Goal: Task Accomplishment & Management: Manage account settings

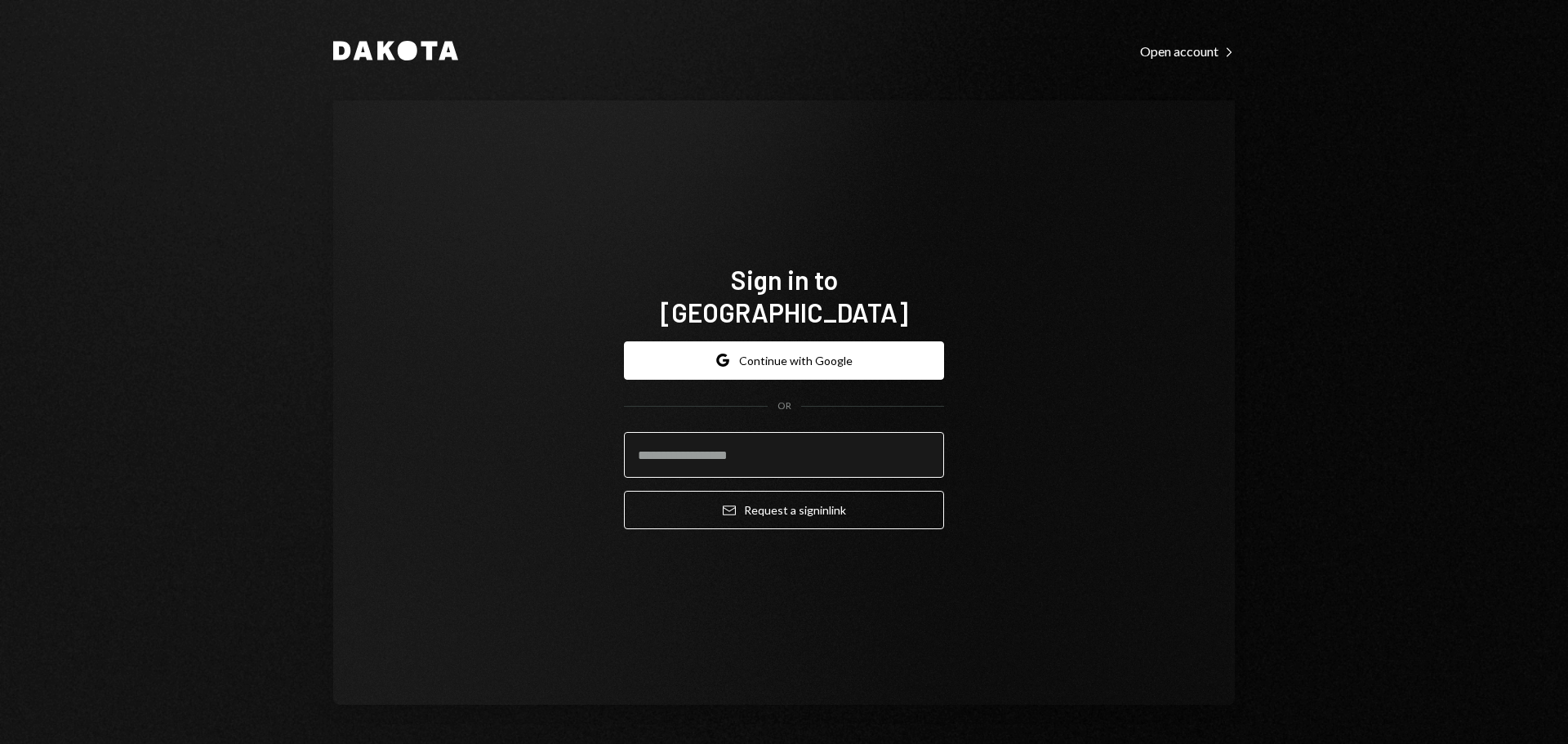
click at [663, 440] on input "email" at bounding box center [784, 455] width 320 height 46
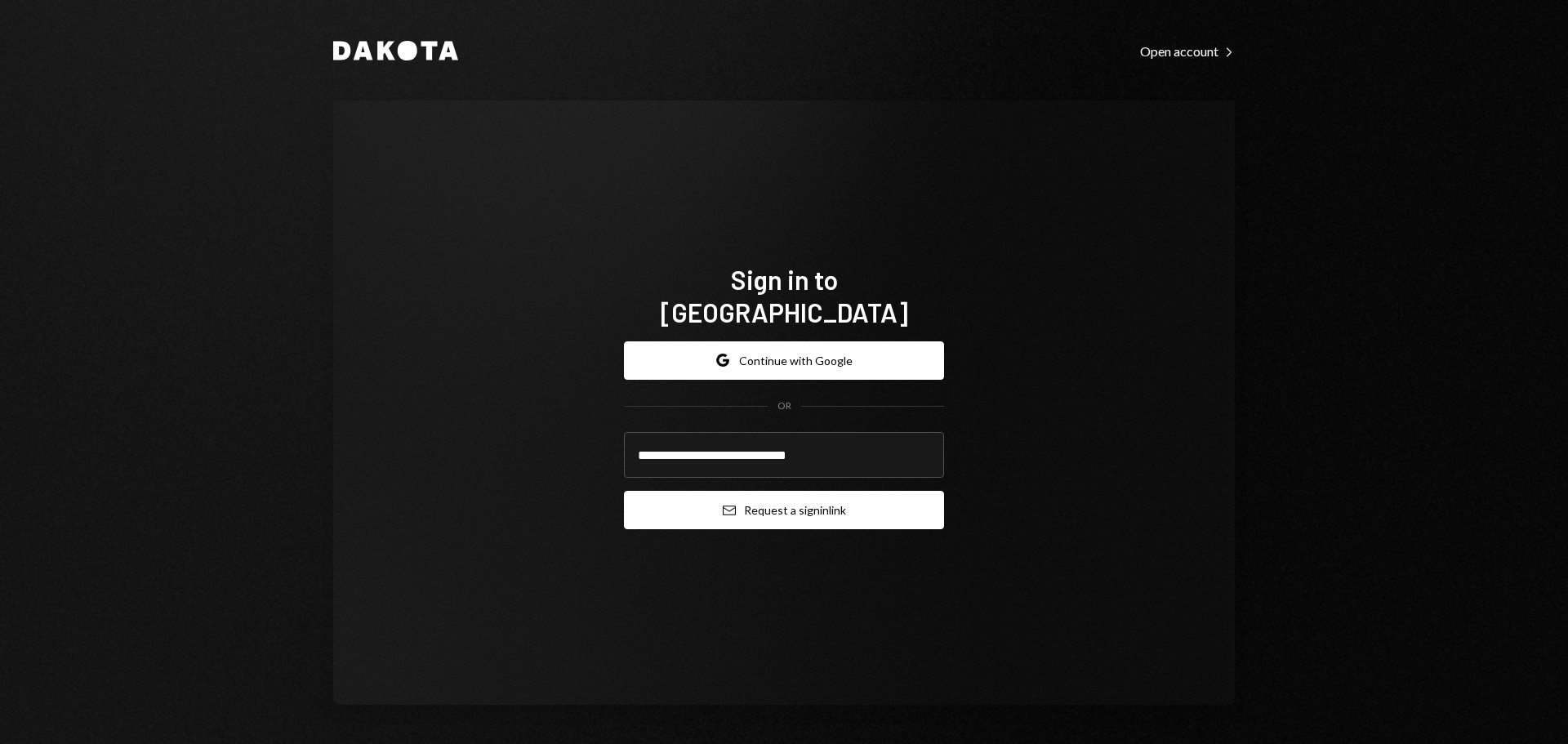
type input "**********"
click at [700, 510] on button "Email Request a sign in link" at bounding box center [784, 510] width 320 height 39
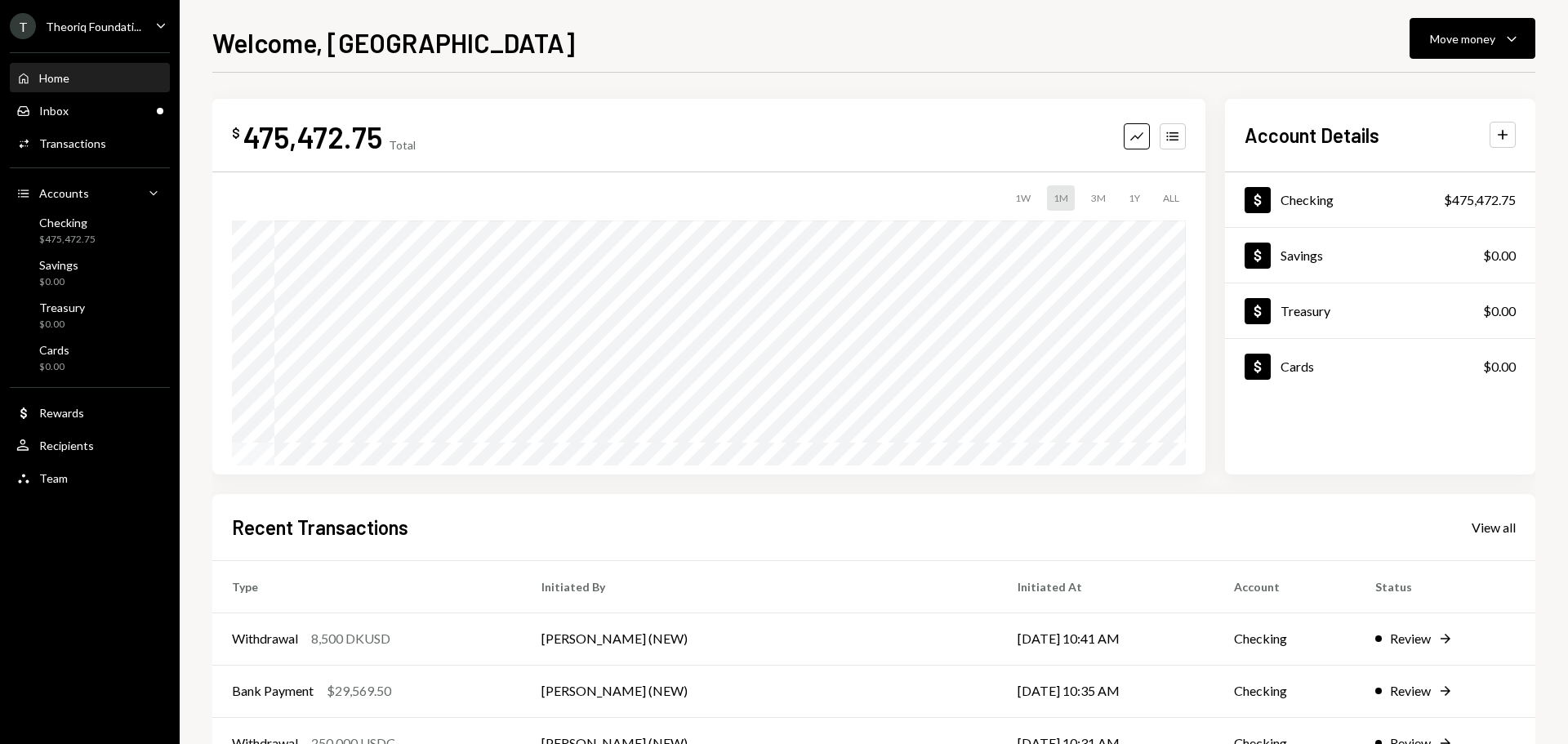
click at [90, 19] on div "Theoriq Foundati..." at bounding box center [94, 26] width 95 height 14
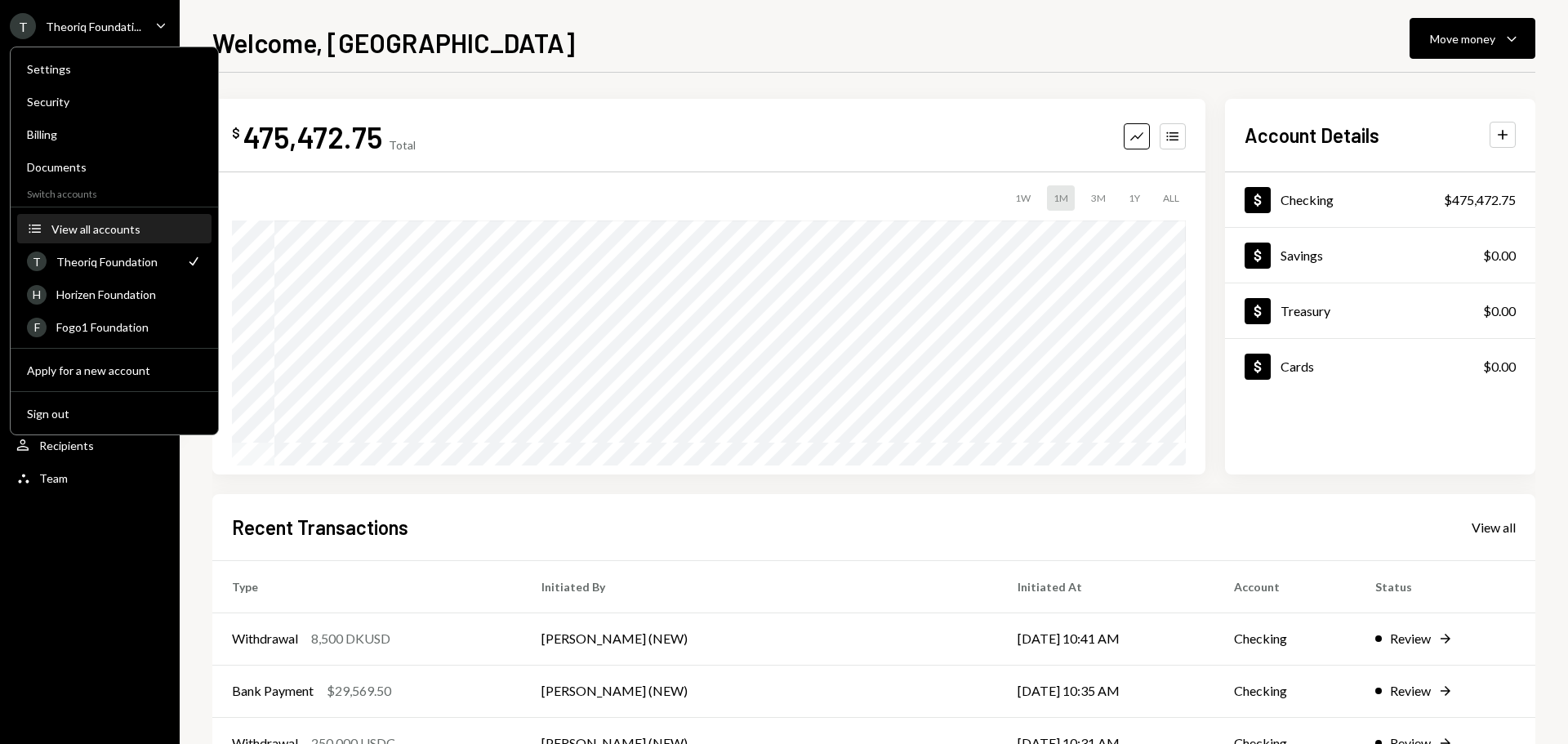
click at [111, 237] on button "Accounts View all accounts" at bounding box center [114, 229] width 194 height 29
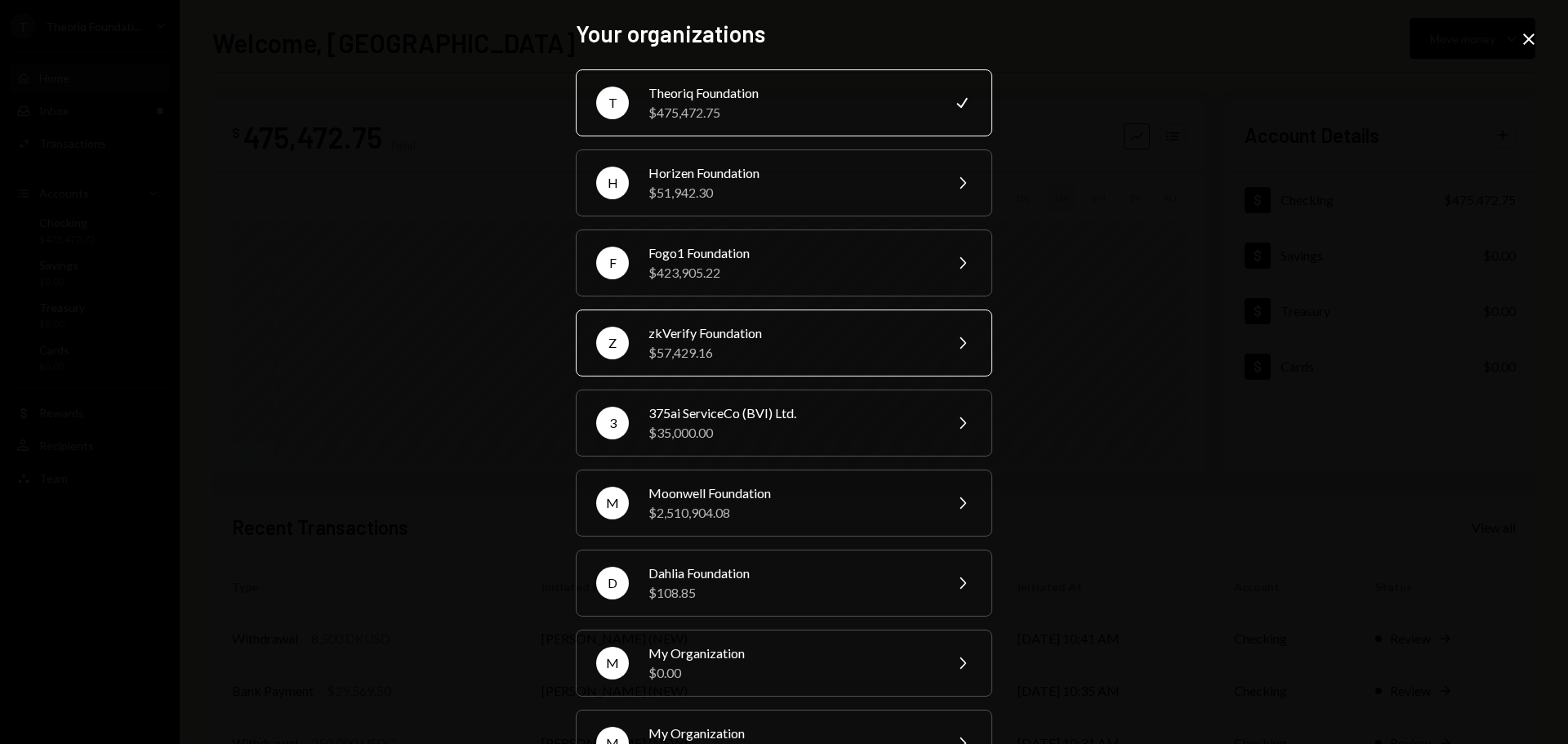
click at [691, 346] on div "$57,429.16" at bounding box center [790, 353] width 284 height 19
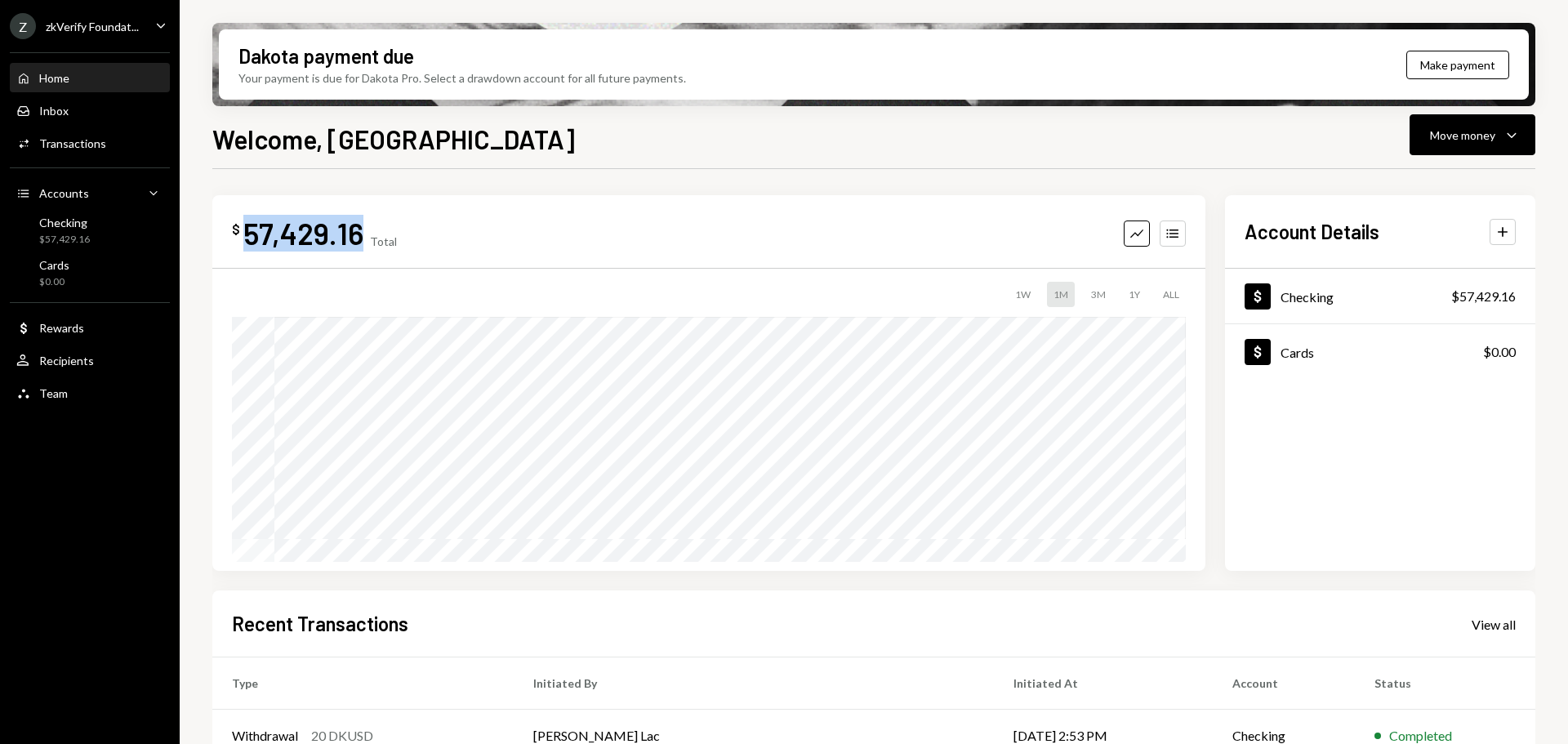
drag, startPoint x: 242, startPoint y: 226, endPoint x: 358, endPoint y: 238, distance: 116.6
click at [358, 238] on div "$ 57,429.16" at bounding box center [297, 233] width 132 height 37
click at [328, 238] on div "57,429.16" at bounding box center [303, 233] width 120 height 37
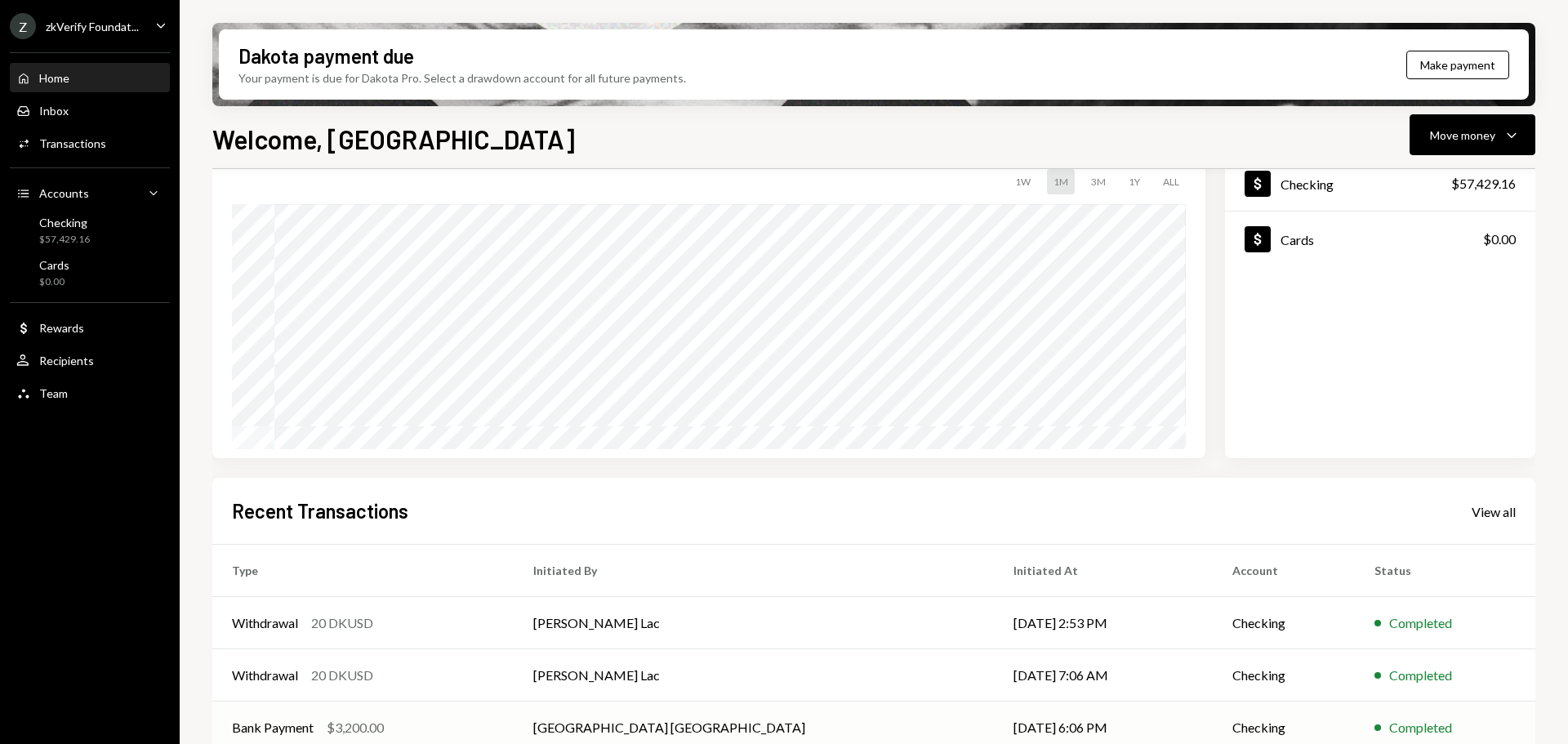
scroll to position [241, 0]
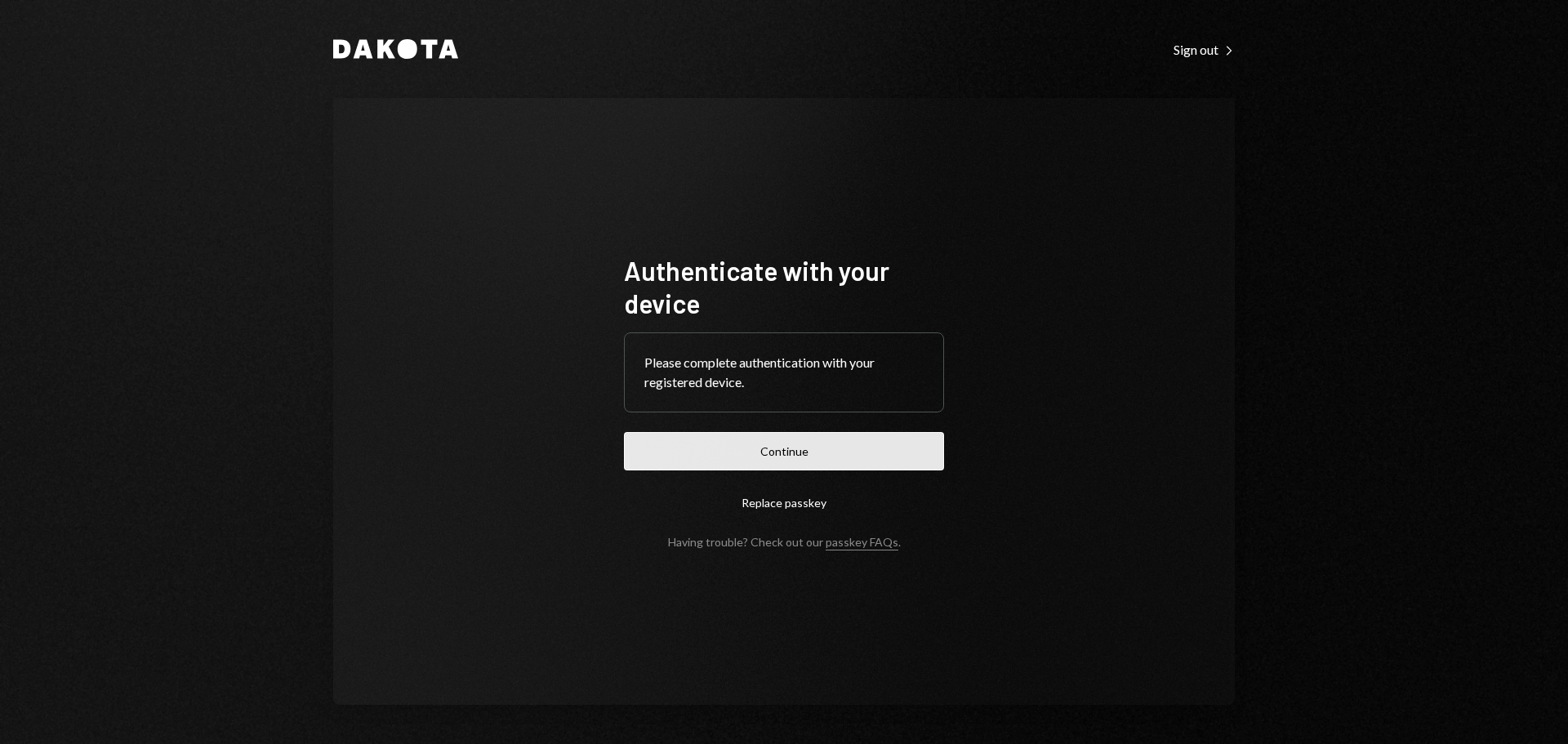
click at [720, 468] on button "Continue" at bounding box center [784, 452] width 320 height 39
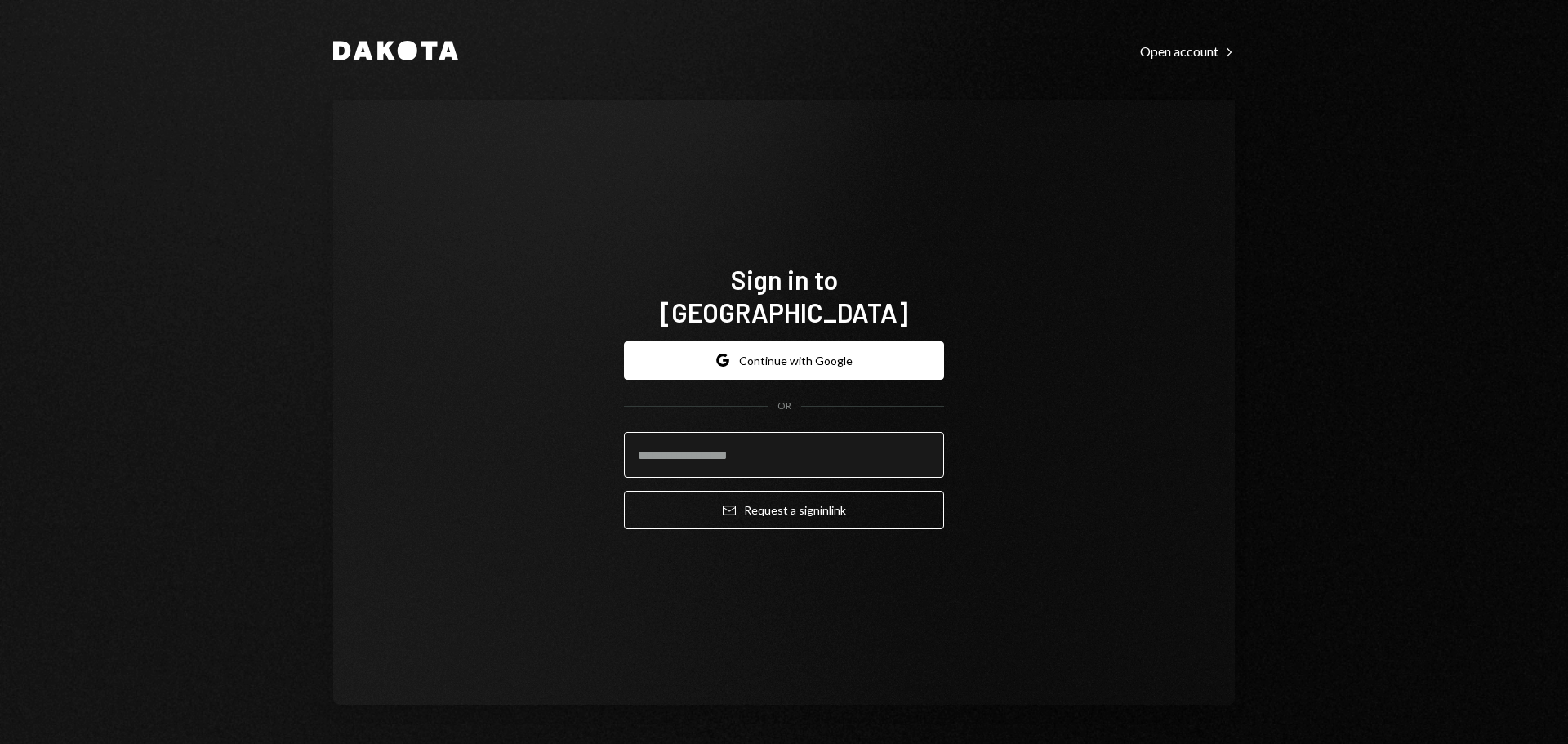
click at [683, 433] on input "email" at bounding box center [784, 455] width 320 height 46
type input "**********"
click at [624, 491] on button "Email Request a sign in link" at bounding box center [784, 510] width 320 height 39
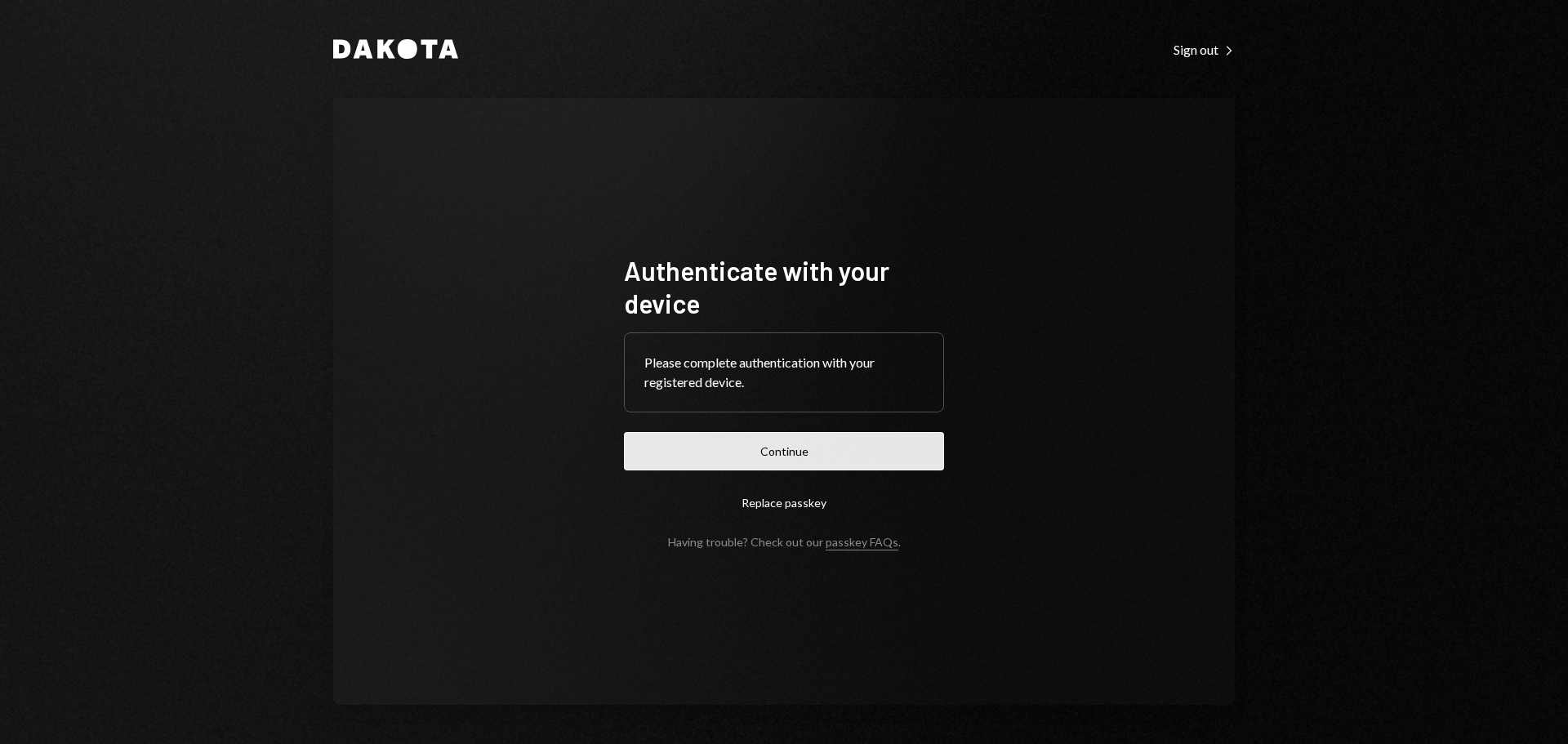
click at [825, 449] on button "Continue" at bounding box center [784, 452] width 320 height 39
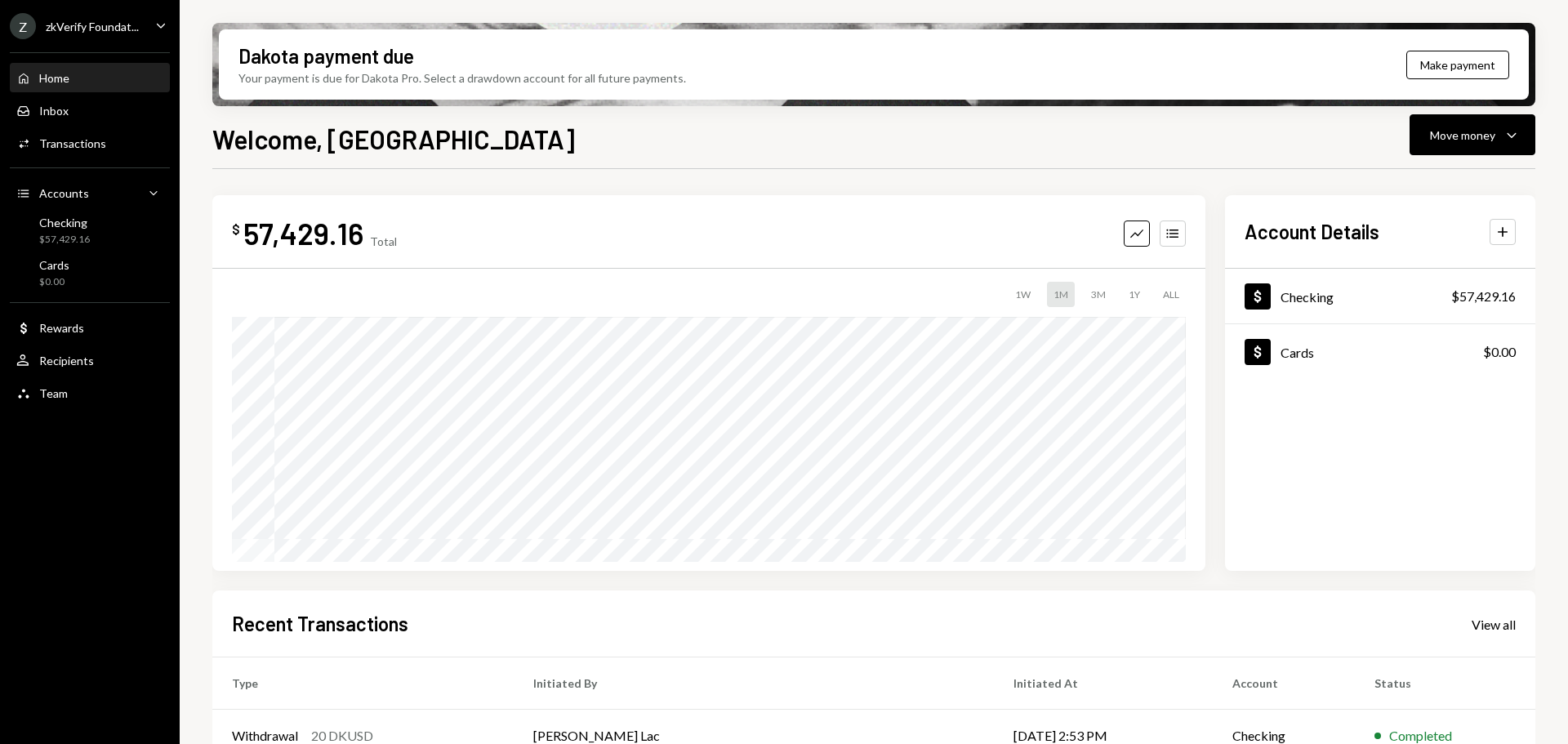
click at [79, 38] on div "Z zkVerify Foundat..." at bounding box center [75, 26] width 129 height 26
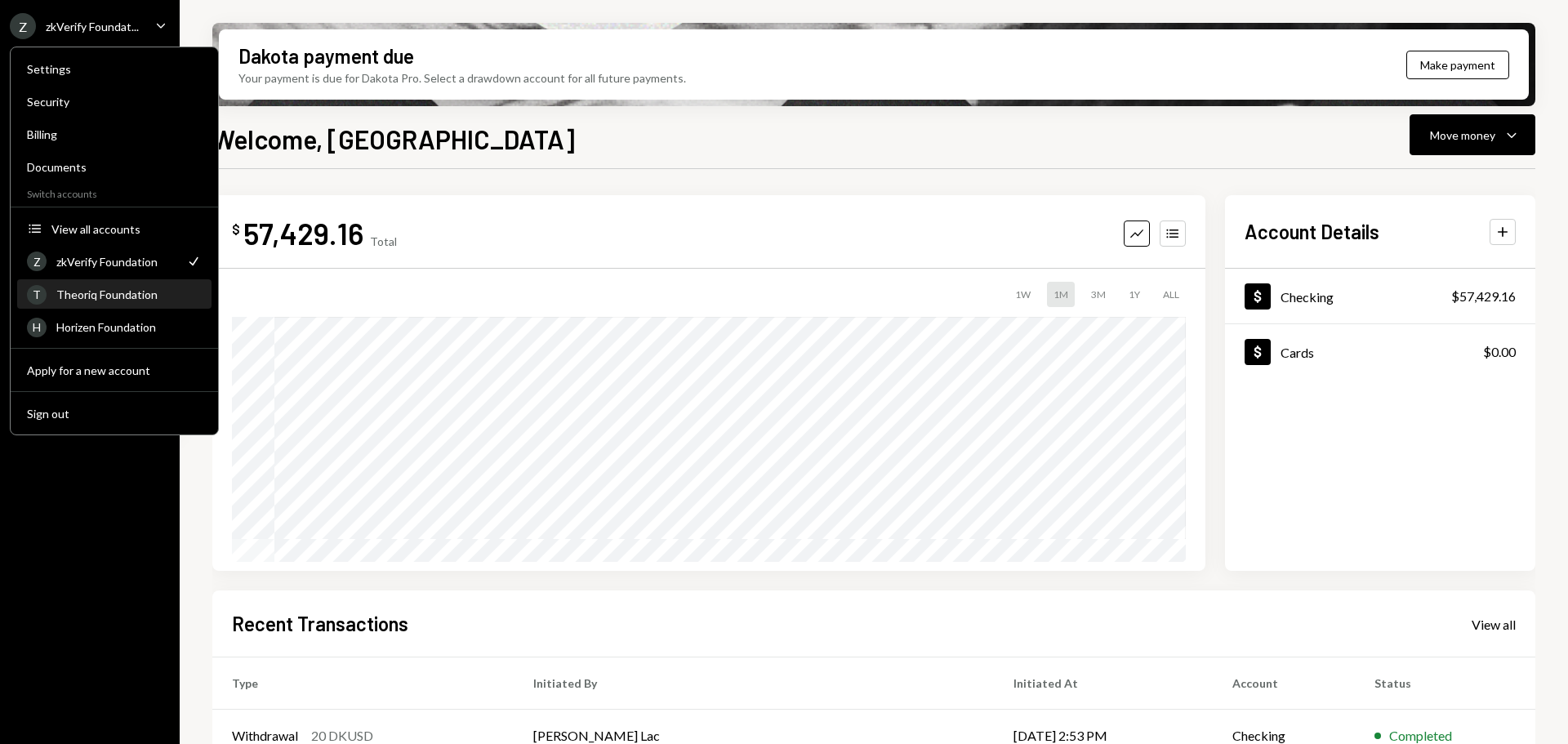
click at [112, 294] on div "Theoriq Foundation" at bounding box center [129, 294] width 146 height 14
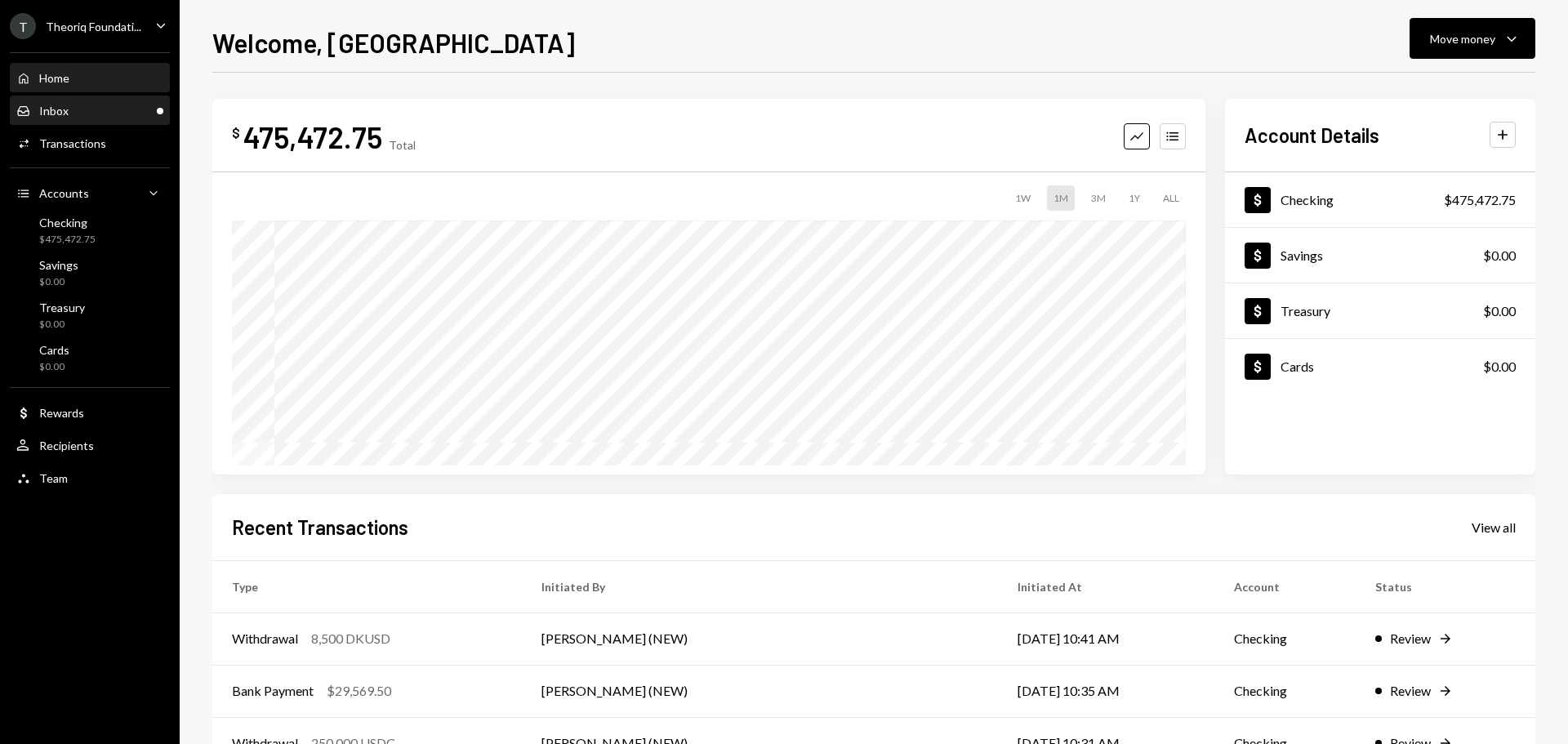
click at [82, 115] on div "Inbox Inbox" at bounding box center [90, 111] width 147 height 15
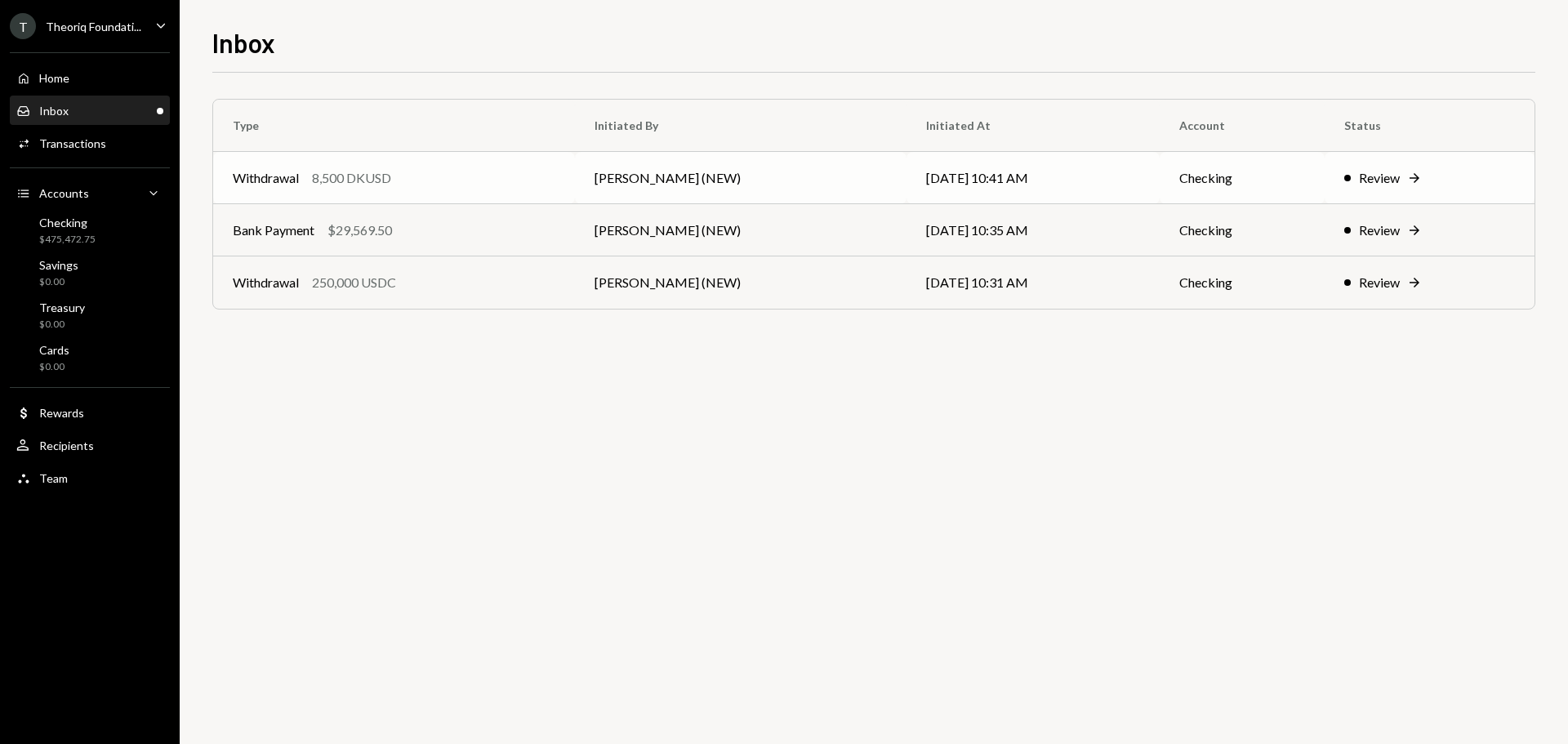
click at [399, 187] on div "Withdrawal 8,500 DKUSD" at bounding box center [394, 178] width 322 height 19
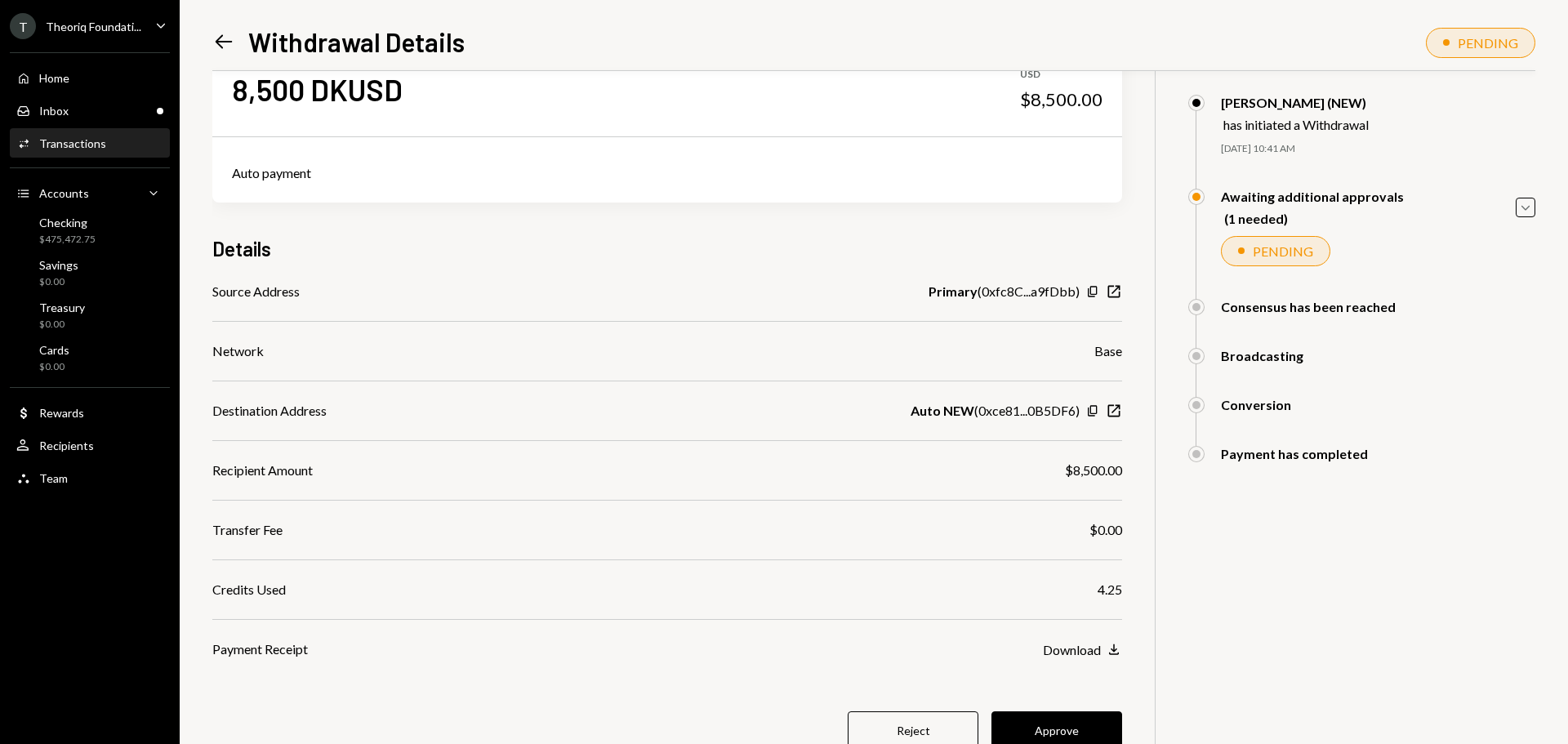
scroll to position [82, 0]
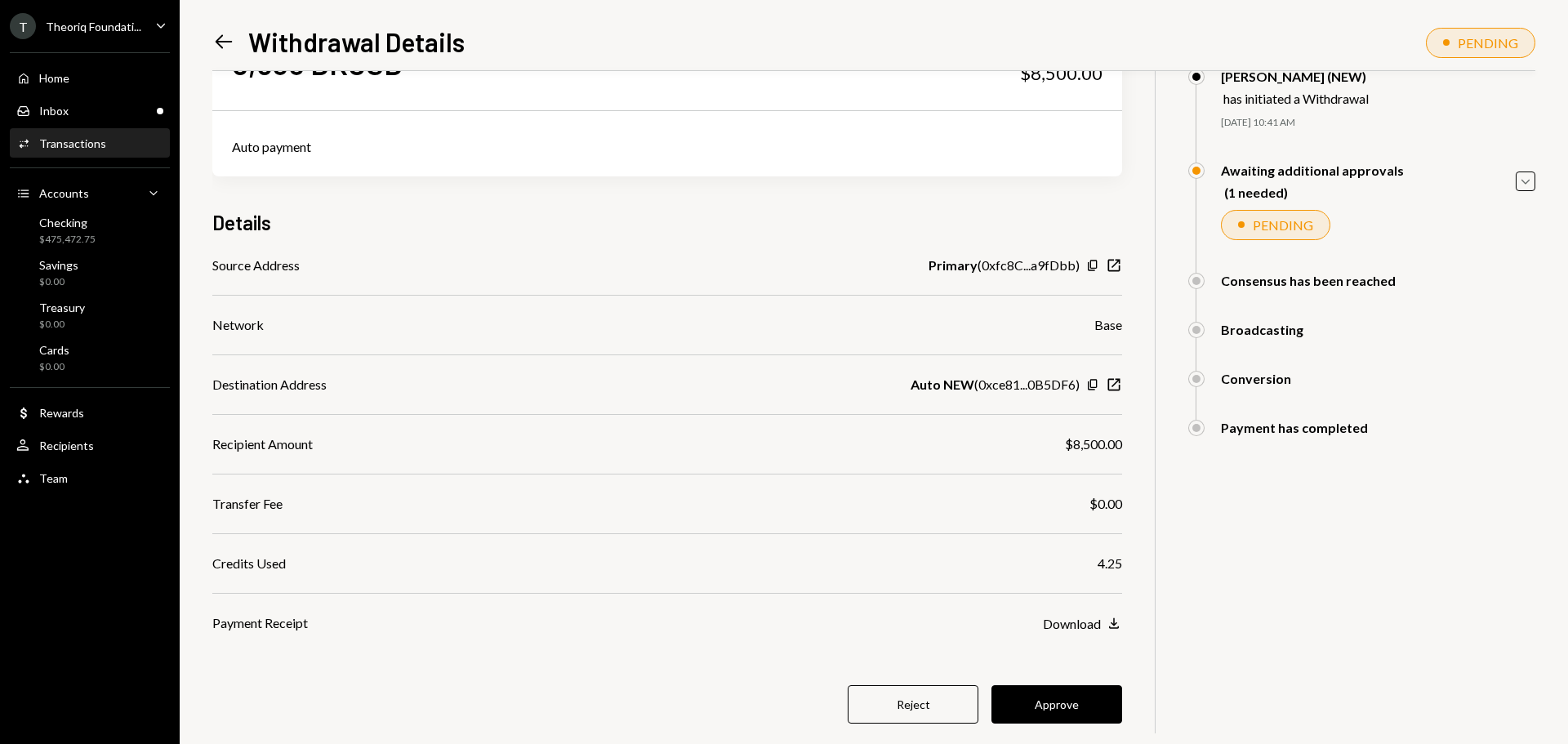
drag, startPoint x: 971, startPoint y: 380, endPoint x: 1082, endPoint y: 389, distance: 111.4
click at [1082, 389] on div "Auto NEW ( 0xce81...0B5DF6 ) Copy New Window" at bounding box center [1016, 385] width 212 height 19
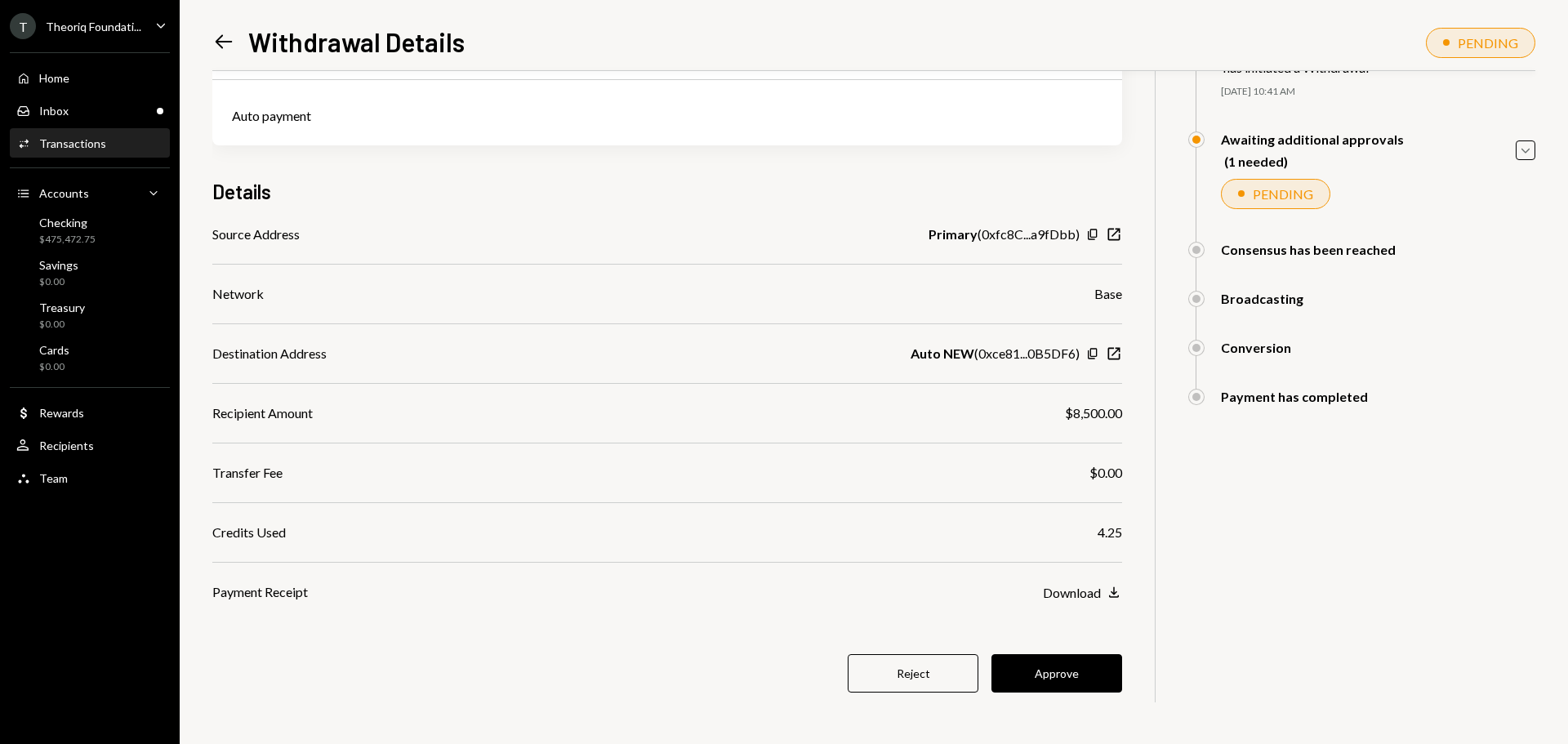
scroll to position [114, 0]
click at [1037, 681] on button "Approve" at bounding box center [1057, 673] width 131 height 39
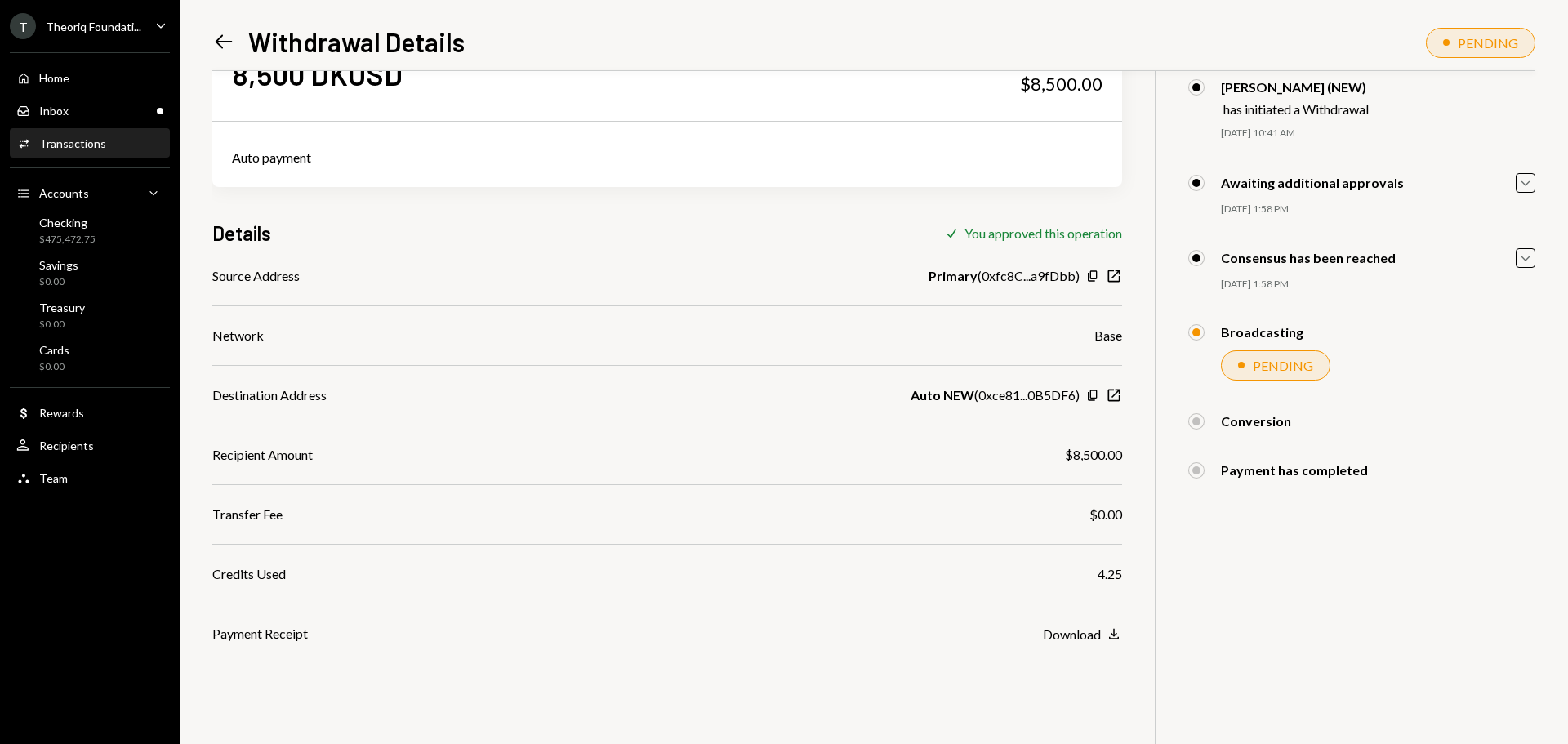
scroll to position [71, 0]
click at [102, 112] on div "Inbox Inbox" at bounding box center [90, 111] width 147 height 15
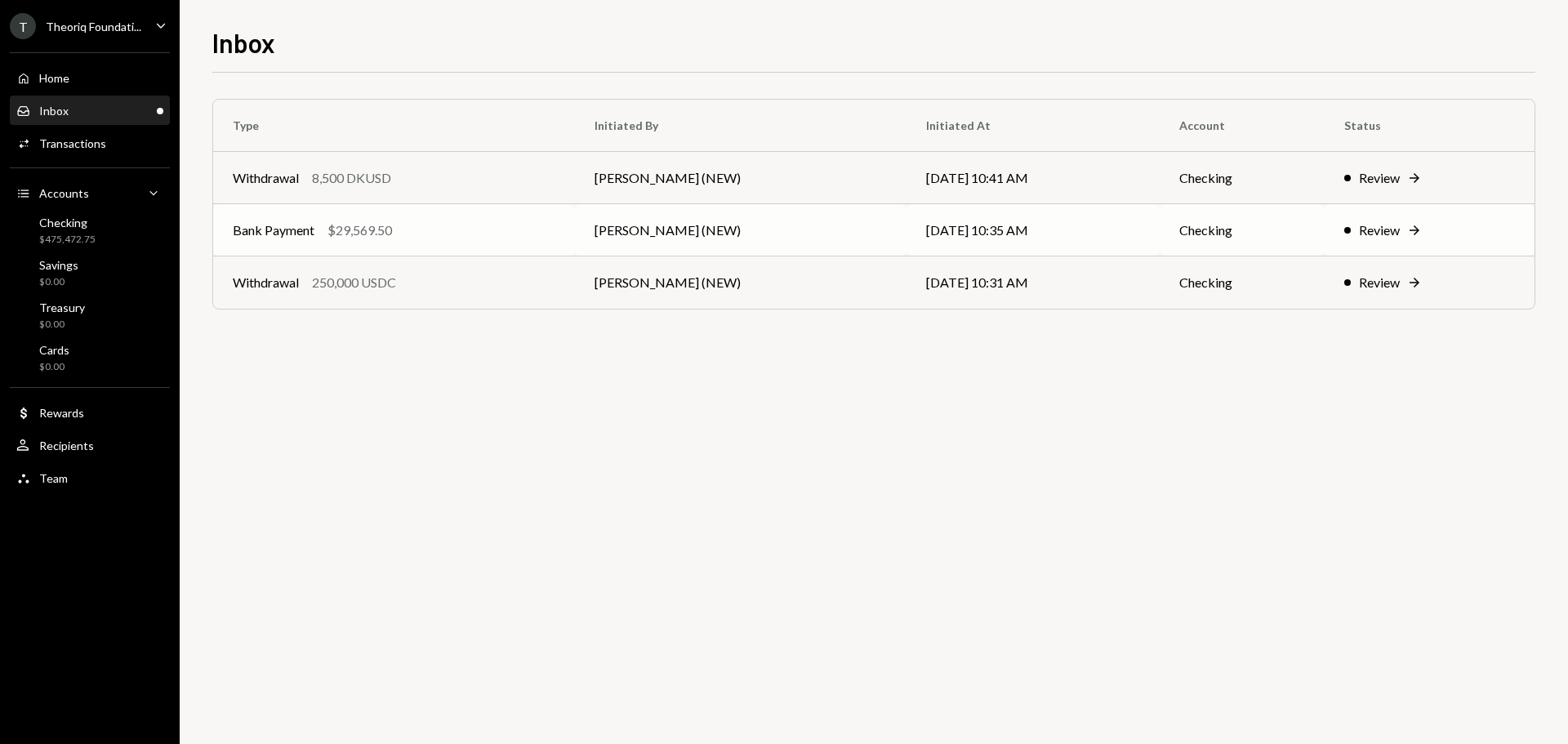
click at [434, 238] on div "Bank Payment $29,569.50" at bounding box center [394, 230] width 322 height 19
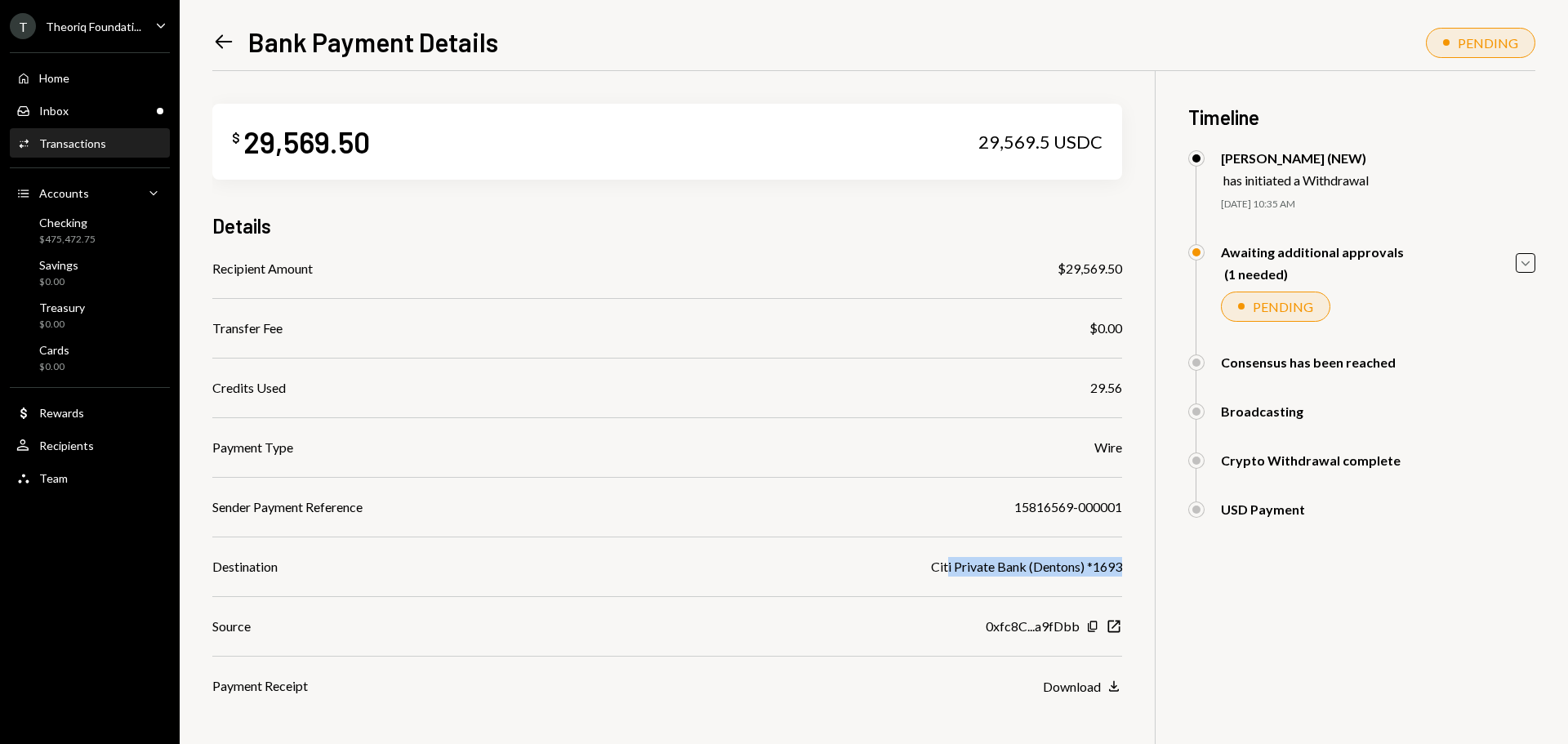
drag, startPoint x: 946, startPoint y: 570, endPoint x: 1132, endPoint y: 570, distance: 186.0
click at [1132, 570] on div "$ 29,569.50 29,569.5 USDC Details Recipient Amount $29,569.50 Transfer Fee $0.0…" at bounding box center [874, 455] width 1323 height 768
drag, startPoint x: 1007, startPoint y: 627, endPoint x: 1078, endPoint y: 628, distance: 71.0
click at [1078, 628] on div "0xfc8C...a9fDbb" at bounding box center [1033, 626] width 94 height 19
drag, startPoint x: 1003, startPoint y: 506, endPoint x: 1133, endPoint y: 505, distance: 130.0
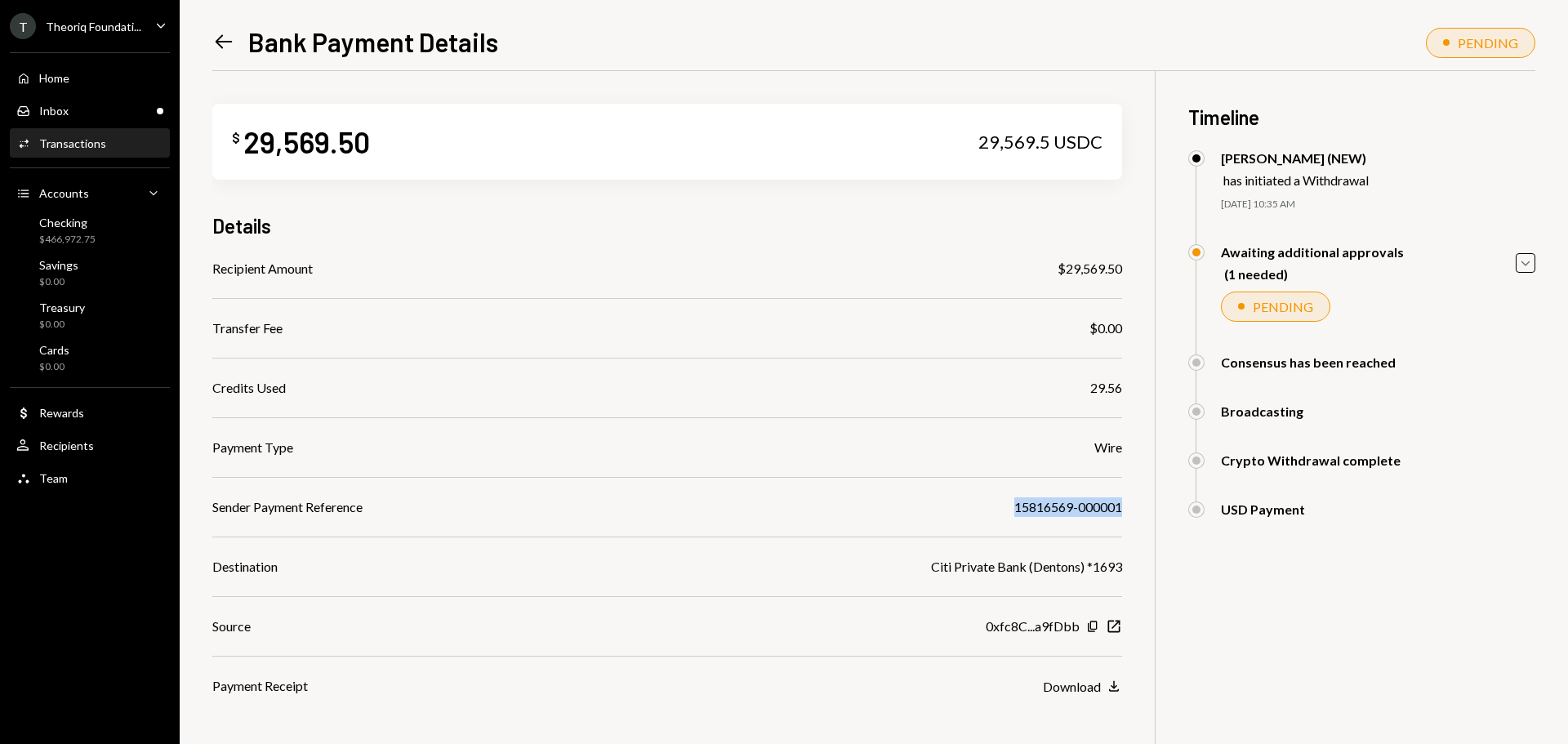
click at [1133, 505] on div "$ 29,569.50 29,569.5 USDC Details Recipient Amount $29,569.50 Transfer Fee $0.0…" at bounding box center [874, 455] width 1323 height 768
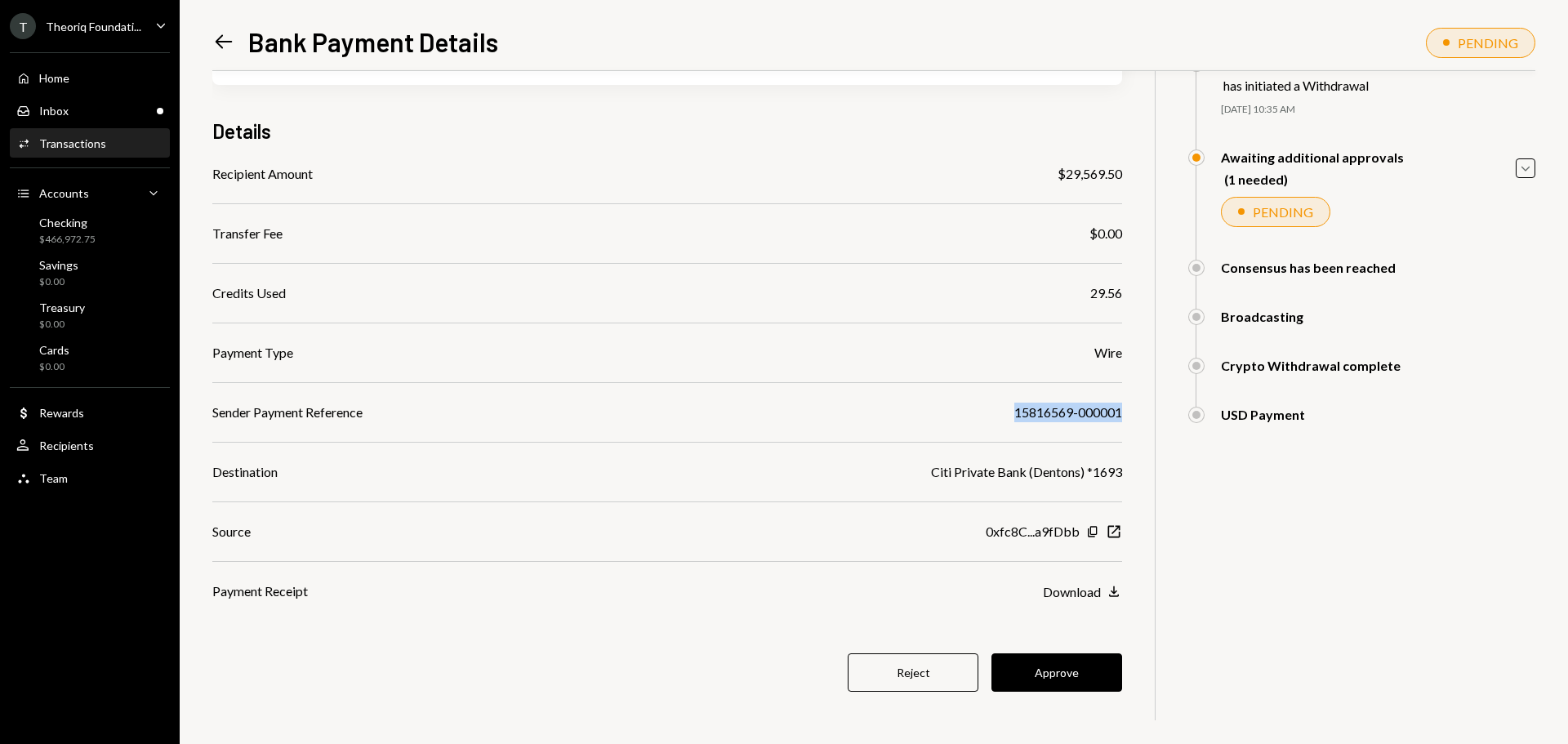
click at [1031, 677] on button "Approve" at bounding box center [1057, 673] width 131 height 39
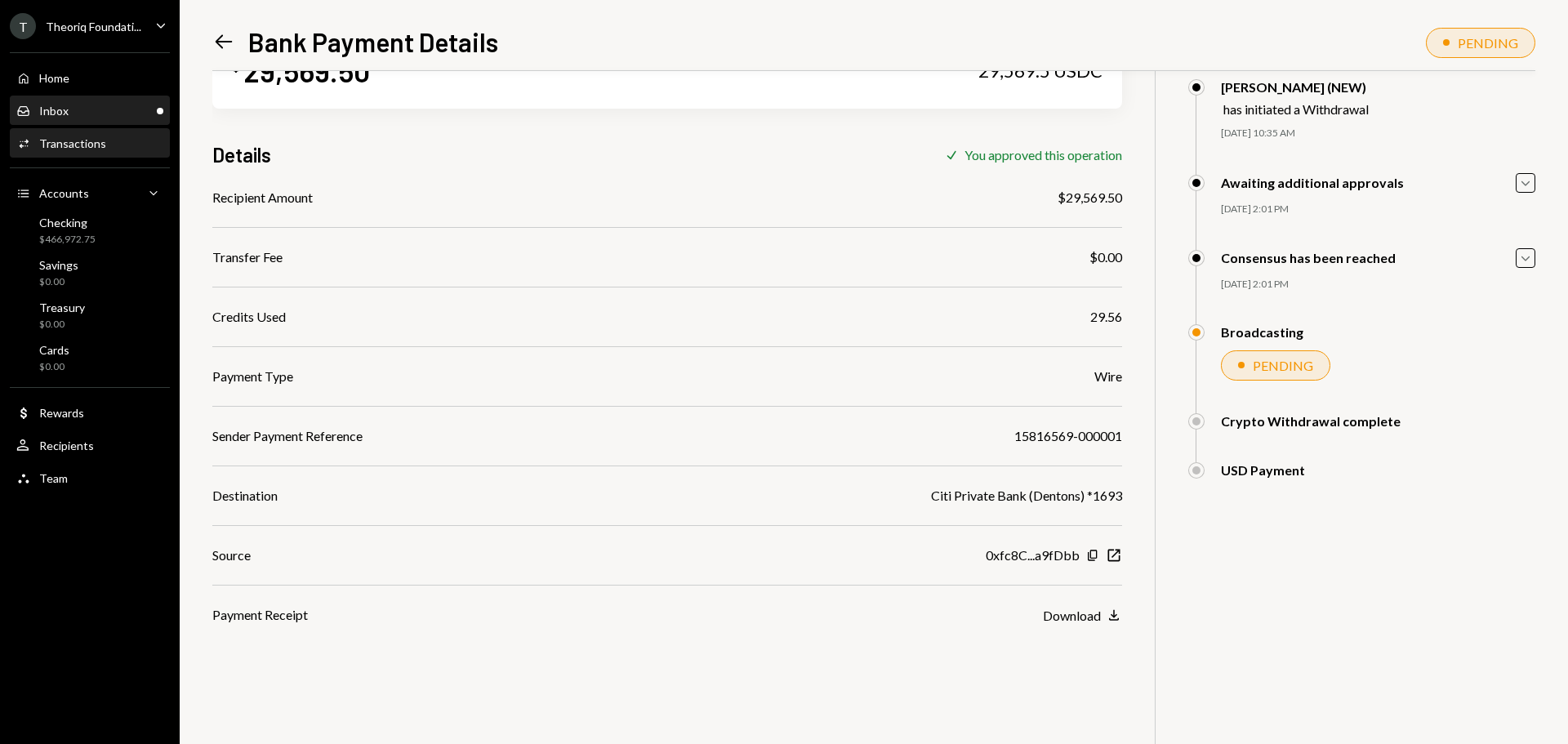
click at [121, 117] on div "Inbox Inbox" at bounding box center [90, 111] width 147 height 15
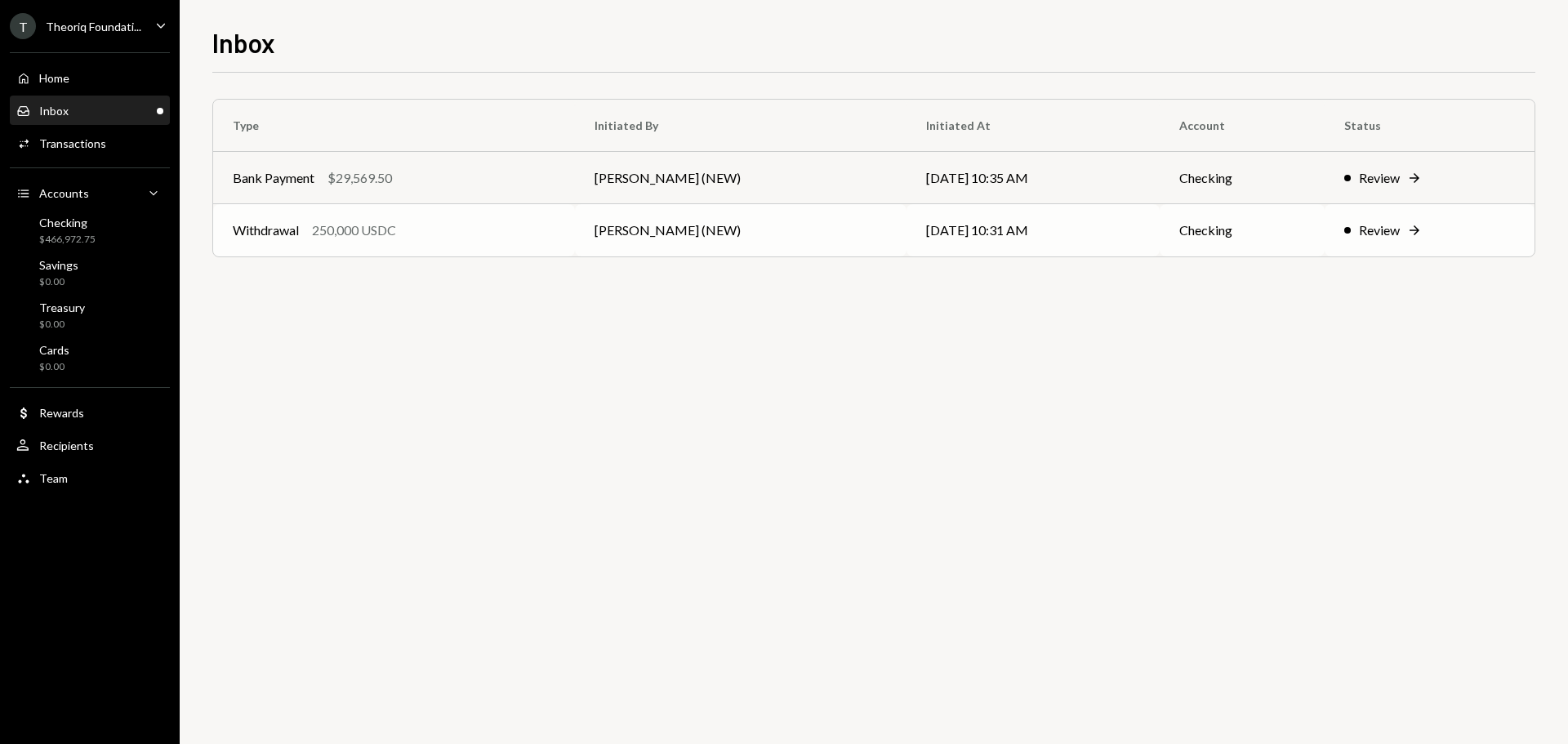
click at [425, 238] on div "Withdrawal 250,000 USDC" at bounding box center [394, 230] width 322 height 19
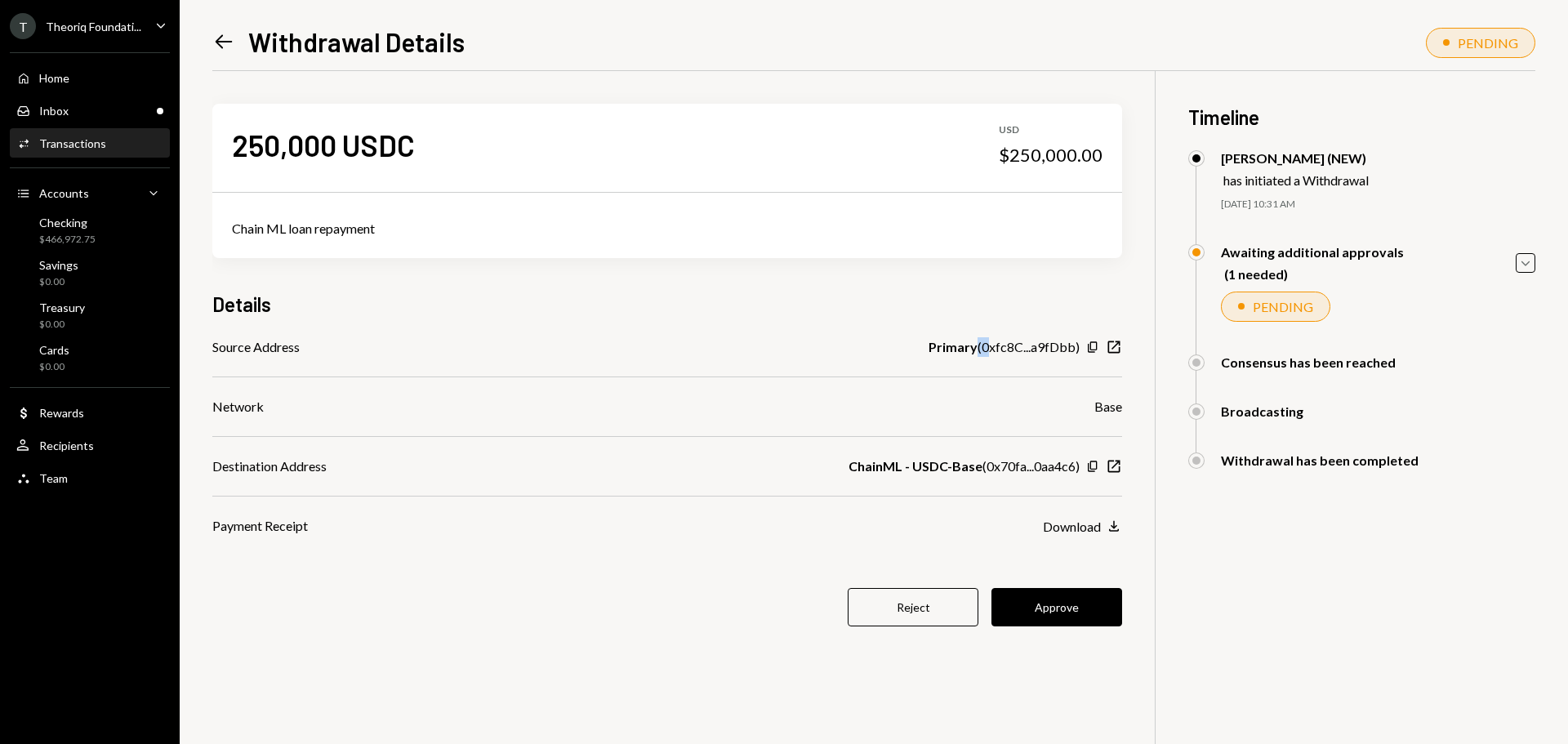
drag, startPoint x: 994, startPoint y: 349, endPoint x: 1015, endPoint y: 390, distance: 46.1
click at [1033, 362] on div "Source Address Primary ( 0xfc8C...a9fDbb ) Copy New Window Network Base Destina…" at bounding box center [668, 437] width 910 height 199
drag, startPoint x: 983, startPoint y: 470, endPoint x: 1073, endPoint y: 471, distance: 90.0
click at [1073, 471] on div "ChainML - USDC-Base ( 0x70fa...0aa4c6 )" at bounding box center [964, 466] width 231 height 19
click at [51, 239] on div "$437,403.25" at bounding box center [67, 240] width 56 height 14
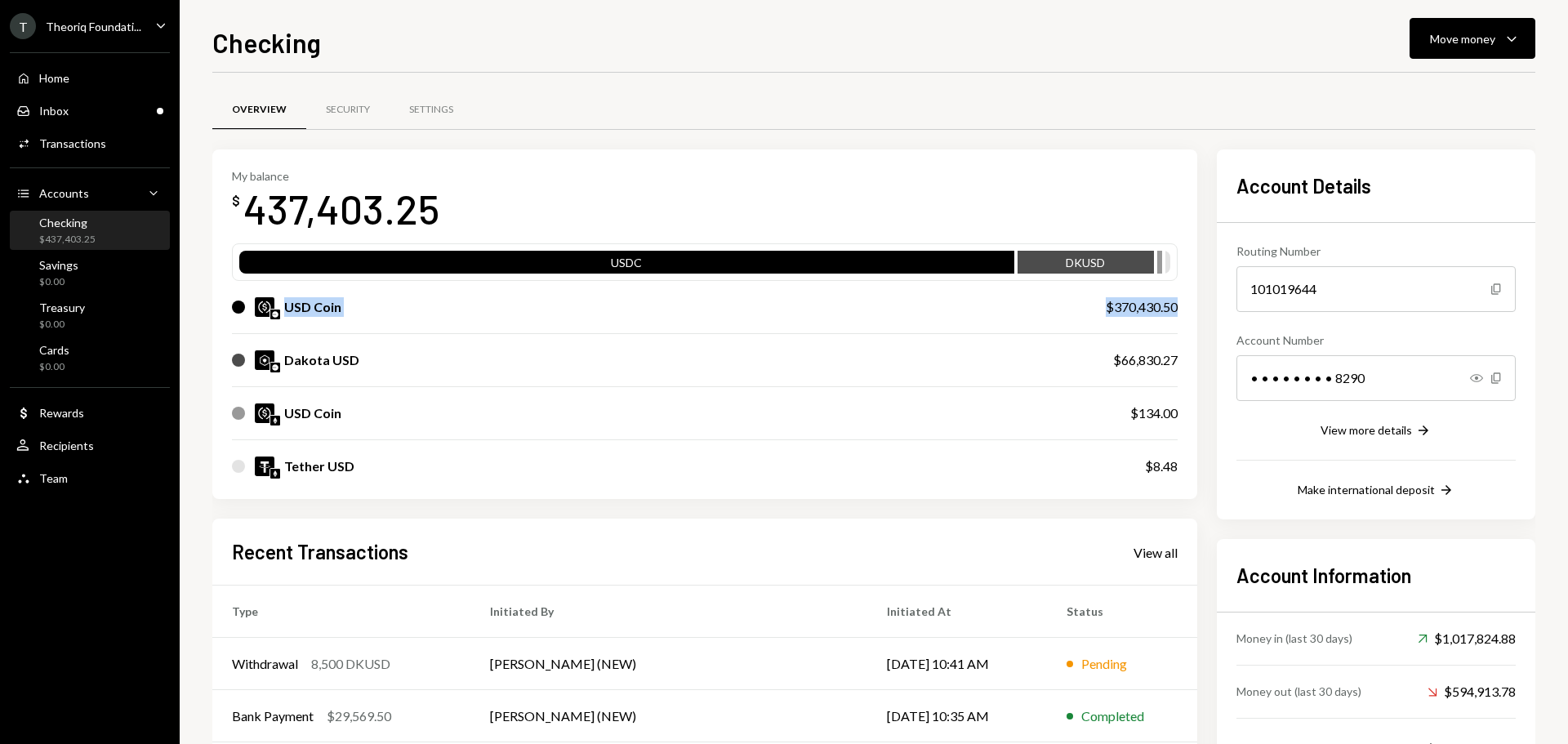
drag, startPoint x: 286, startPoint y: 310, endPoint x: 1194, endPoint y: 303, distance: 908.0
click at [1194, 303] on div "My balance $ 437,403.25 USDC DKUSD USD Coin $370,430.50 Dakota USD $66,830.27 U…" at bounding box center [705, 324] width 985 height 350
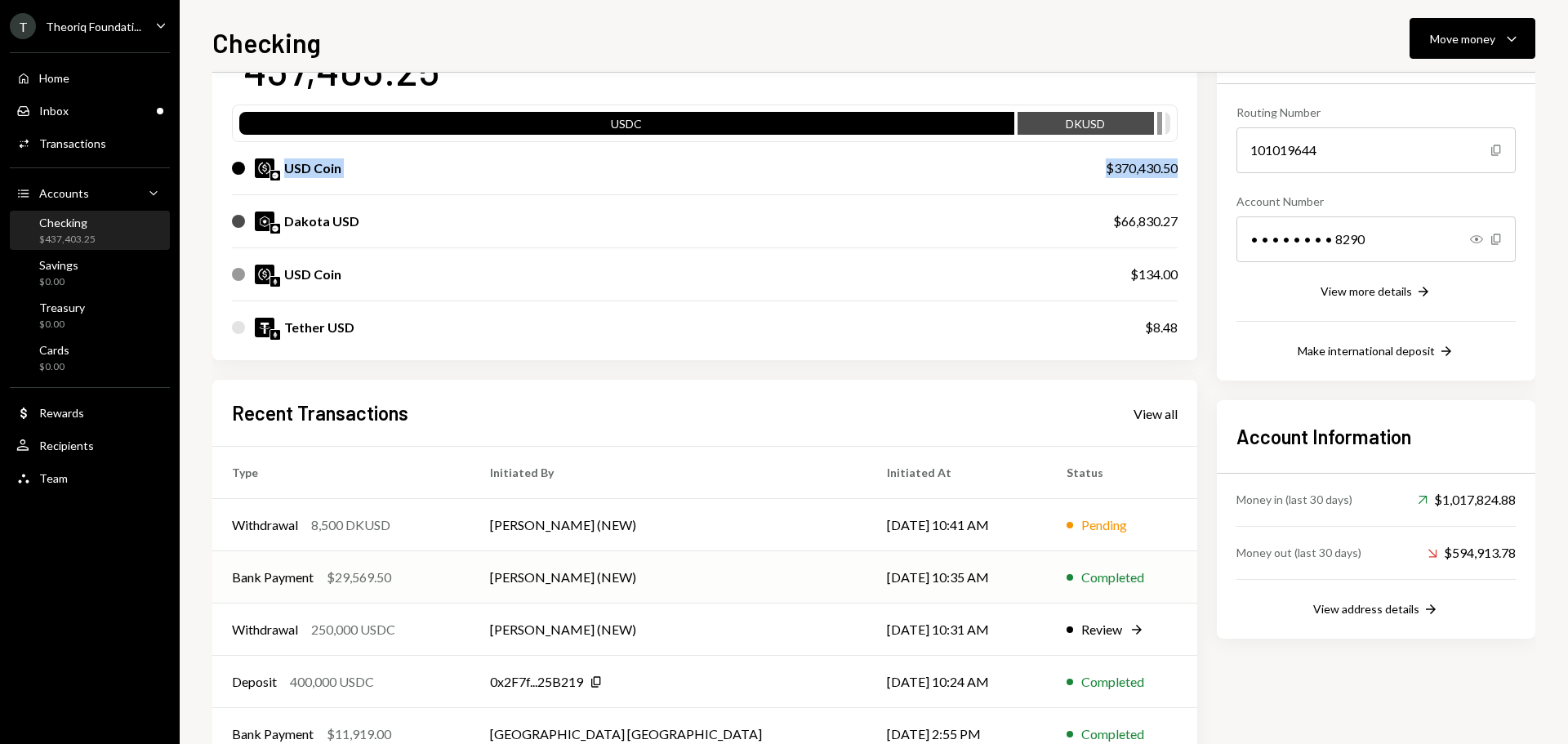
scroll to position [163, 0]
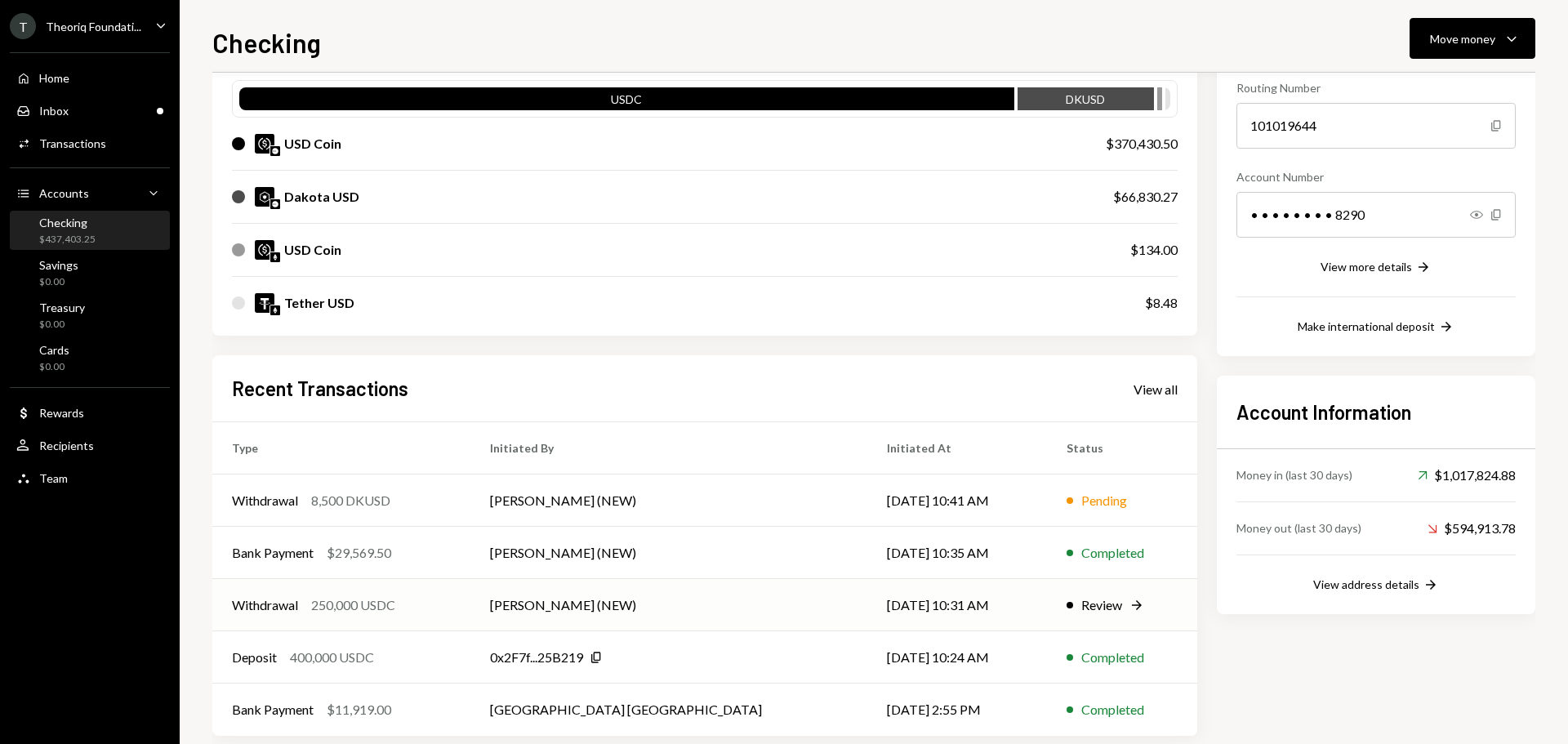
click at [554, 609] on td "[PERSON_NAME] (NEW)" at bounding box center [669, 605] width 397 height 52
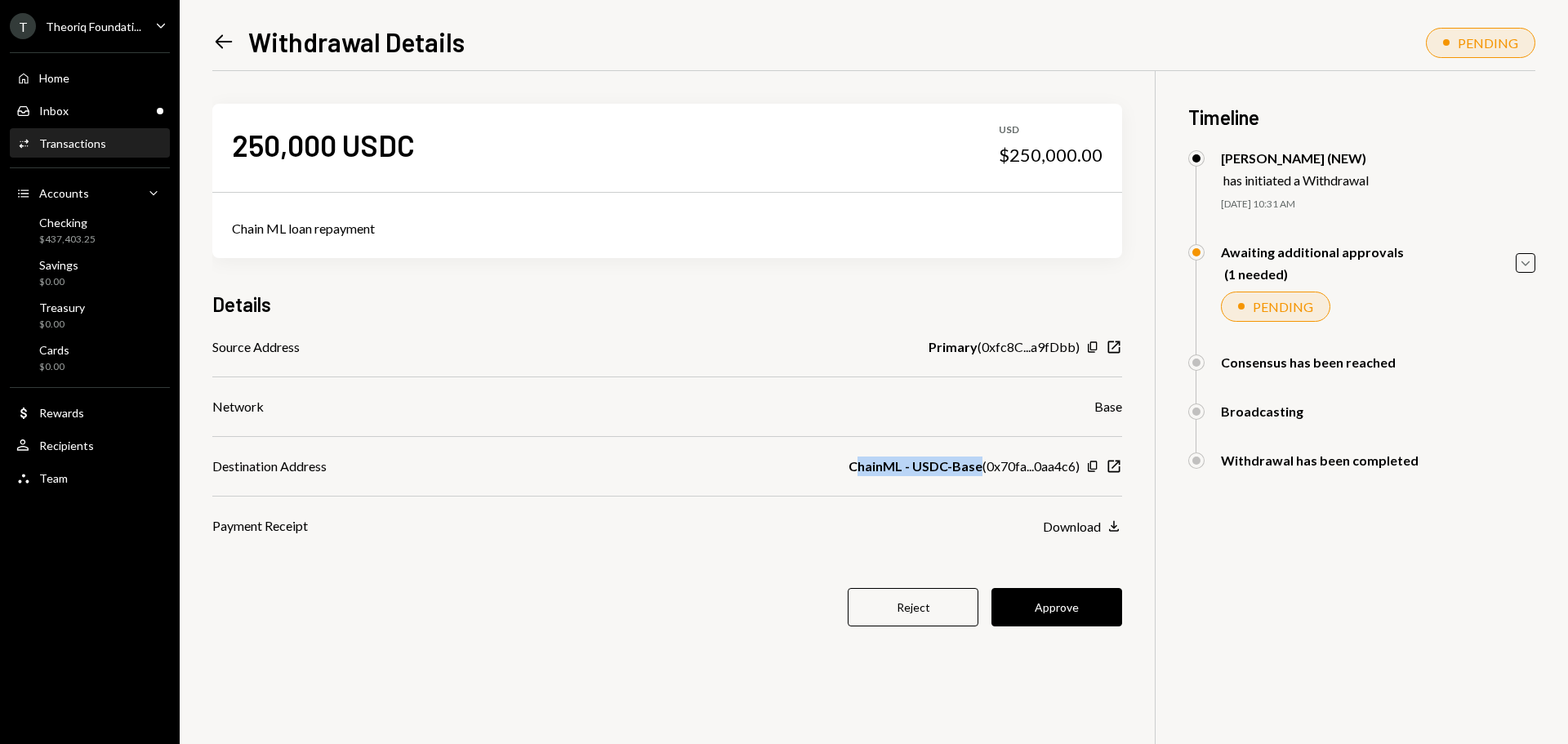
drag, startPoint x: 855, startPoint y: 463, endPoint x: 998, endPoint y: 467, distance: 143.1
click at [975, 464] on b "ChainML - USDC-Base" at bounding box center [916, 466] width 134 height 19
drag, startPoint x: 1091, startPoint y: 412, endPoint x: 1127, endPoint y: 408, distance: 36.2
click at [1125, 408] on div "250,000 USDC USD $250,000.00 Chain ML loan repayment Details Source Address Pri…" at bounding box center [874, 443] width 1323 height 744
drag, startPoint x: 986, startPoint y: 353, endPoint x: 1044, endPoint y: 352, distance: 58.0
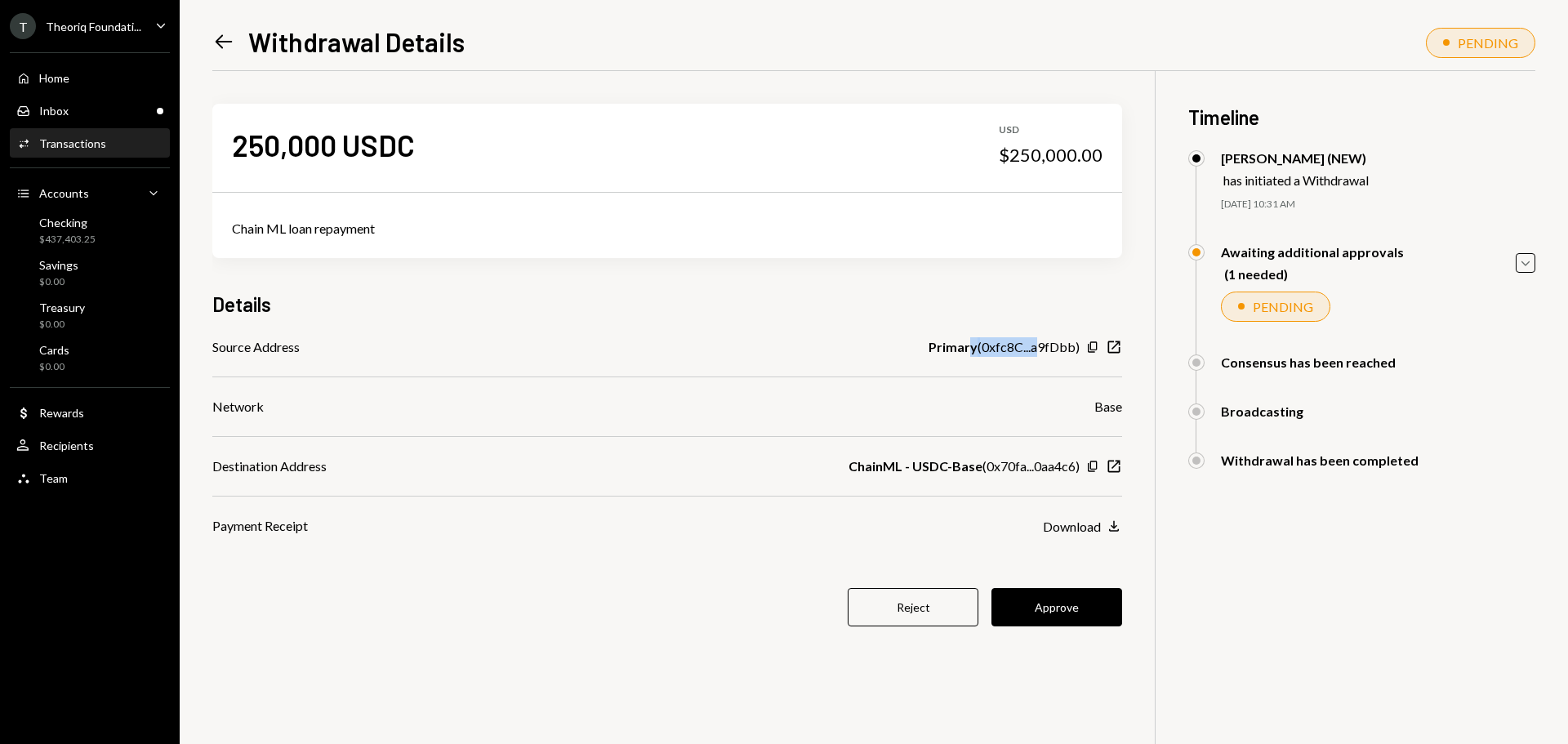
click at [1044, 352] on div "Primary ( 0xfc8C...a9fDbb )" at bounding box center [1004, 347] width 151 height 19
click at [1104, 409] on div "Base" at bounding box center [1108, 406] width 28 height 19
drag, startPoint x: 967, startPoint y: 467, endPoint x: 1025, endPoint y: 472, distance: 58.2
click at [1025, 471] on div "ChainML - USDC-Base ( 0x70fa...0aa4c6 )" at bounding box center [964, 466] width 231 height 19
click at [943, 473] on b "ChainML - USDC-Base" at bounding box center [916, 466] width 134 height 19
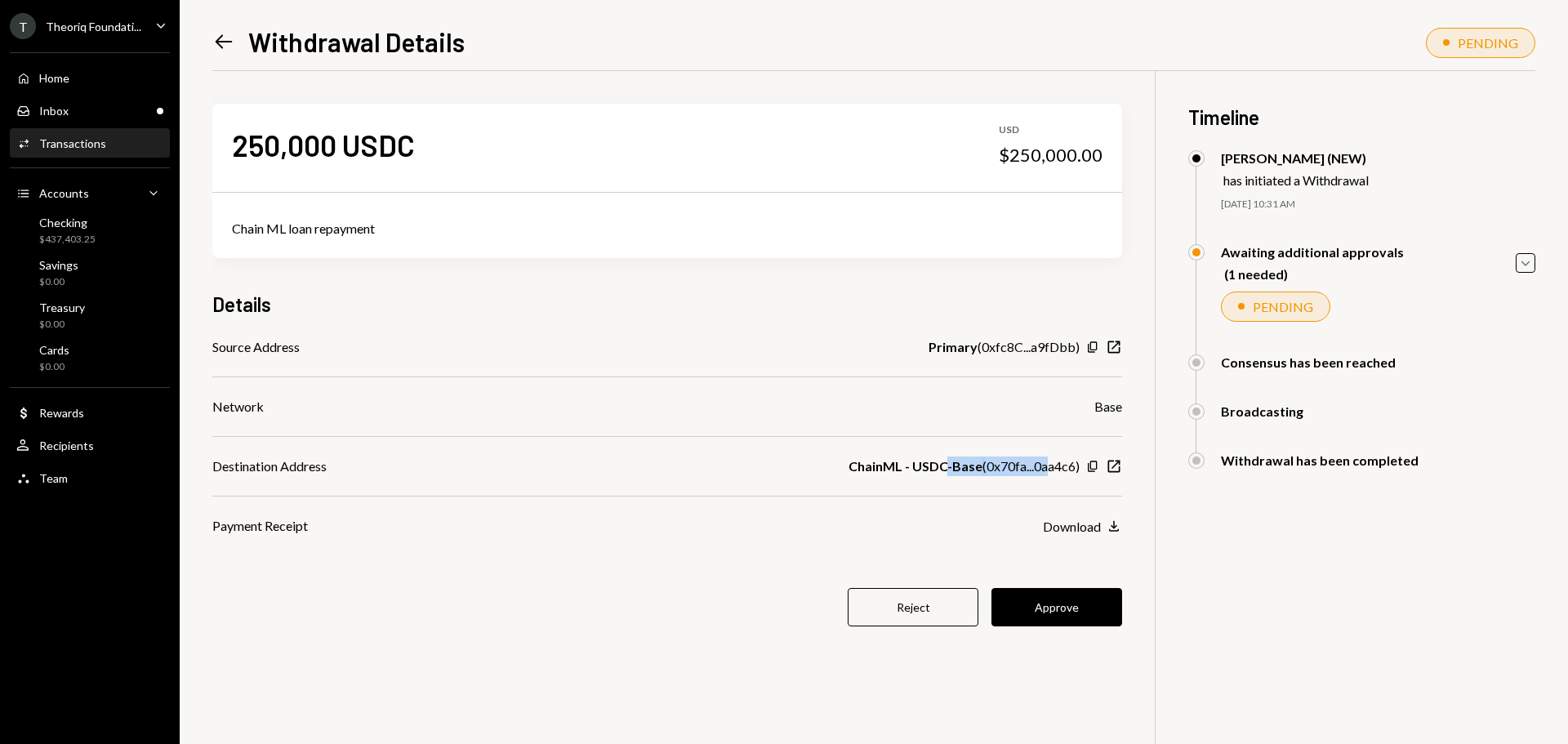
drag, startPoint x: 989, startPoint y: 467, endPoint x: 1051, endPoint y: 492, distance: 66.9
click at [1049, 467] on div "ChainML - USDC-Base ( 0x70fa...0aa4c6 )" at bounding box center [964, 466] width 231 height 19
click at [986, 465] on div "ChainML - USDC-Base ( 0x70fa...0aa4c6 )" at bounding box center [964, 466] width 231 height 19
click at [1087, 530] on div "Download" at bounding box center [1071, 526] width 58 height 16
click at [1031, 603] on button "Approve" at bounding box center [1057, 607] width 131 height 39
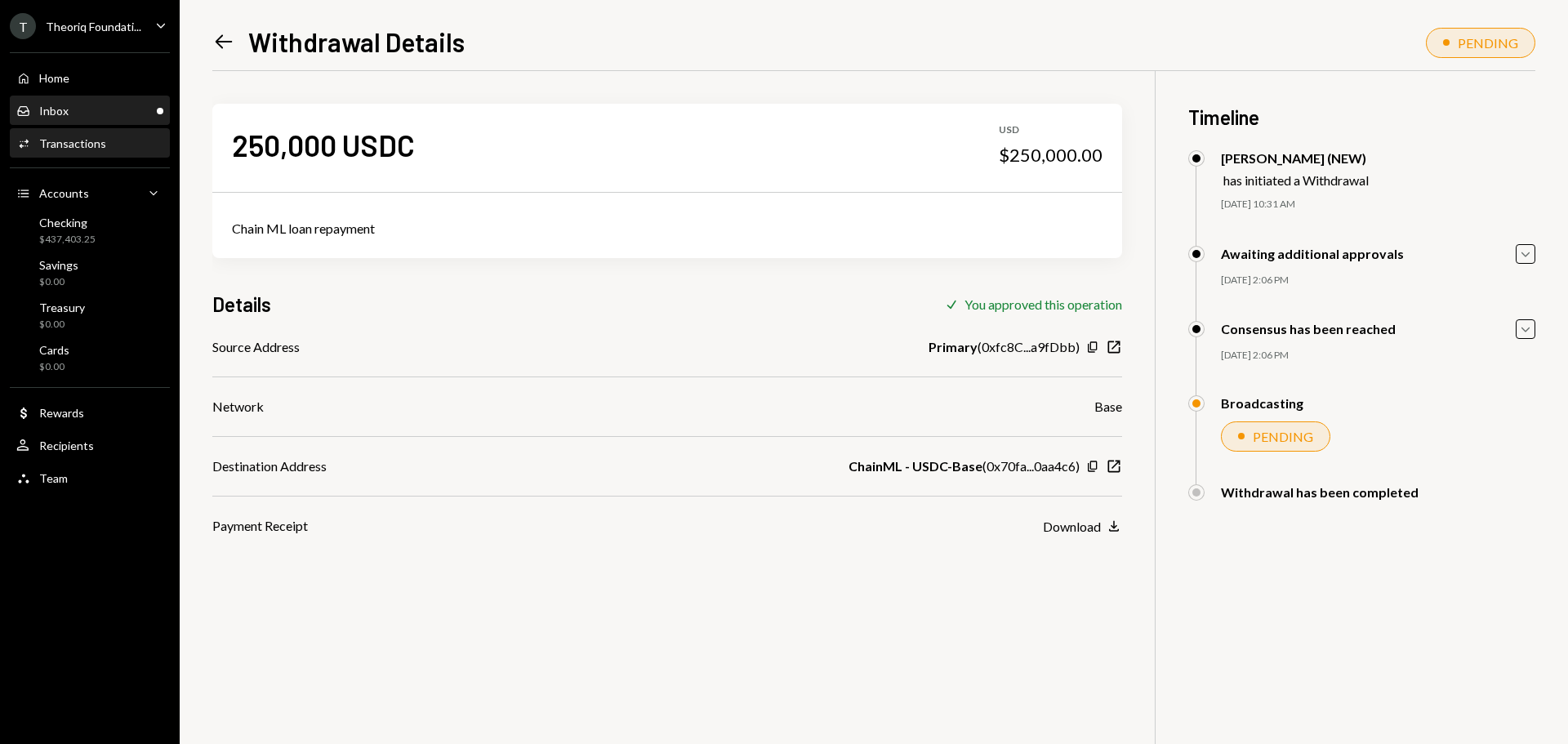
click at [94, 108] on div "Inbox Inbox" at bounding box center [90, 111] width 147 height 15
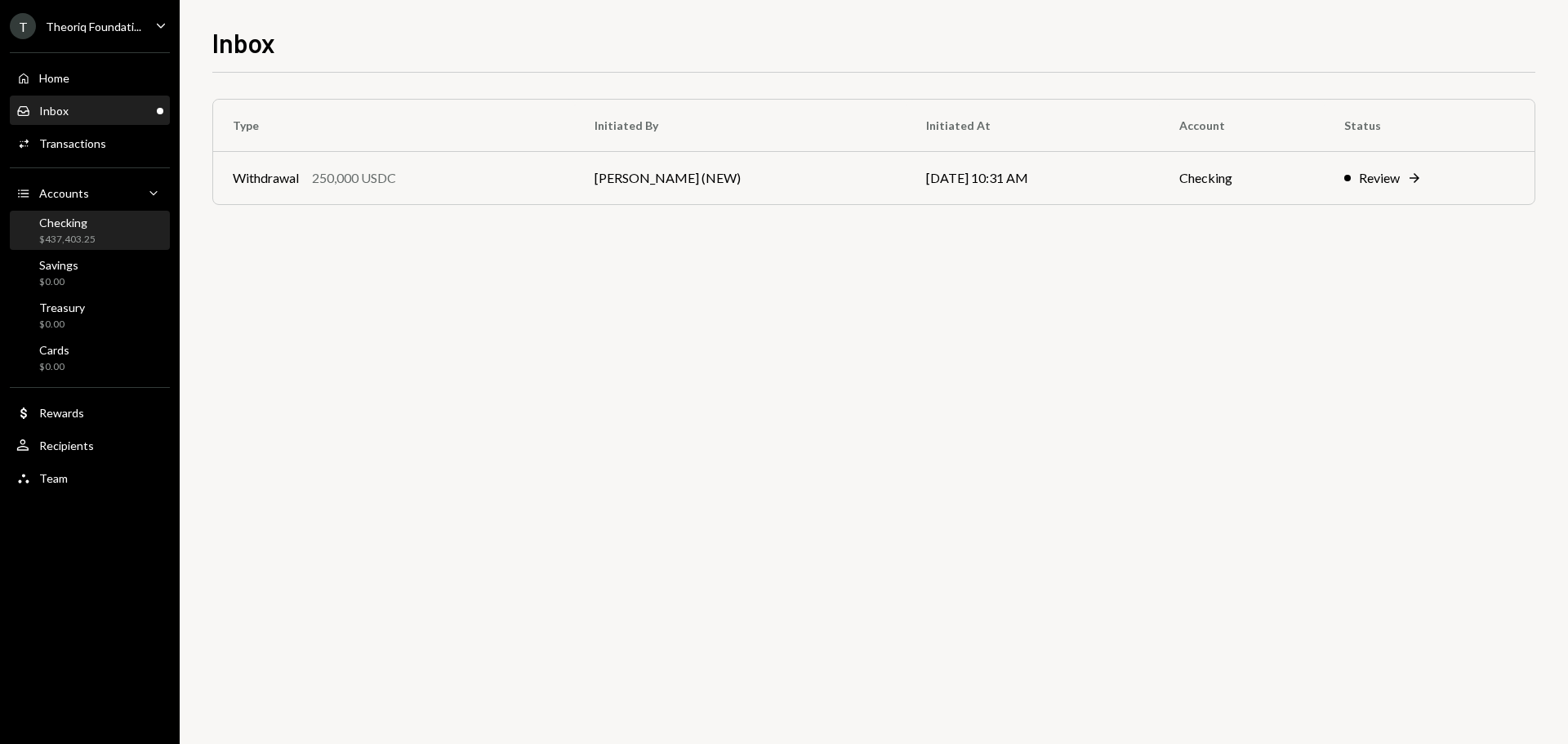
click at [101, 240] on div "Checking $437,403.25" at bounding box center [90, 230] width 147 height 31
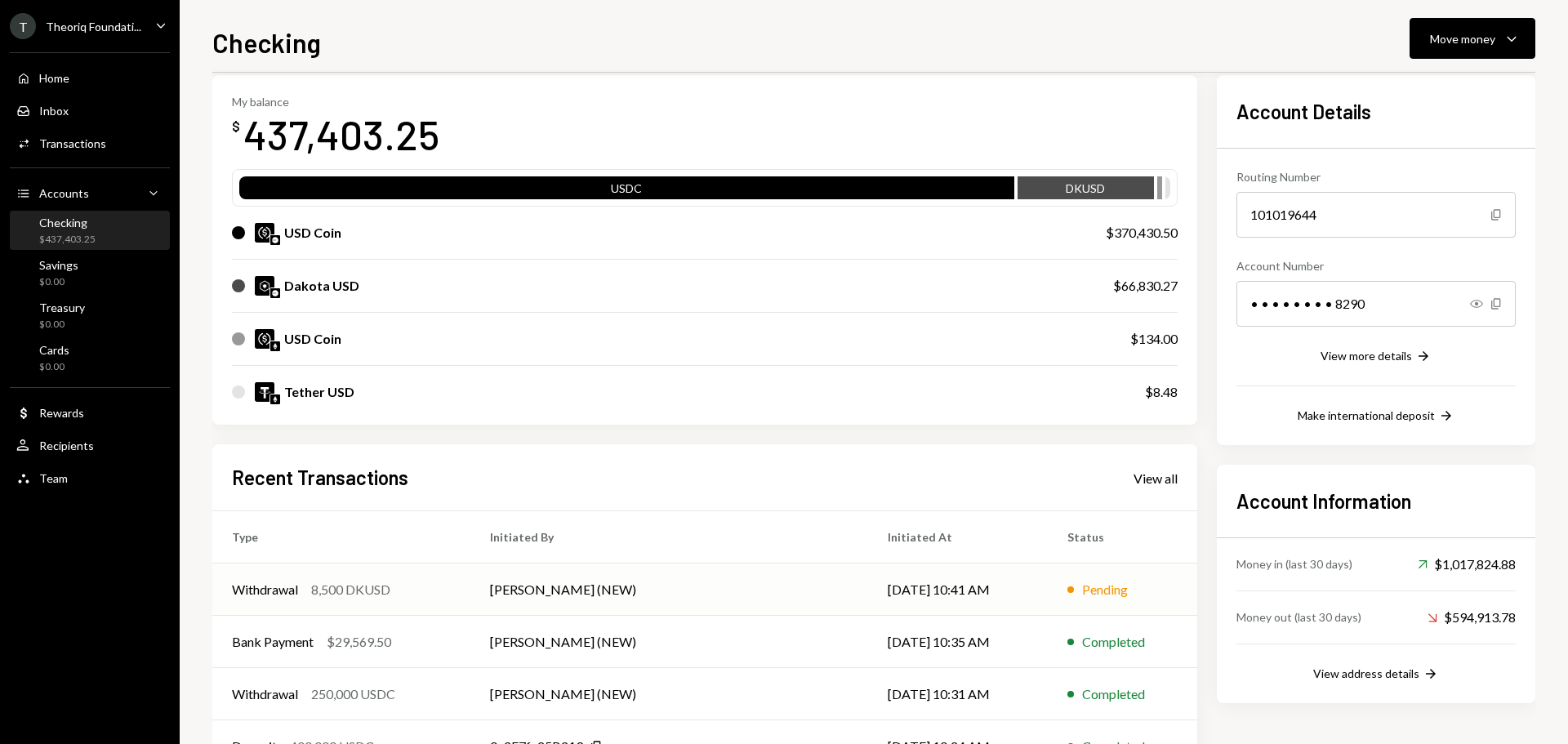
scroll to position [188, 0]
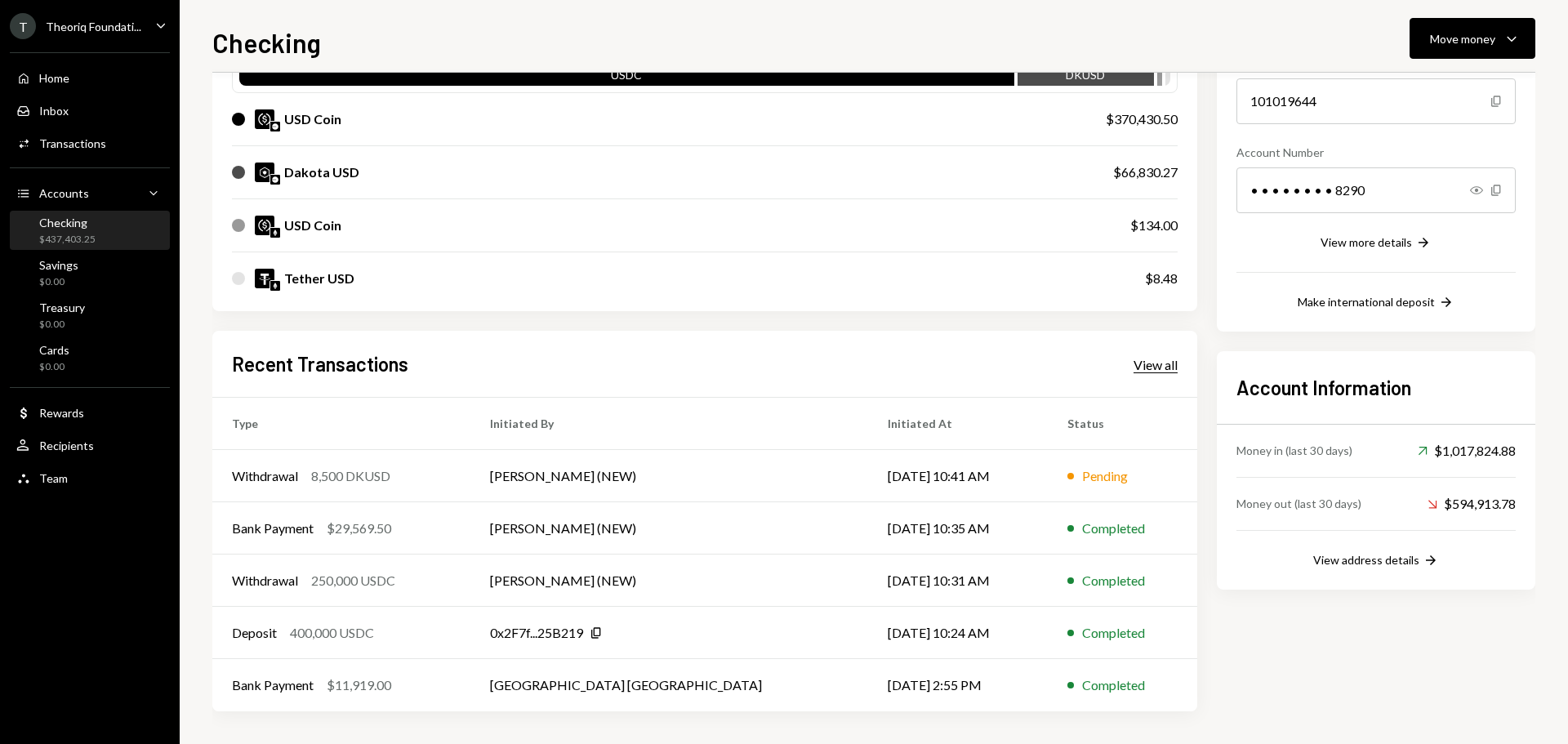
click at [1174, 364] on div "View all" at bounding box center [1155, 365] width 44 height 17
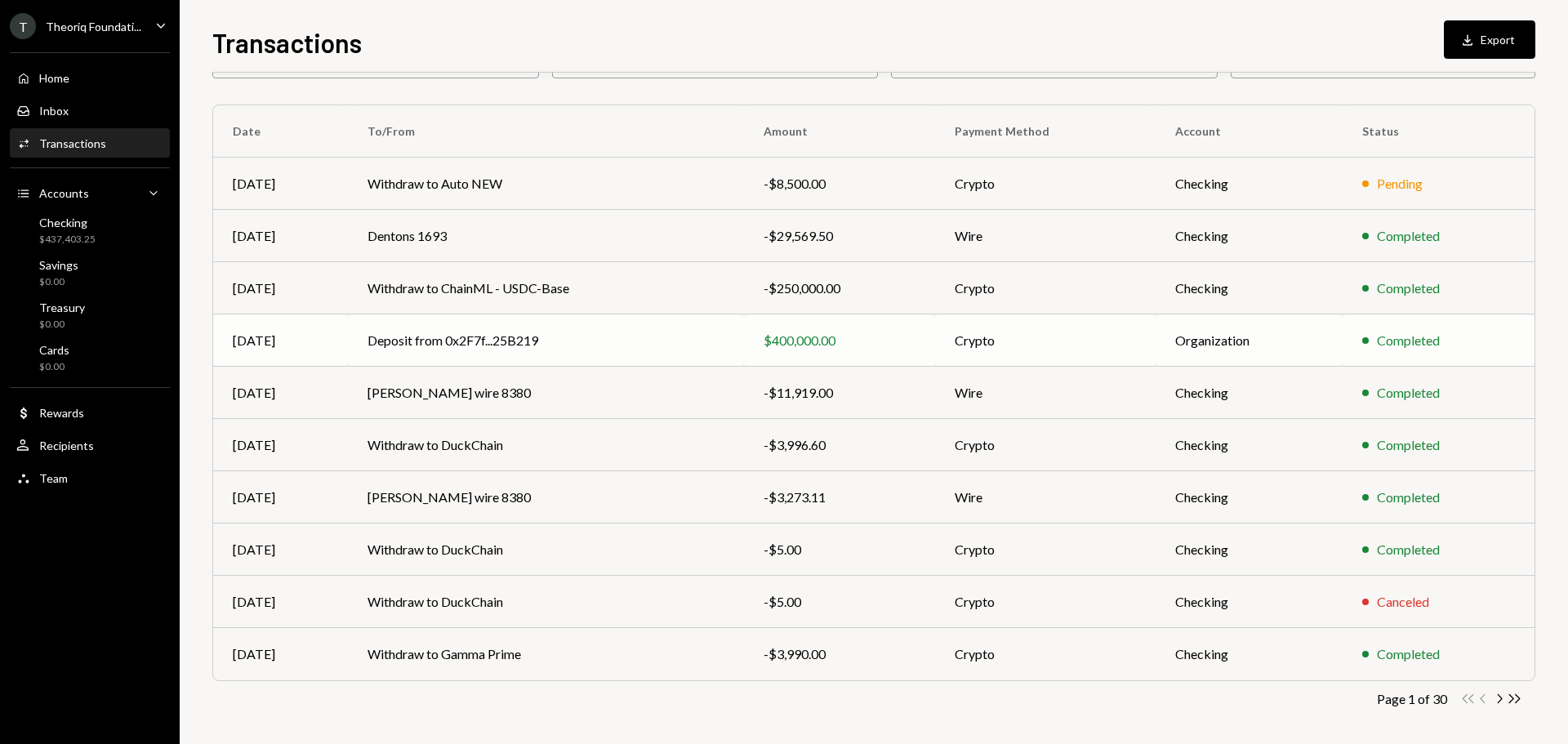
scroll to position [109, 0]
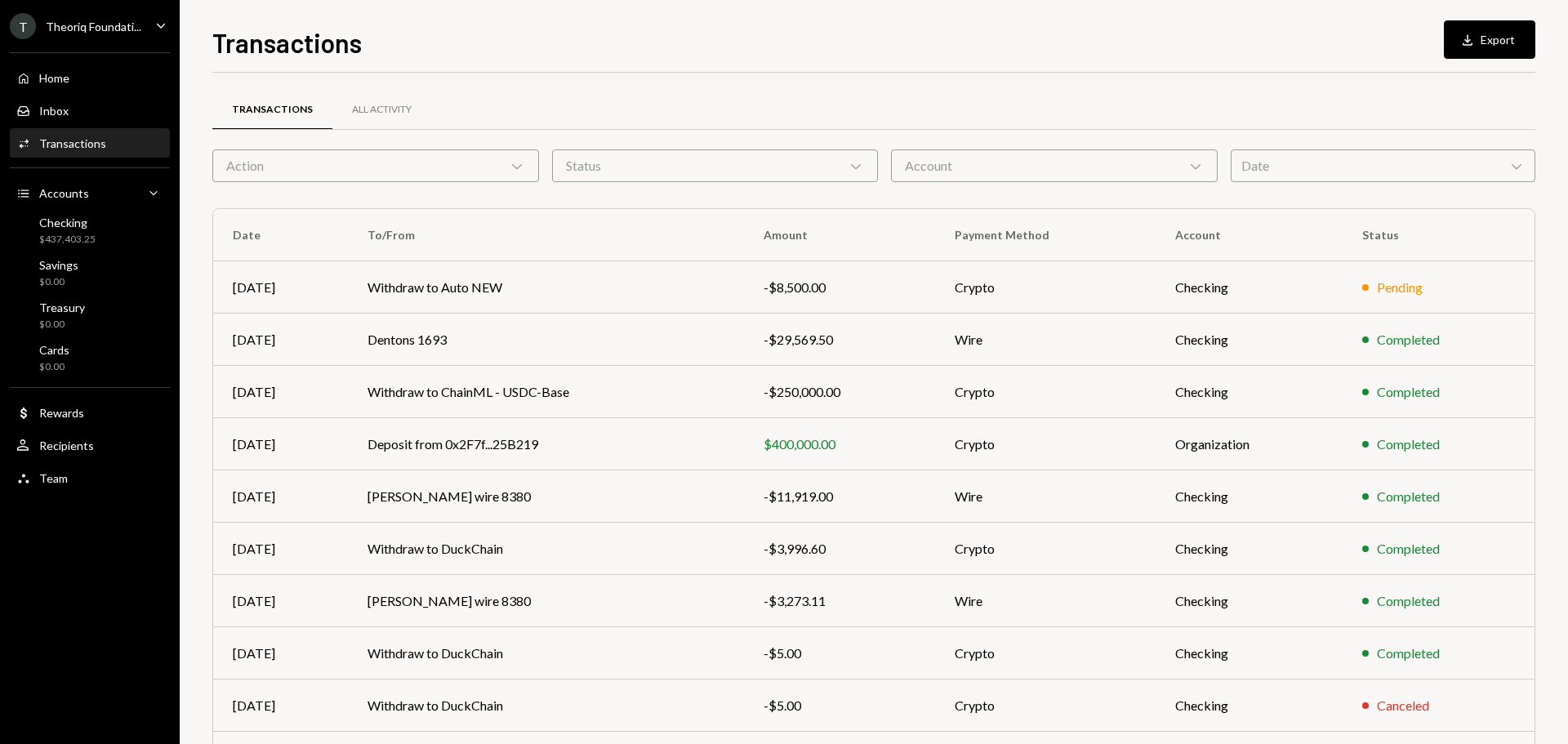
scroll to position [109, 0]
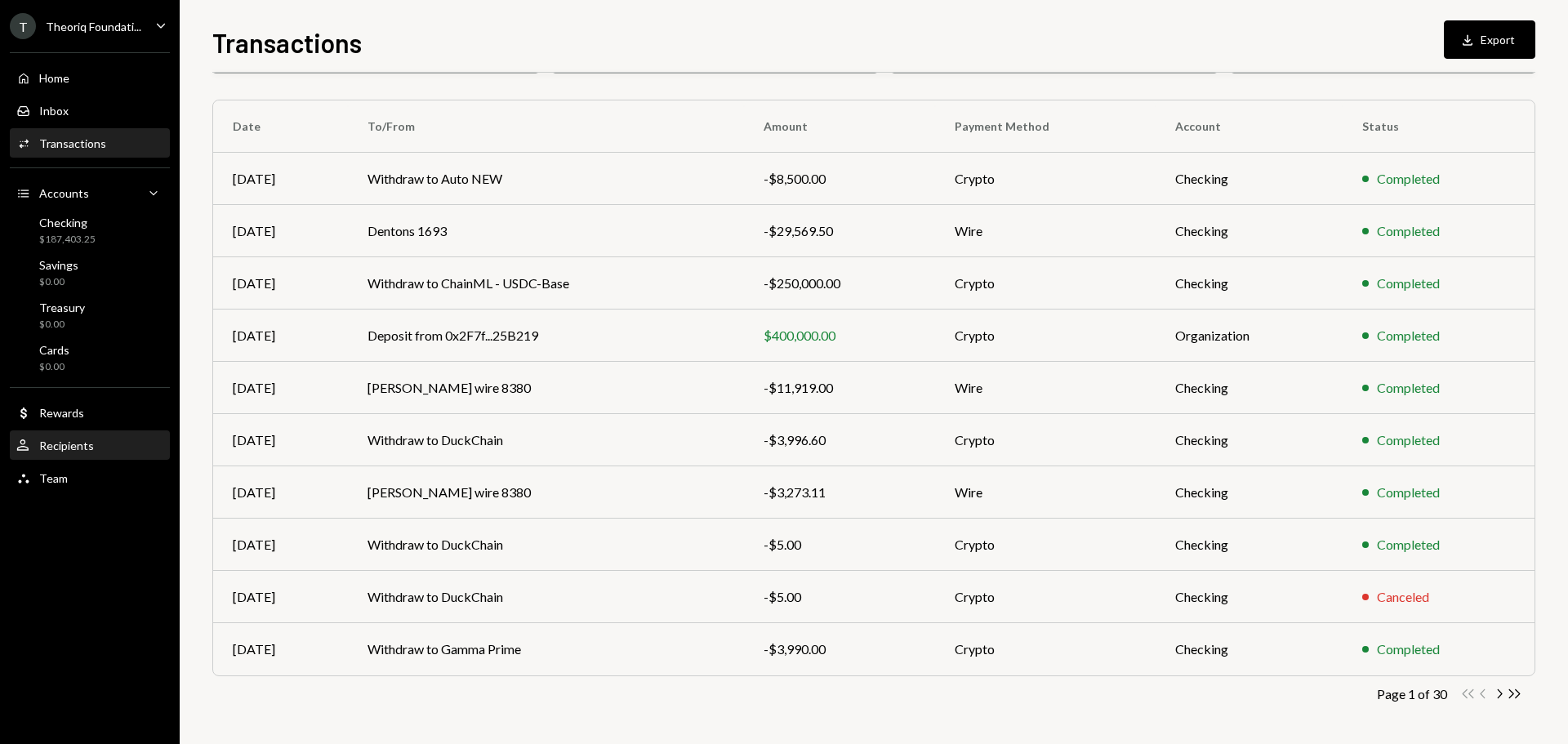
click at [77, 452] on div "Recipients" at bounding box center [66, 446] width 54 height 14
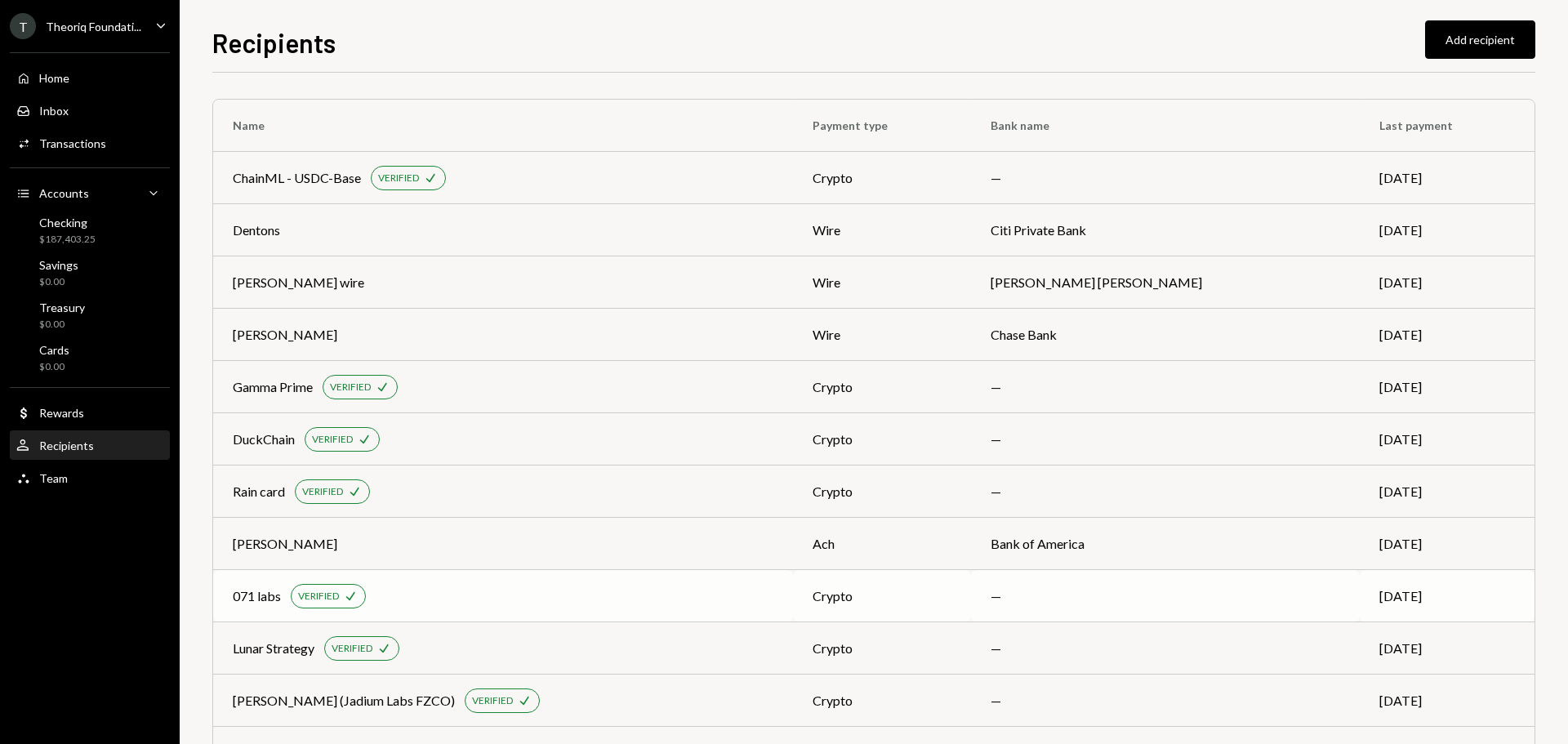
click at [674, 589] on div "071 labs VERIFIED Check" at bounding box center [503, 596] width 541 height 24
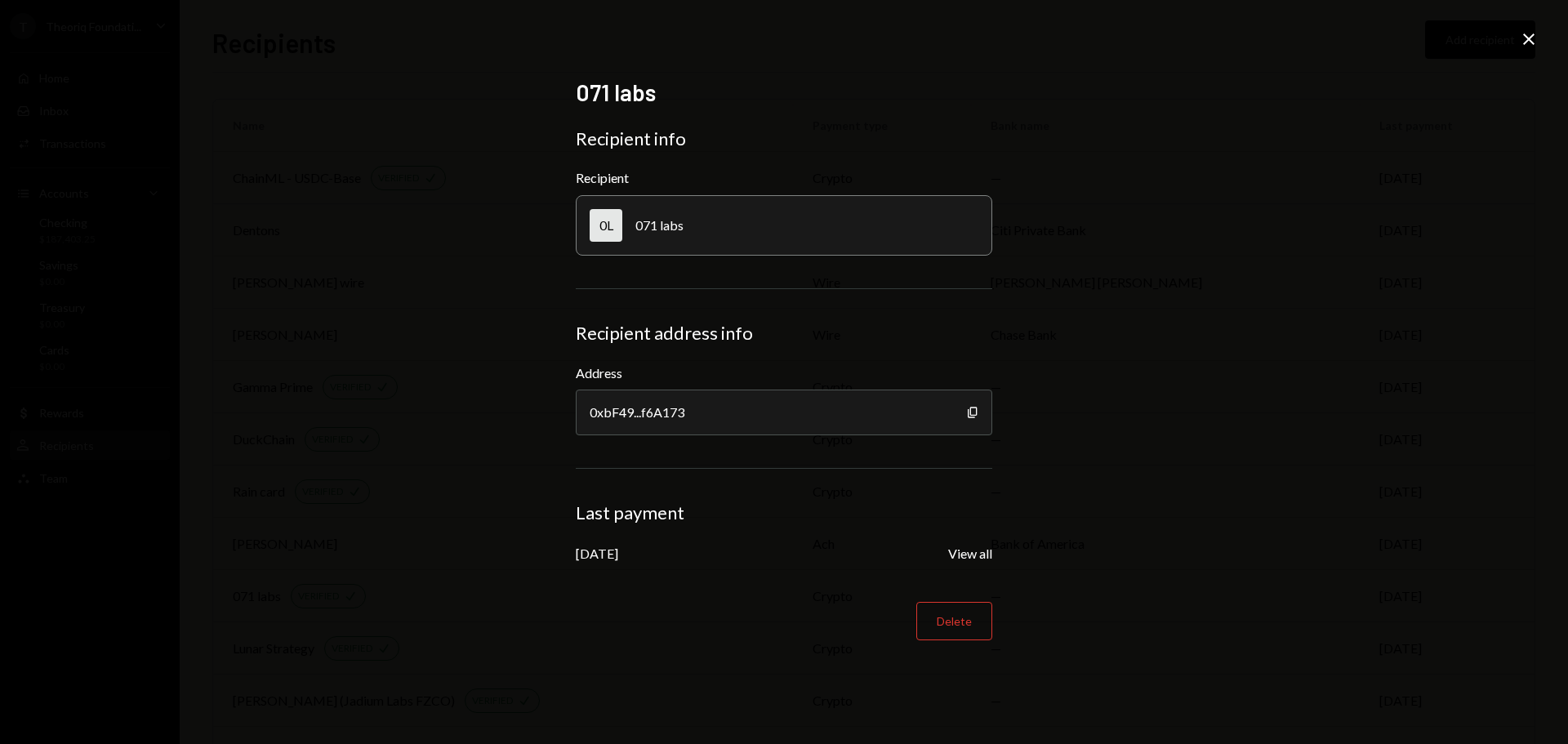
click at [1524, 39] on icon "Close" at bounding box center [1529, 39] width 19 height 19
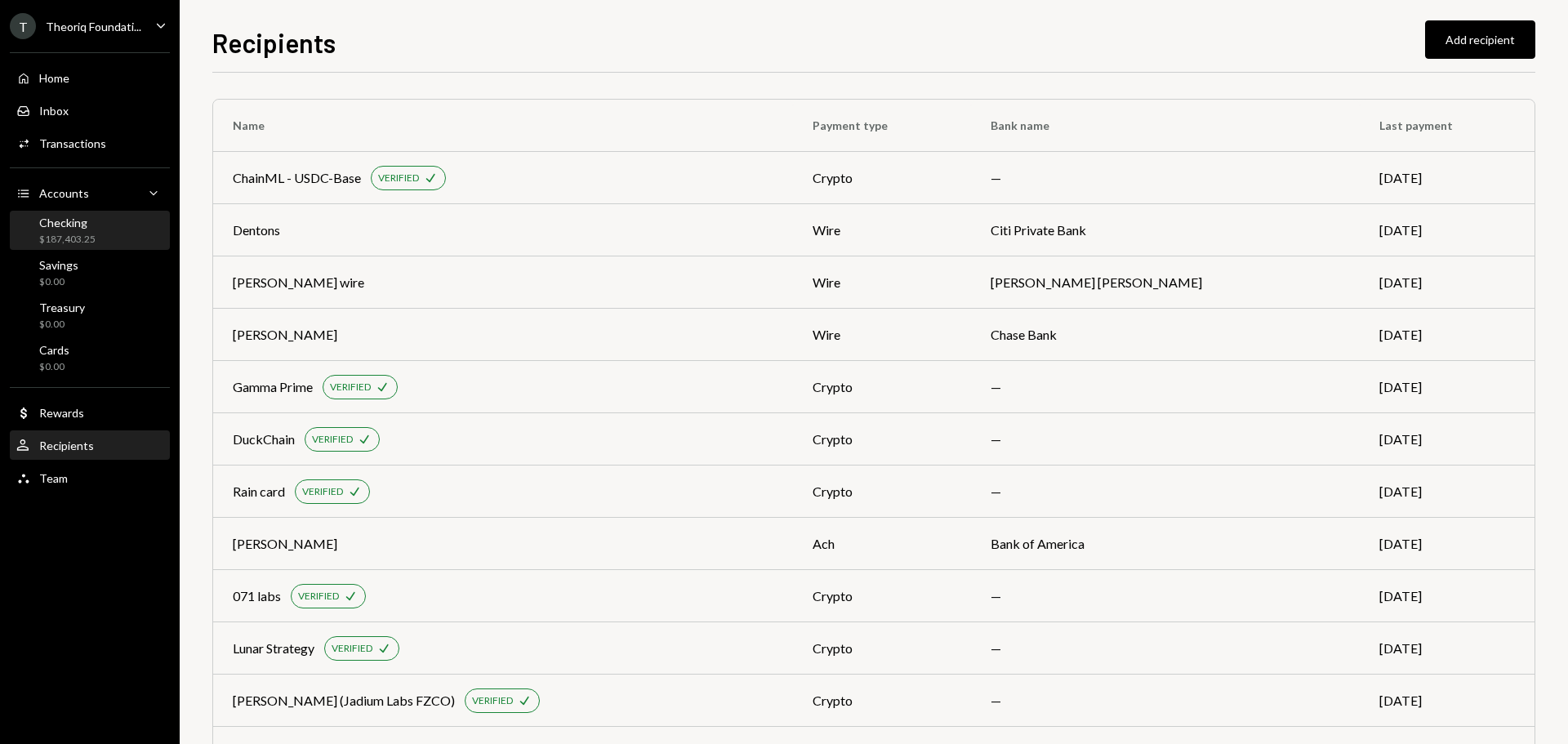
click at [76, 225] on div "Checking" at bounding box center [67, 222] width 56 height 14
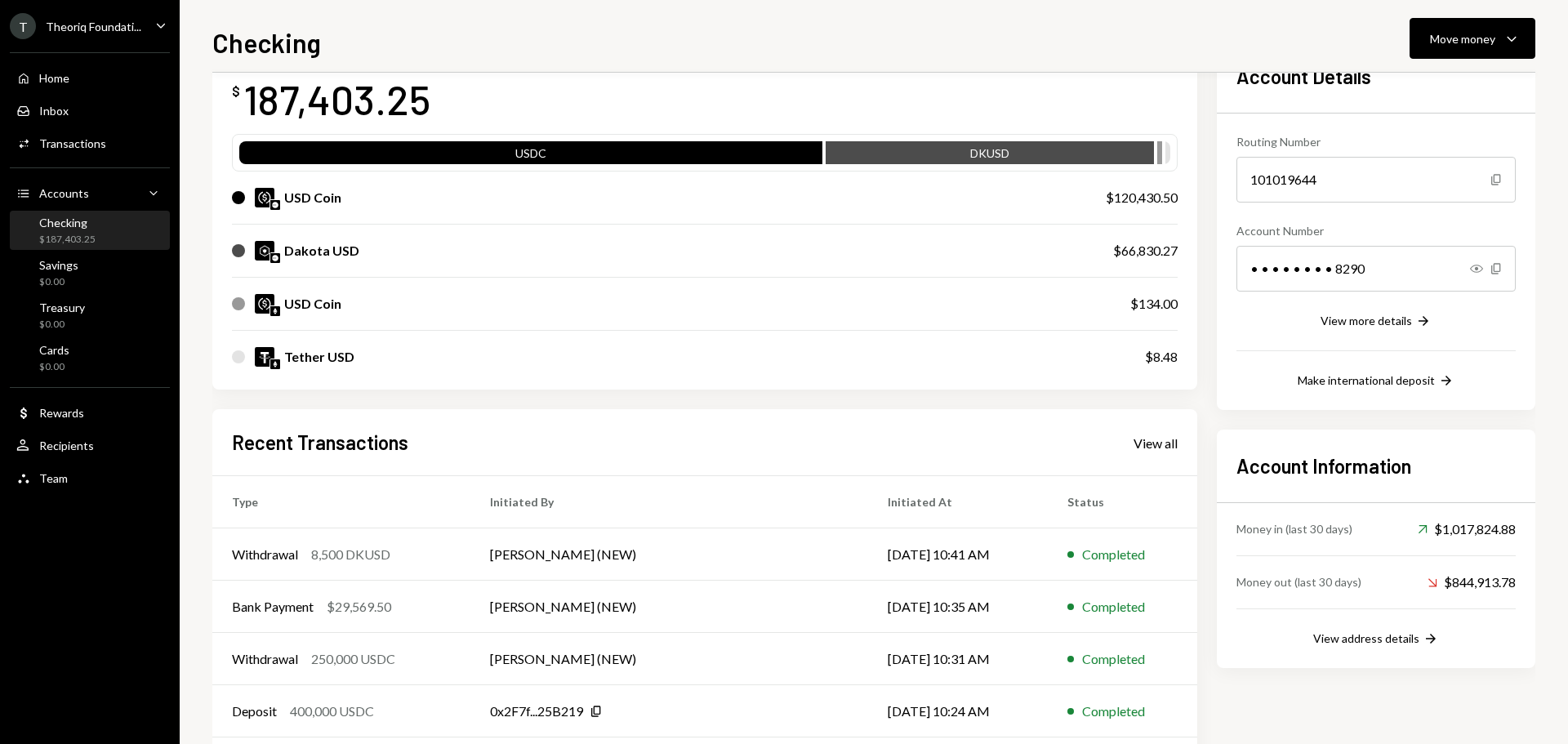
scroll to position [188, 0]
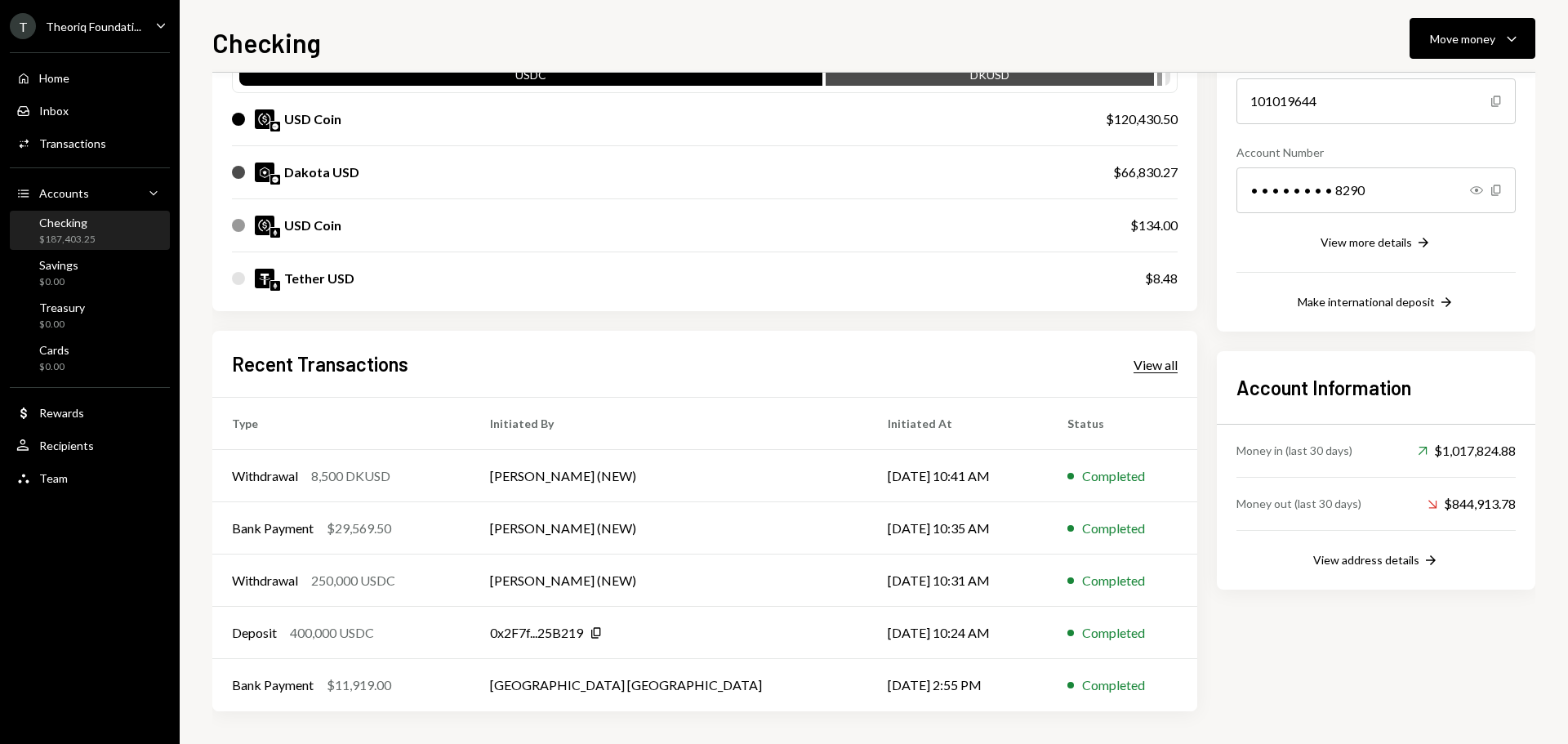
click at [1151, 371] on div "View all" at bounding box center [1155, 365] width 44 height 17
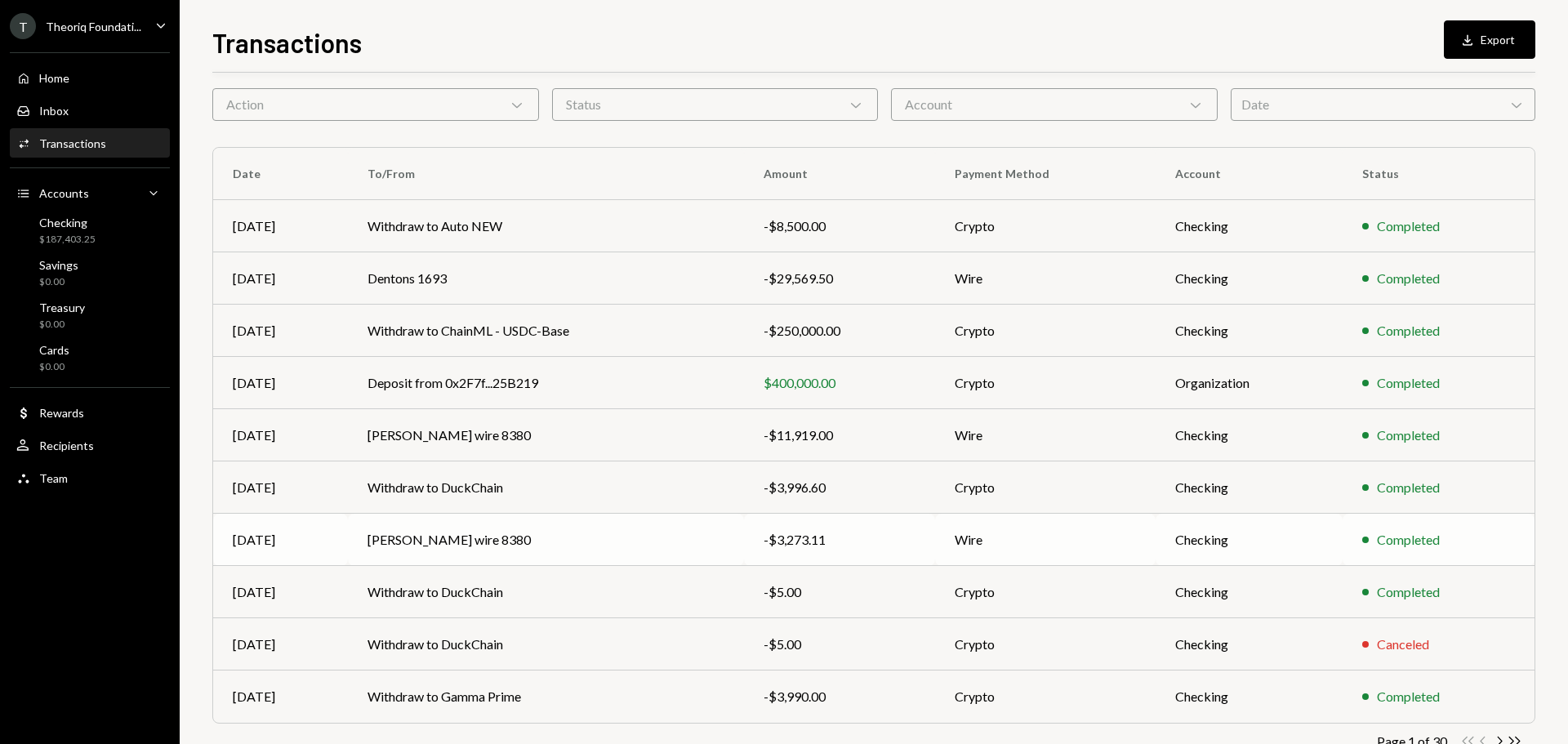
scroll to position [109, 0]
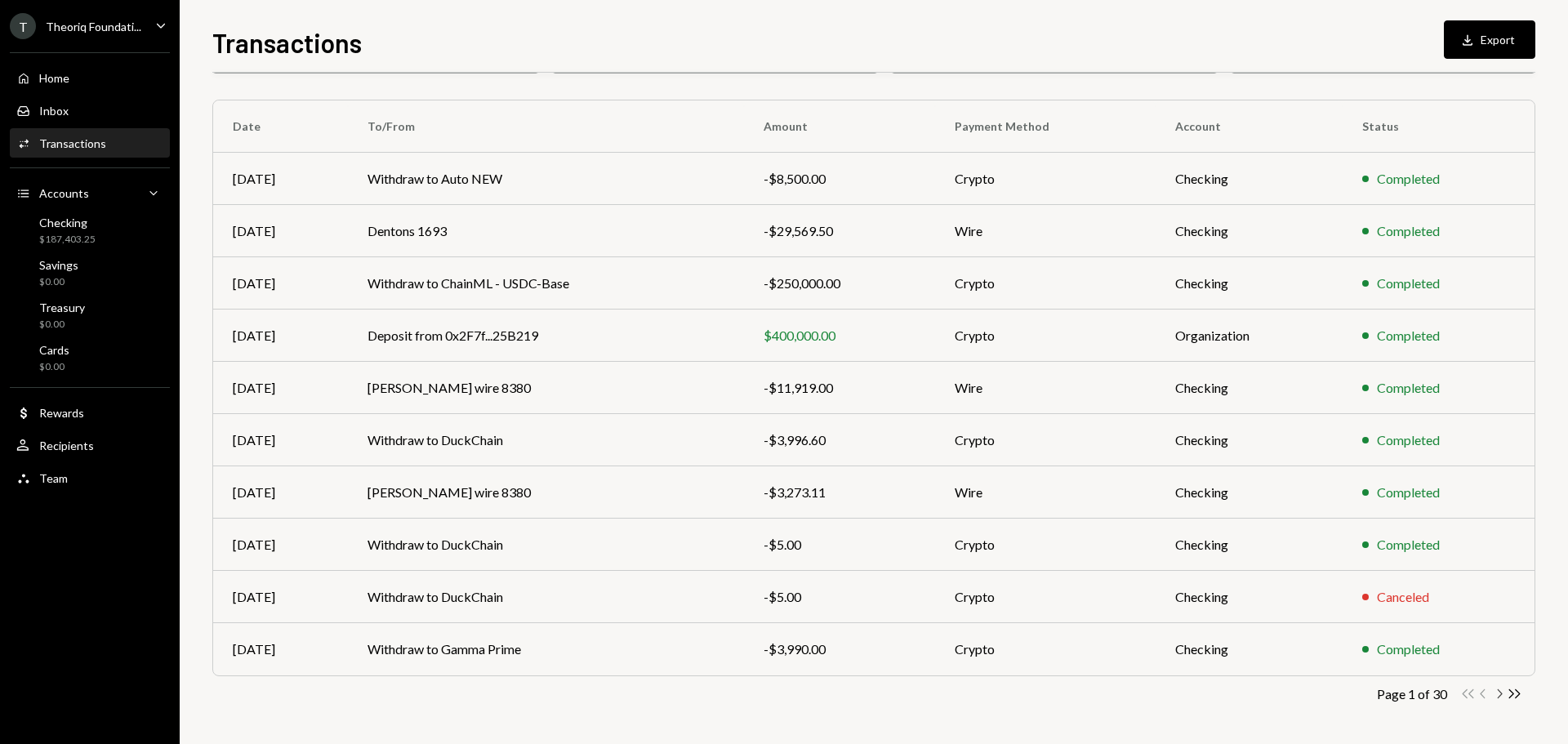
click at [1497, 694] on icon "Chevron Right" at bounding box center [1499, 694] width 16 height 16
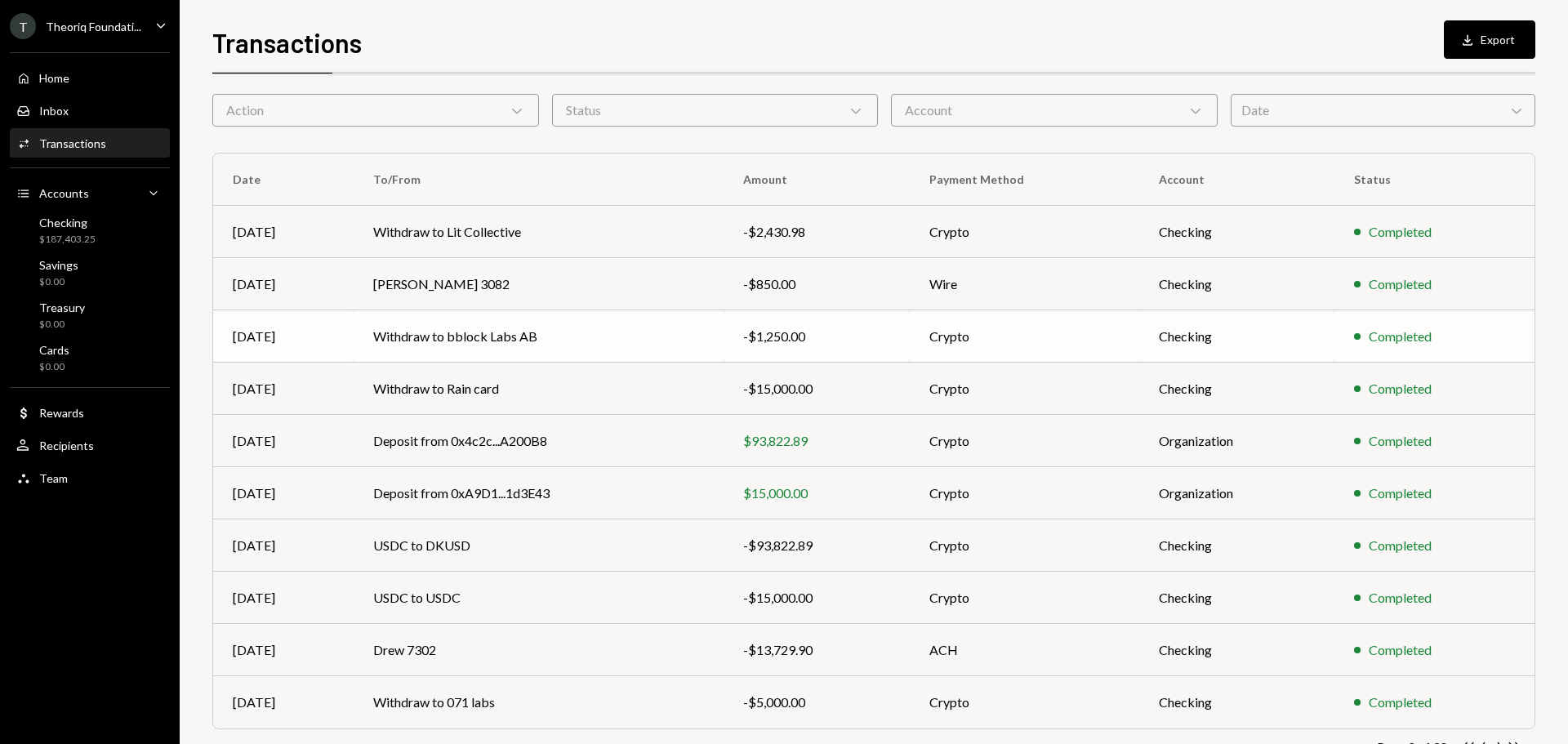
scroll to position [0, 0]
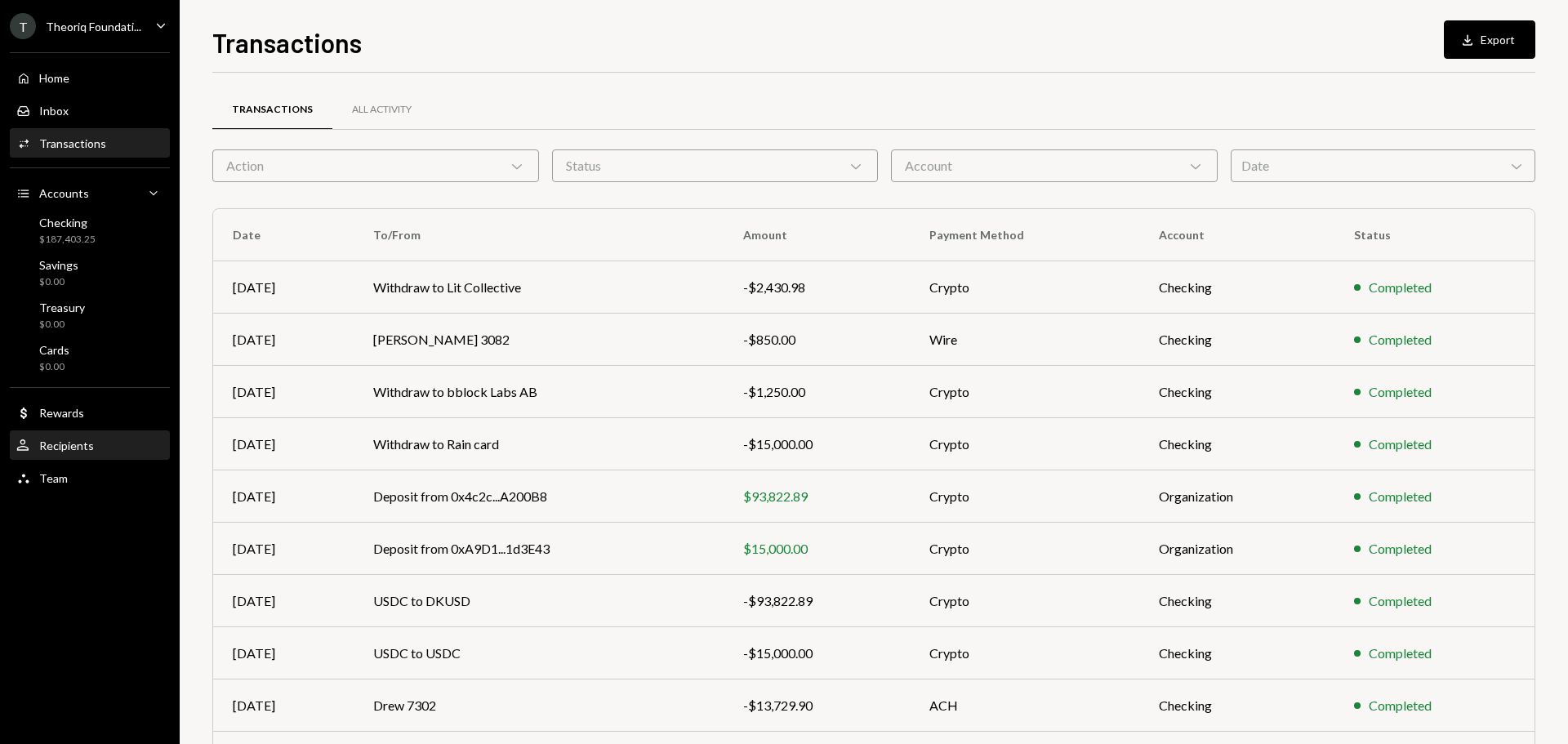
click at [62, 449] on div "Recipients" at bounding box center [66, 446] width 54 height 14
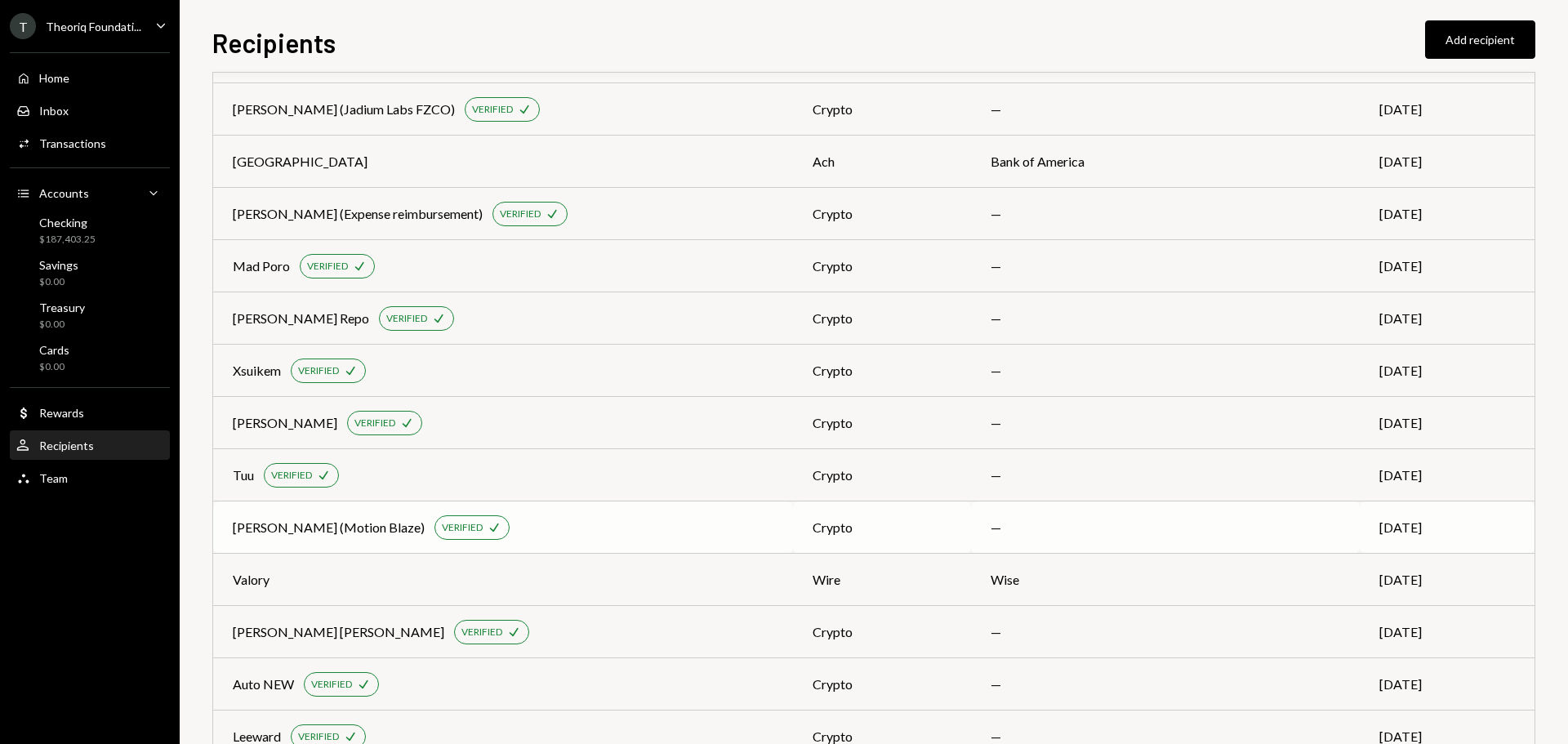
scroll to position [509, 0]
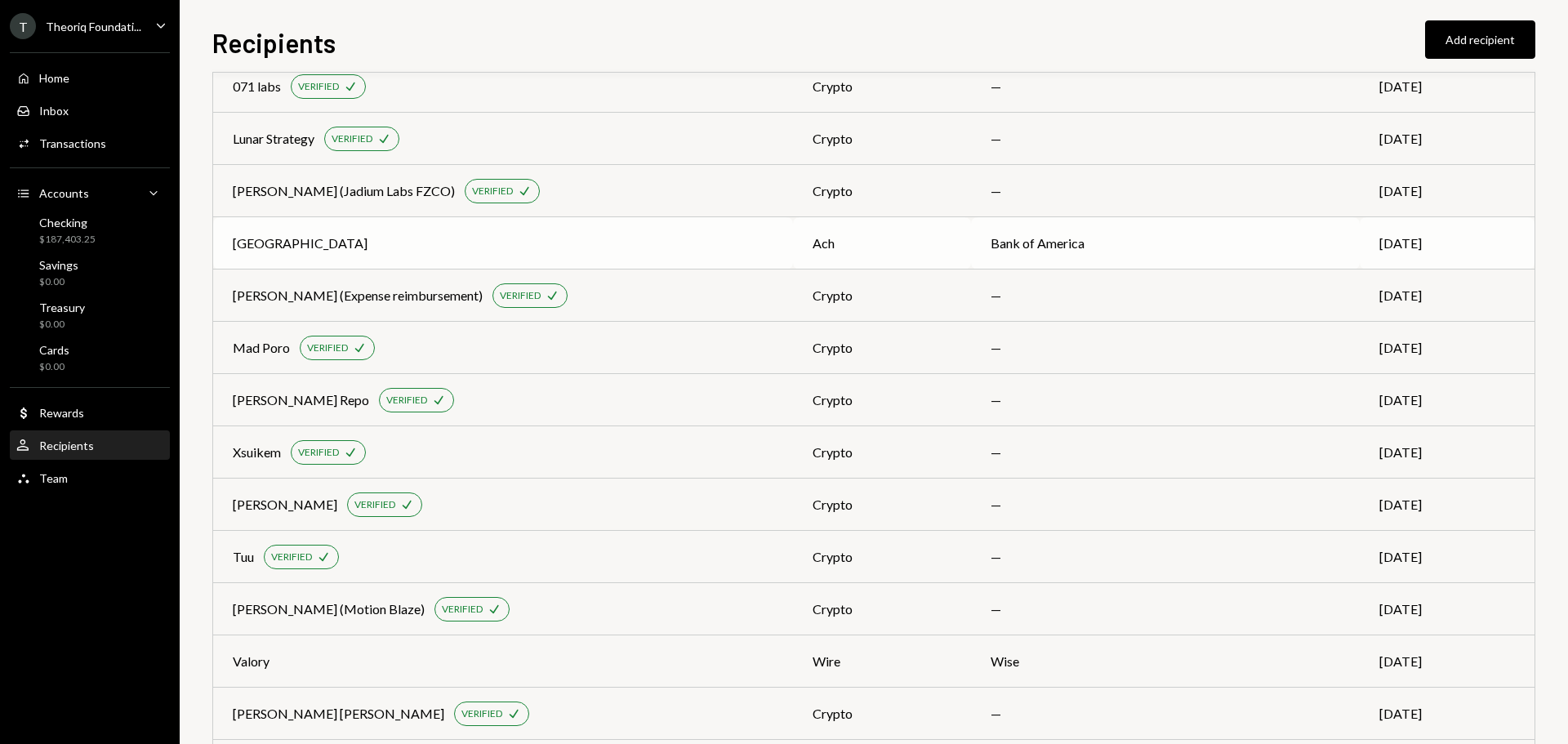
click at [476, 240] on div "Berkeley University" at bounding box center [503, 243] width 541 height 19
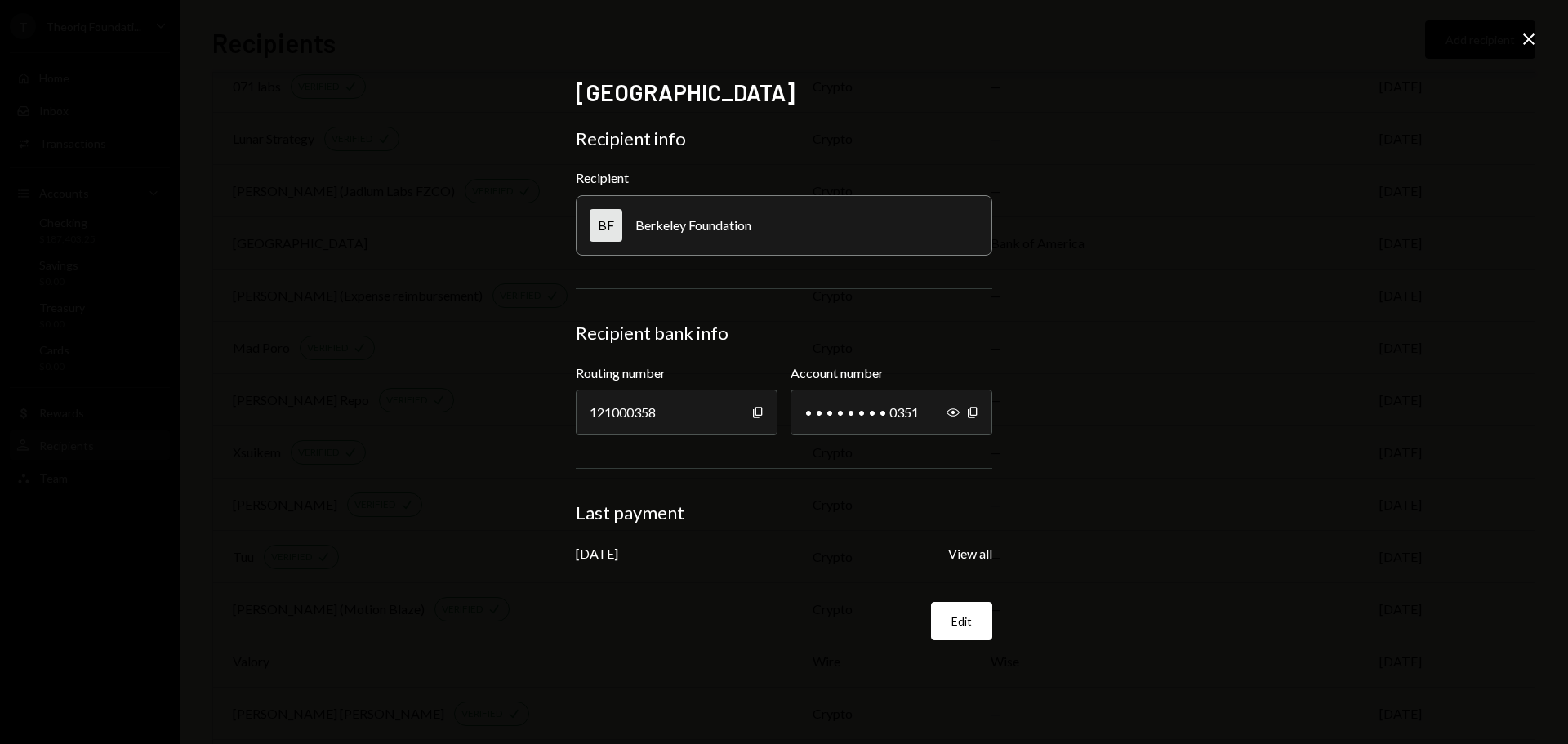
click at [1532, 39] on icon "Close" at bounding box center [1529, 39] width 19 height 19
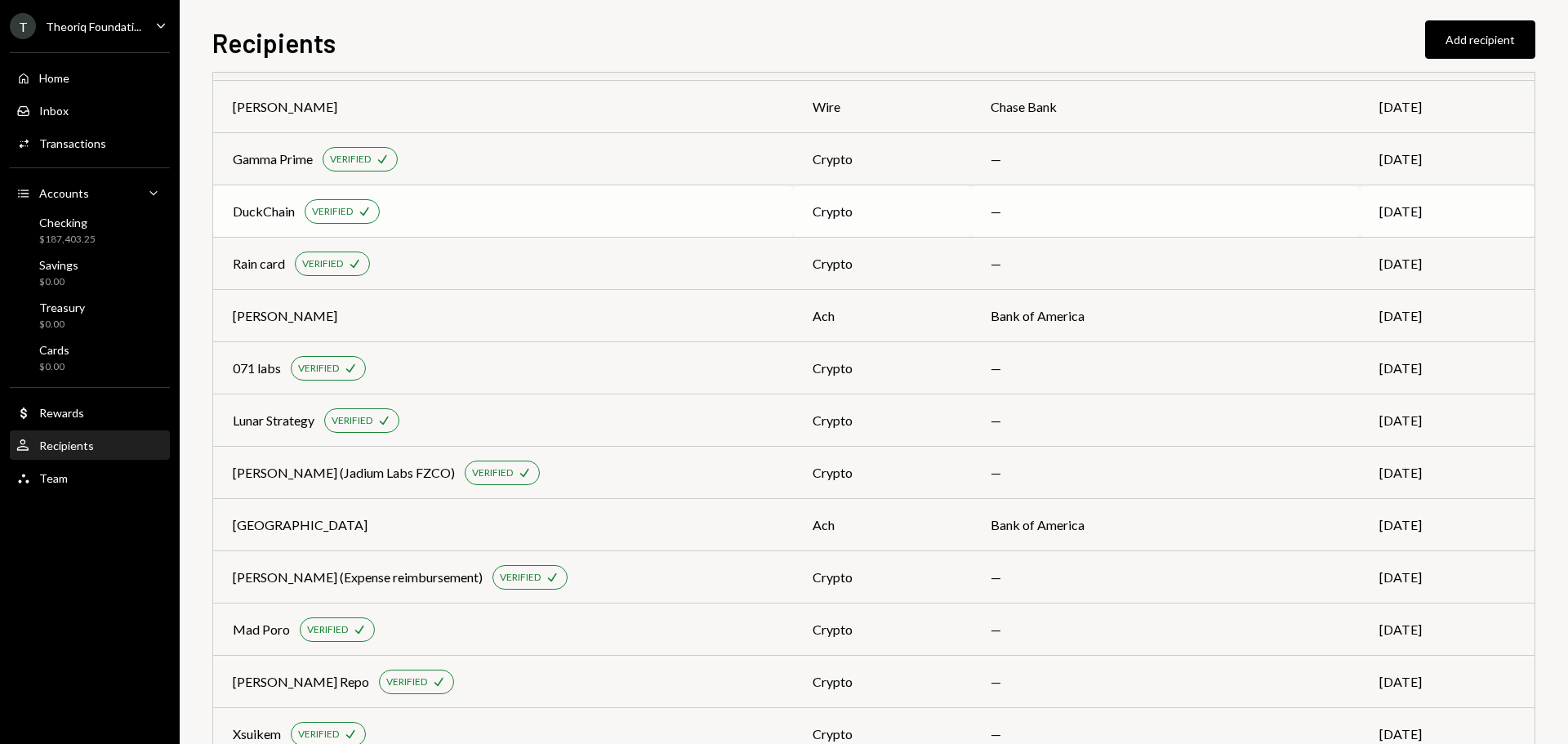
scroll to position [0, 0]
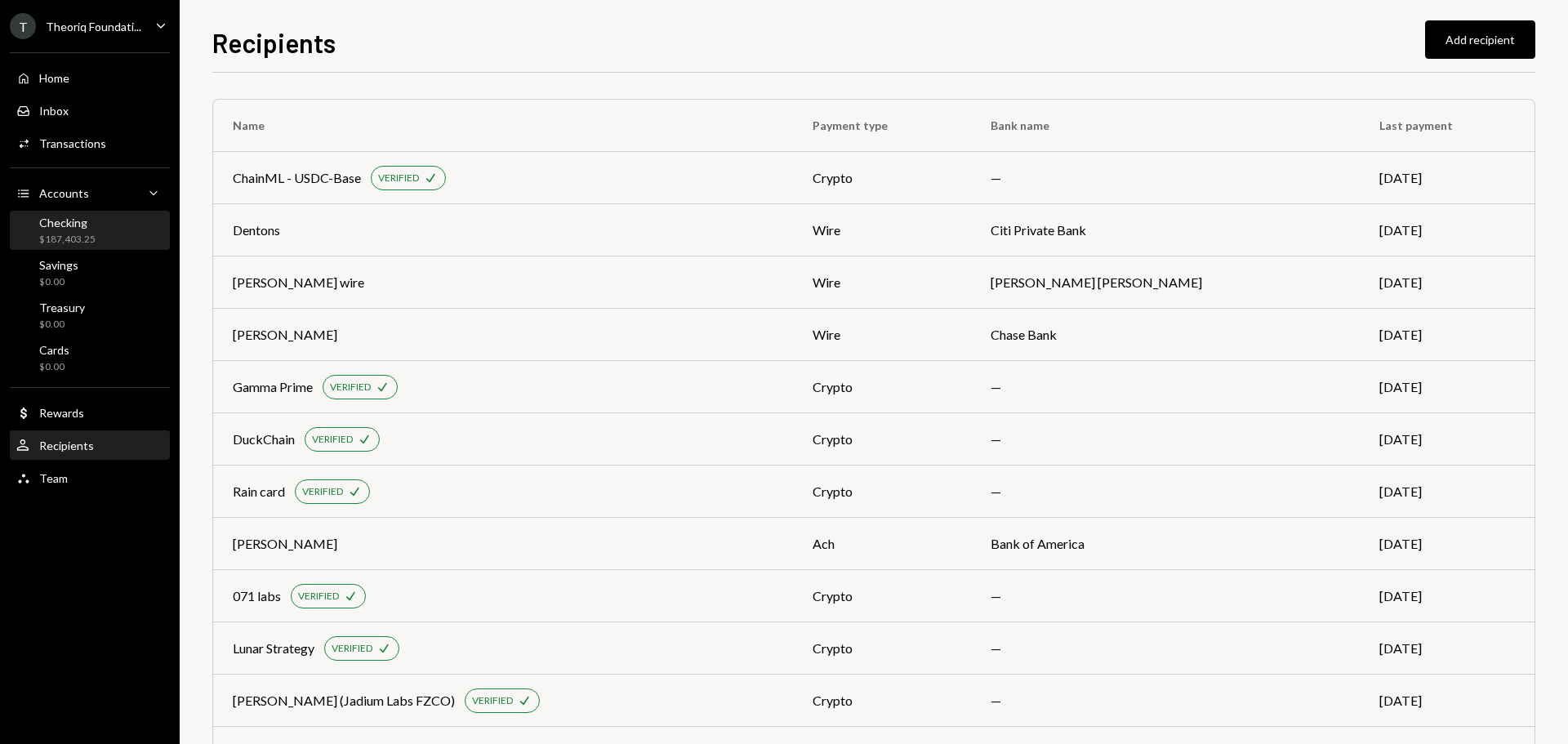
click at [50, 225] on div "Checking" at bounding box center [67, 222] width 56 height 14
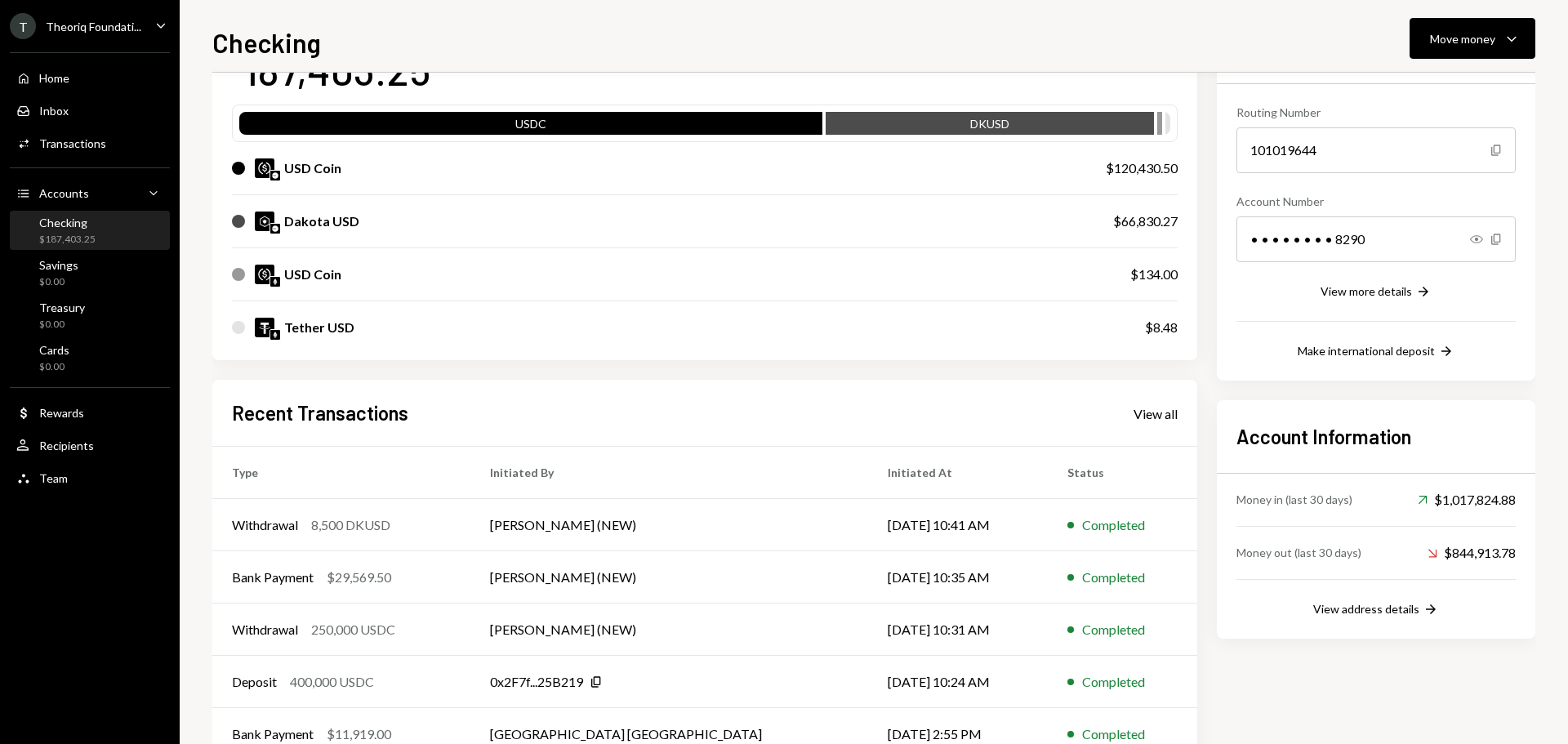
scroll to position [188, 0]
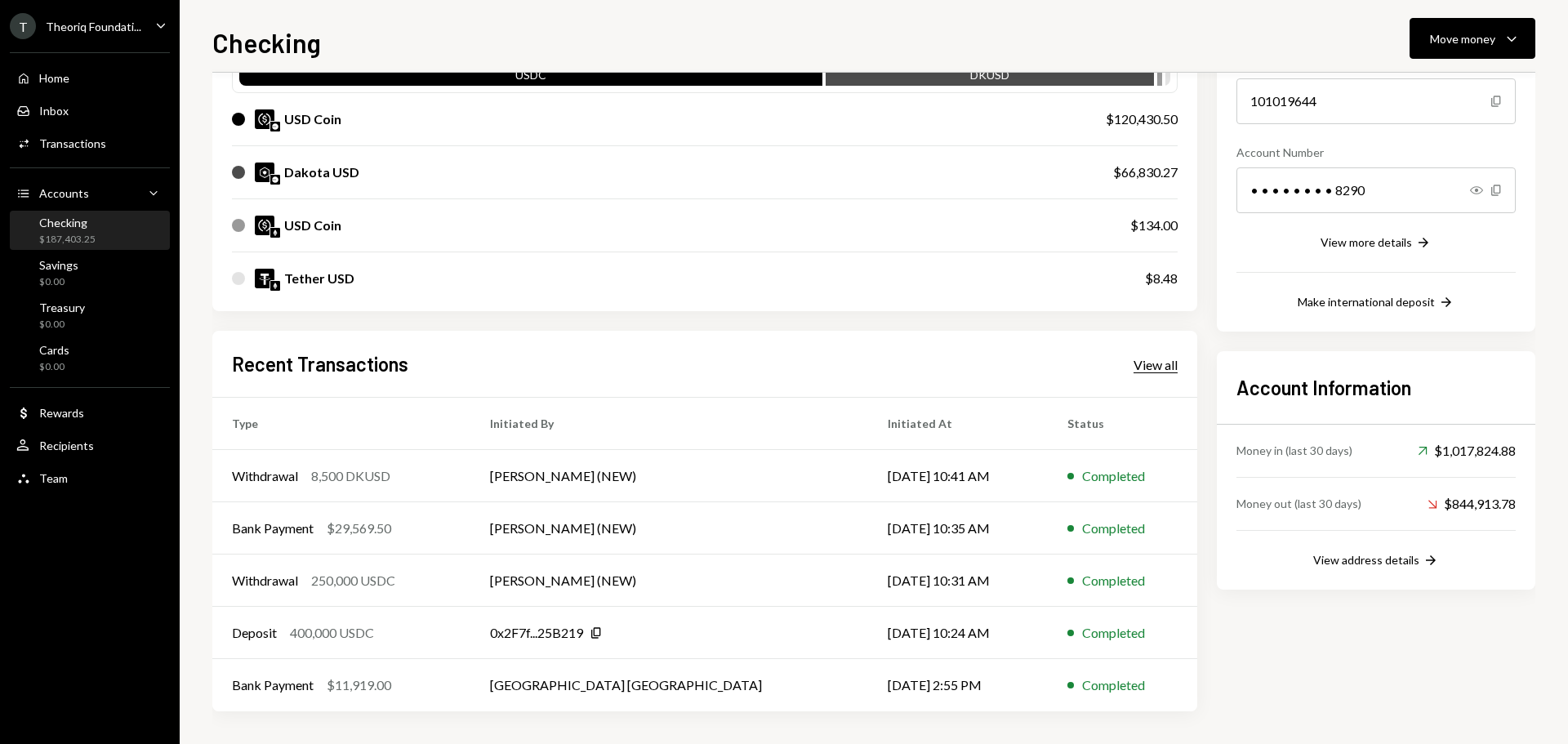
click at [1151, 369] on div "View all" at bounding box center [1155, 365] width 44 height 17
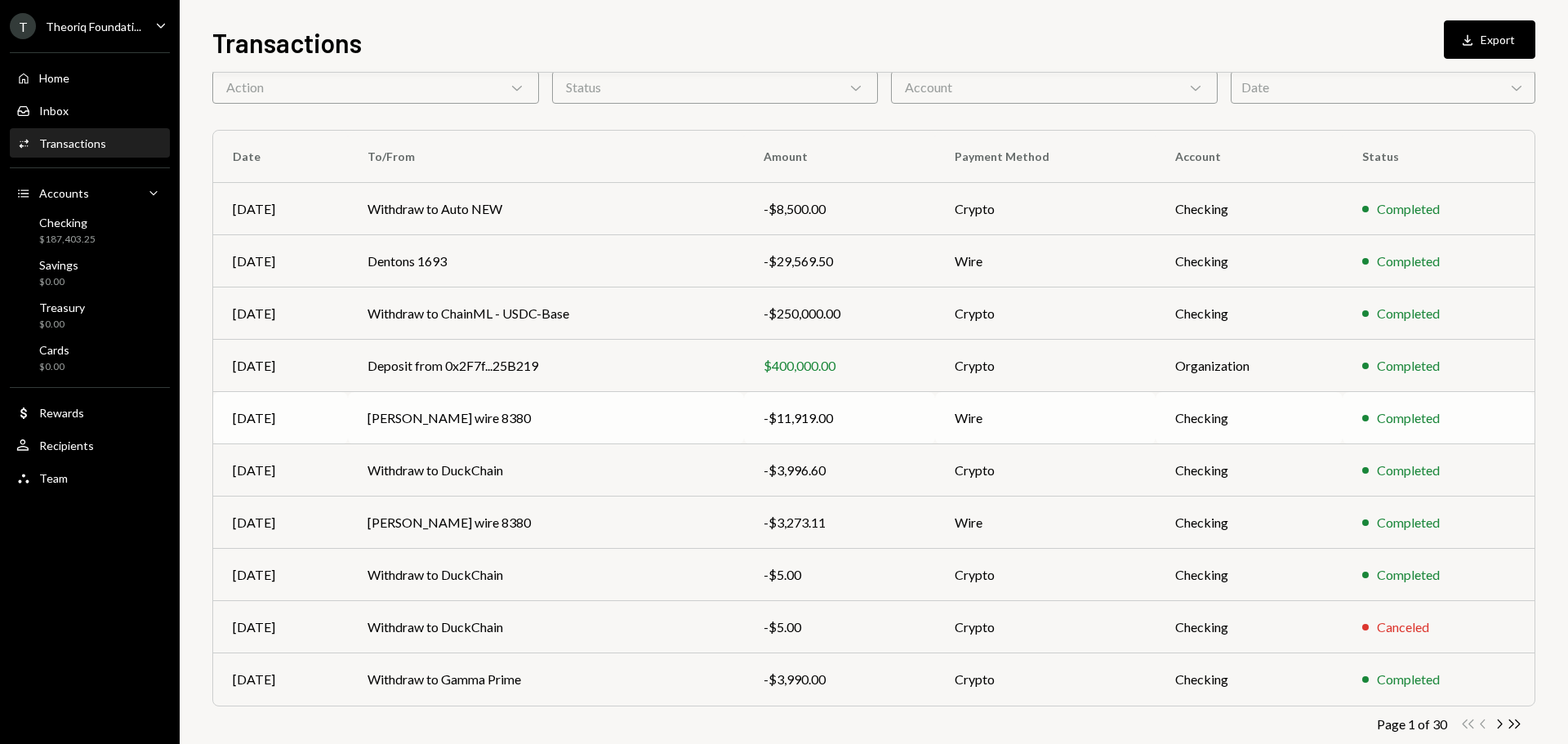
scroll to position [109, 0]
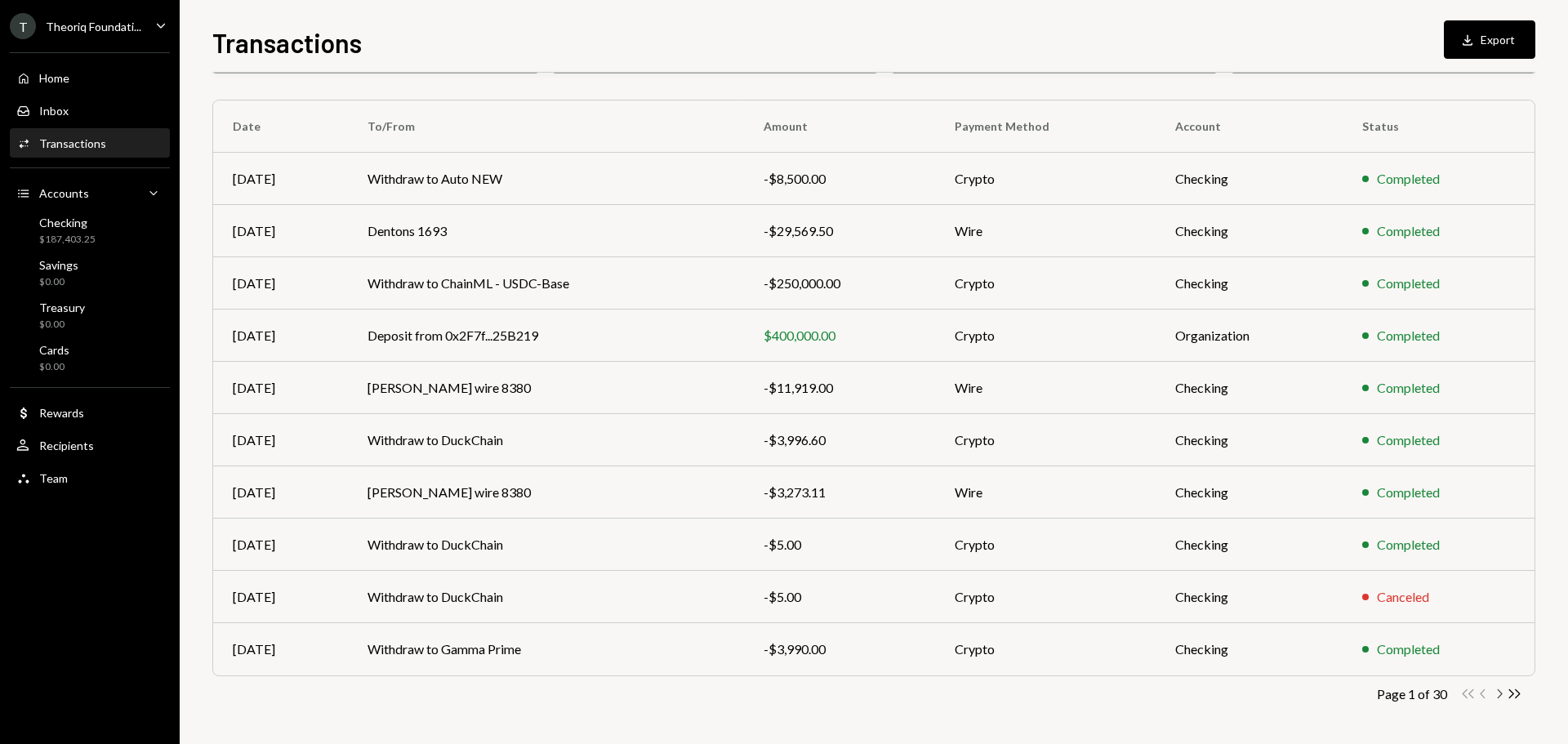
click at [1495, 695] on icon "Chevron Right" at bounding box center [1499, 694] width 16 height 16
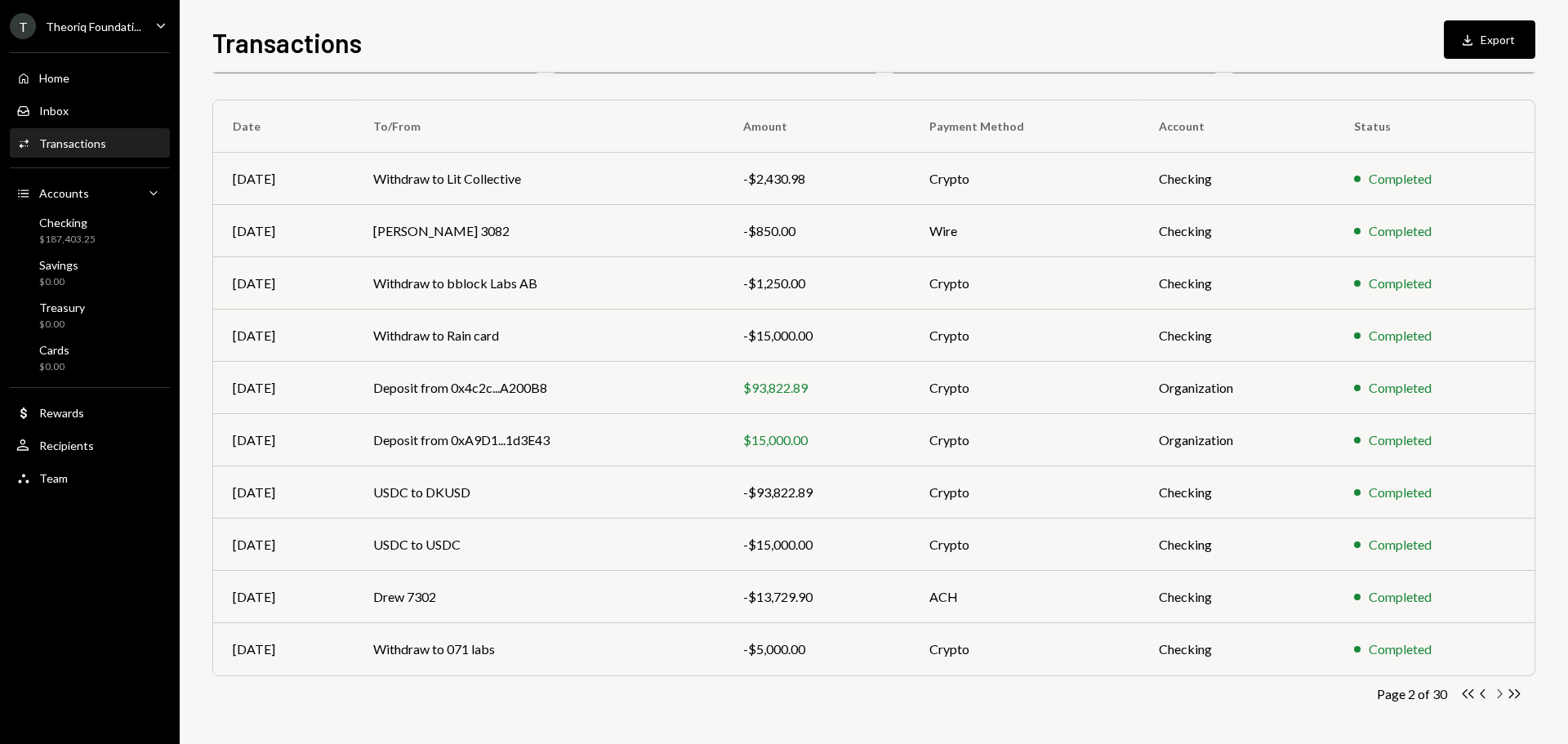
click at [1495, 695] on icon "Chevron Right" at bounding box center [1499, 694] width 16 height 16
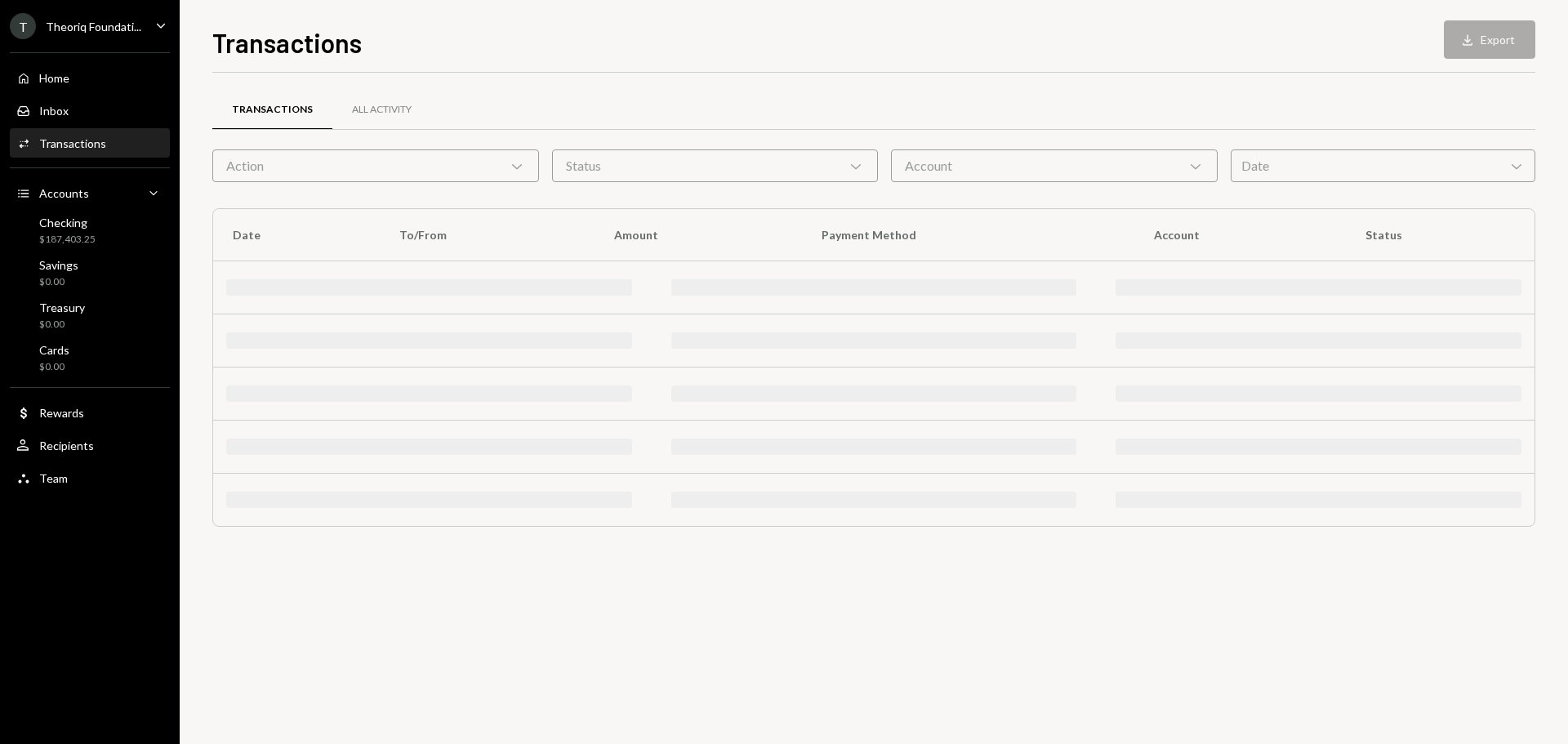
scroll to position [0, 0]
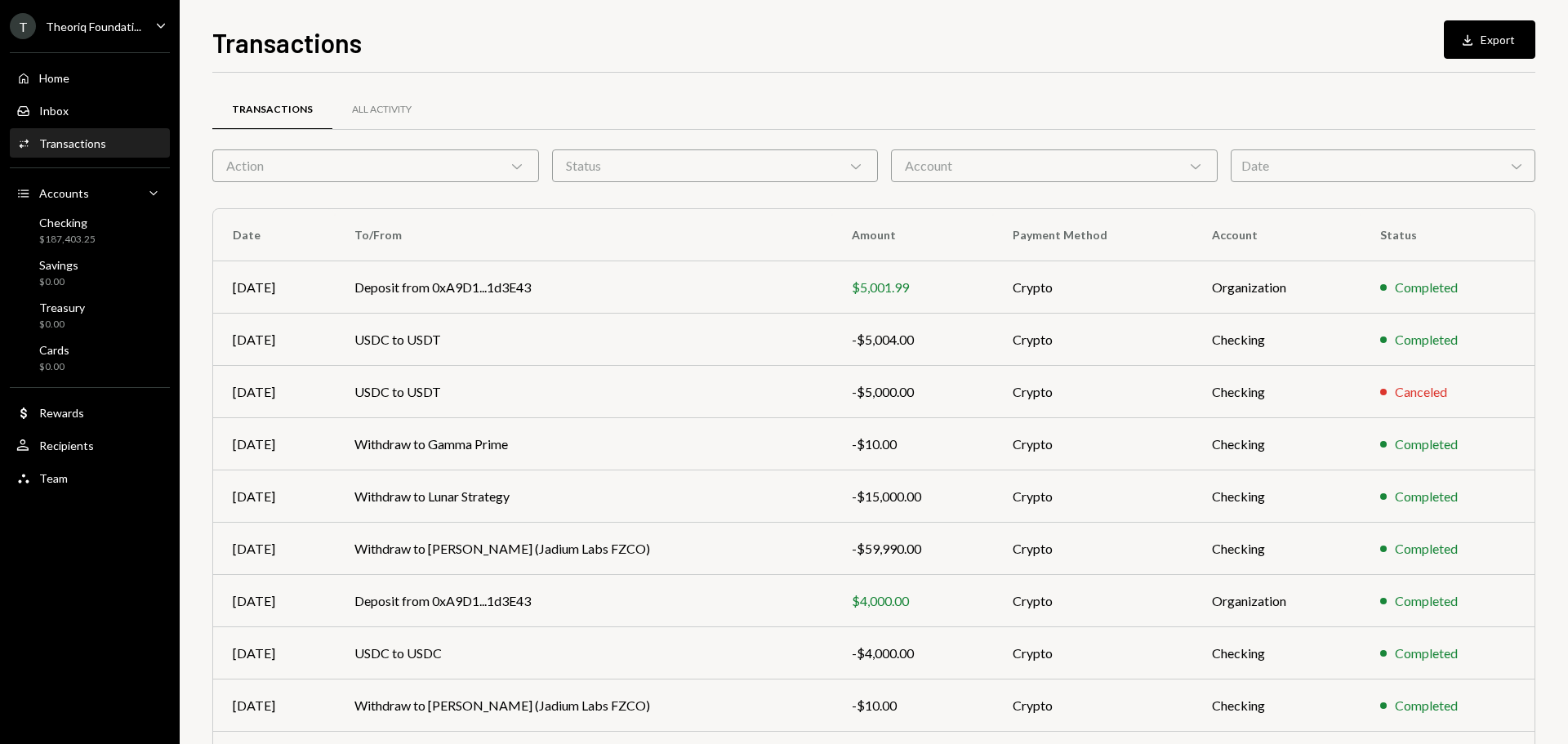
click at [1495, 696] on div "Completed" at bounding box center [1447, 705] width 135 height 19
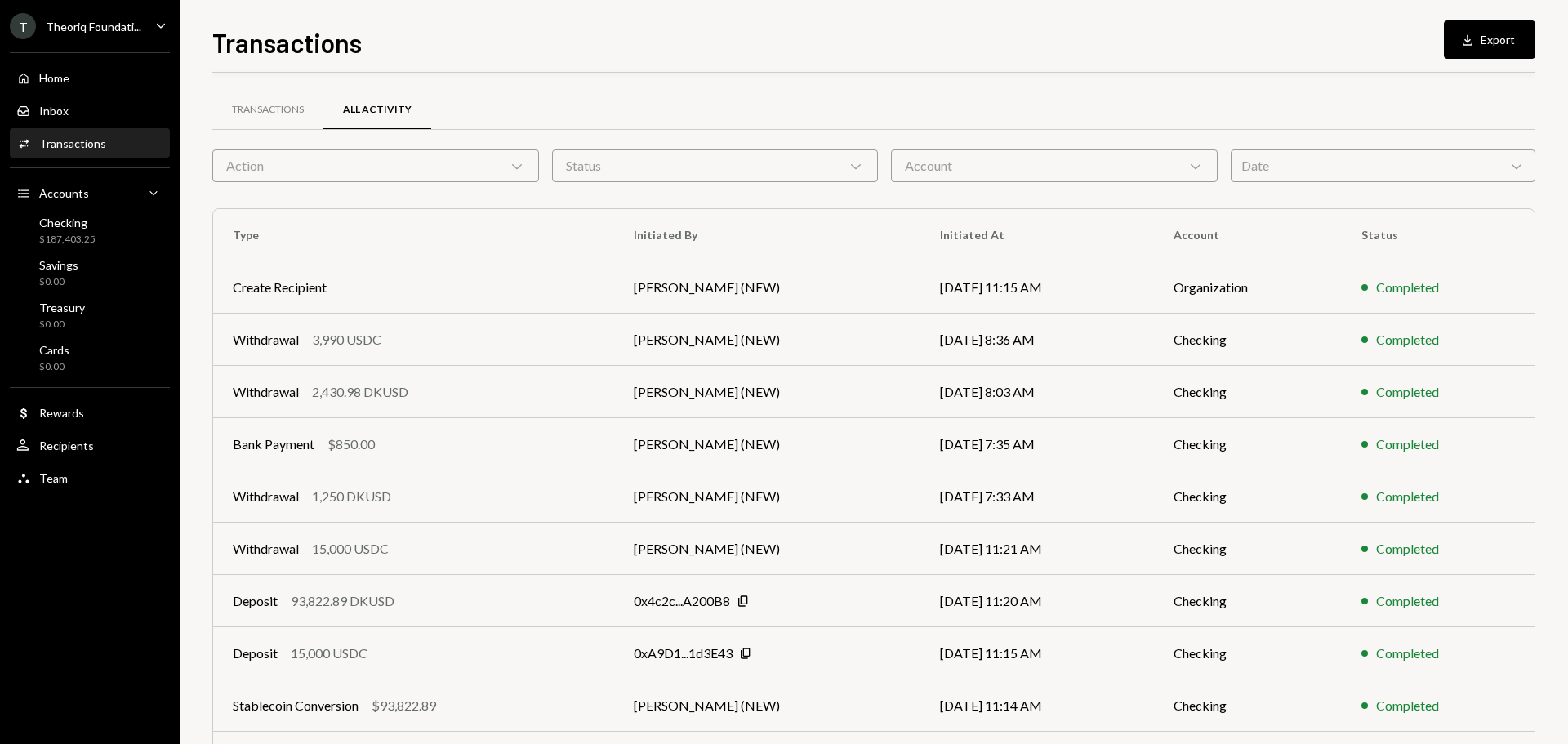
scroll to position [109, 0]
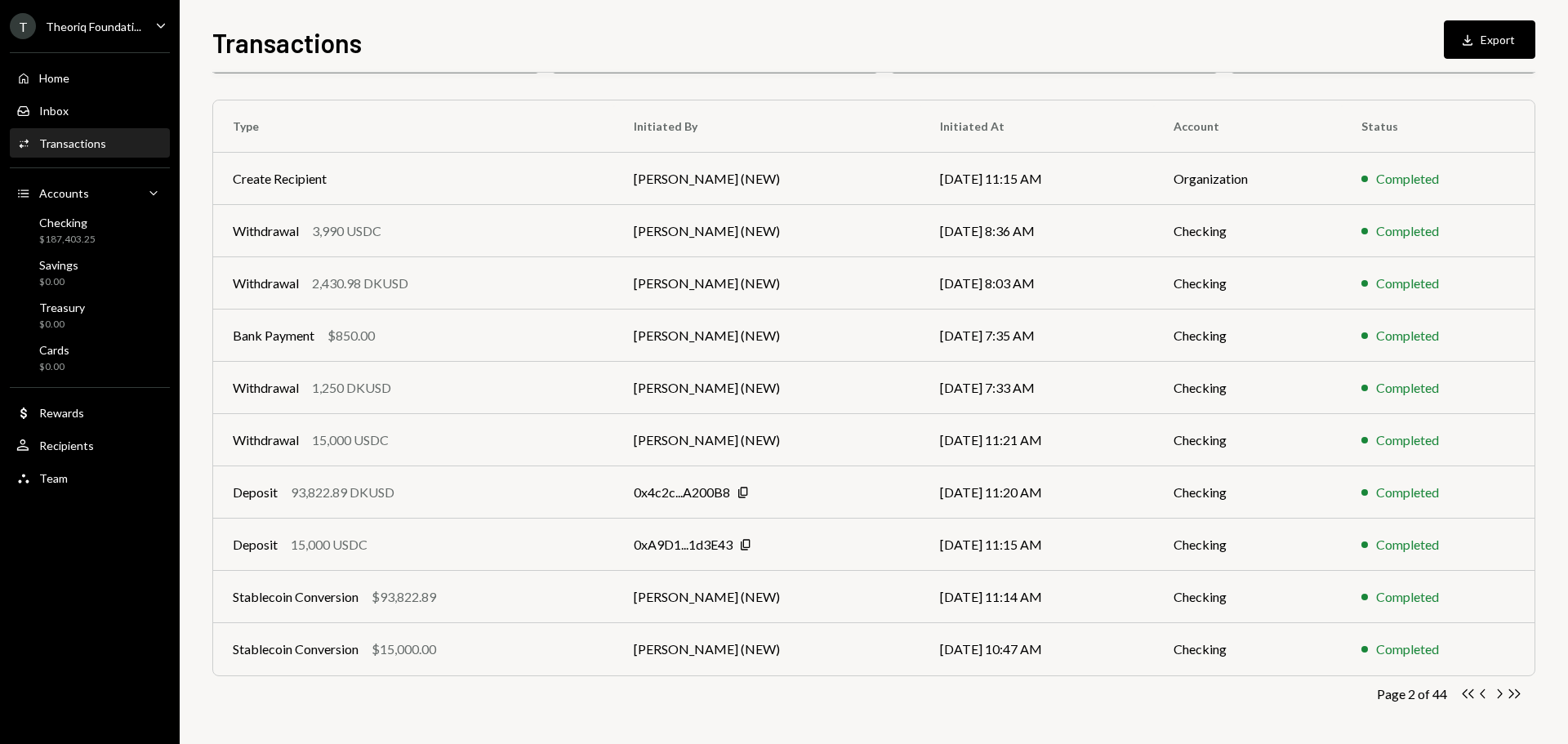
click at [1499, 696] on icon "button" at bounding box center [1500, 694] width 5 height 9
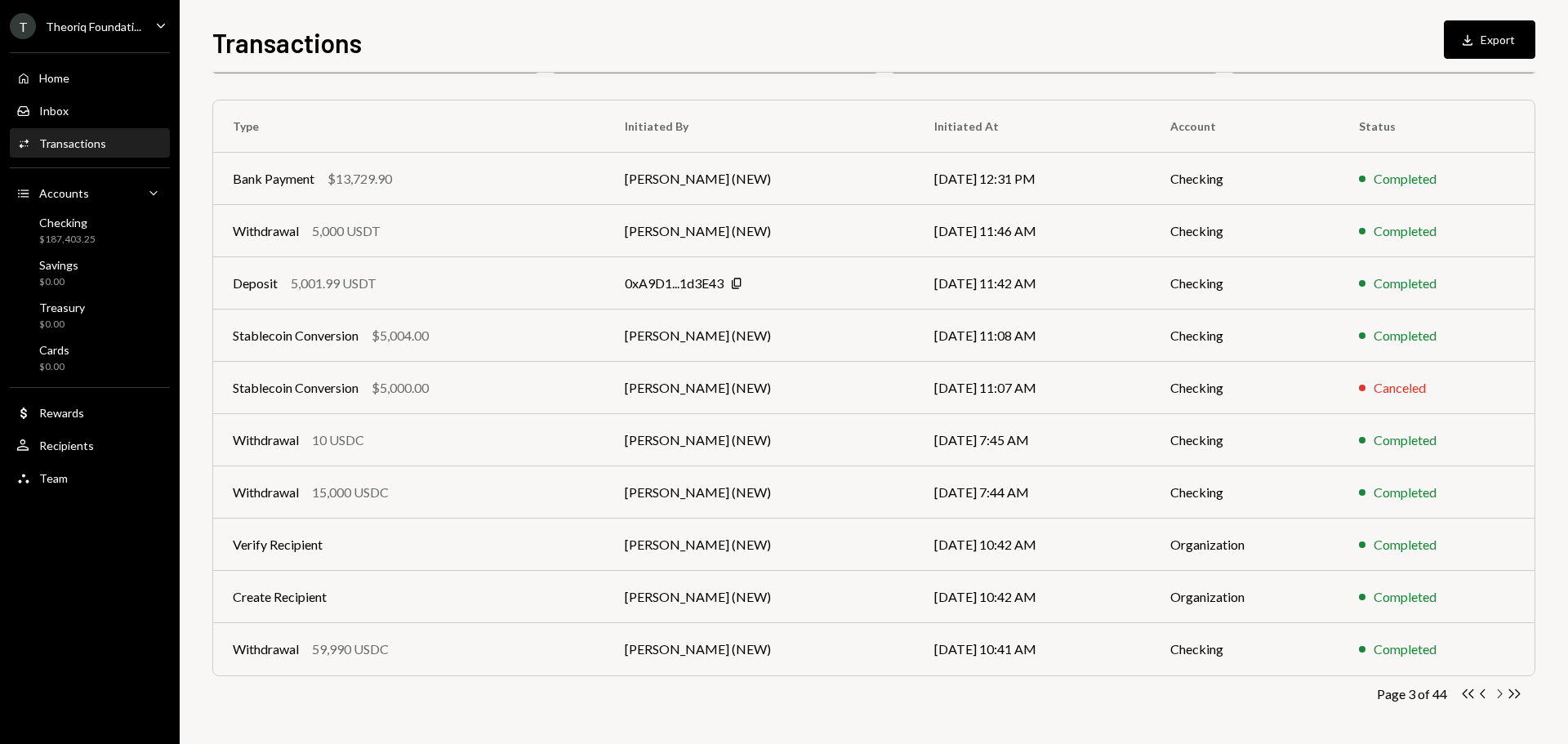
click at [1498, 697] on icon "button" at bounding box center [1500, 694] width 5 height 9
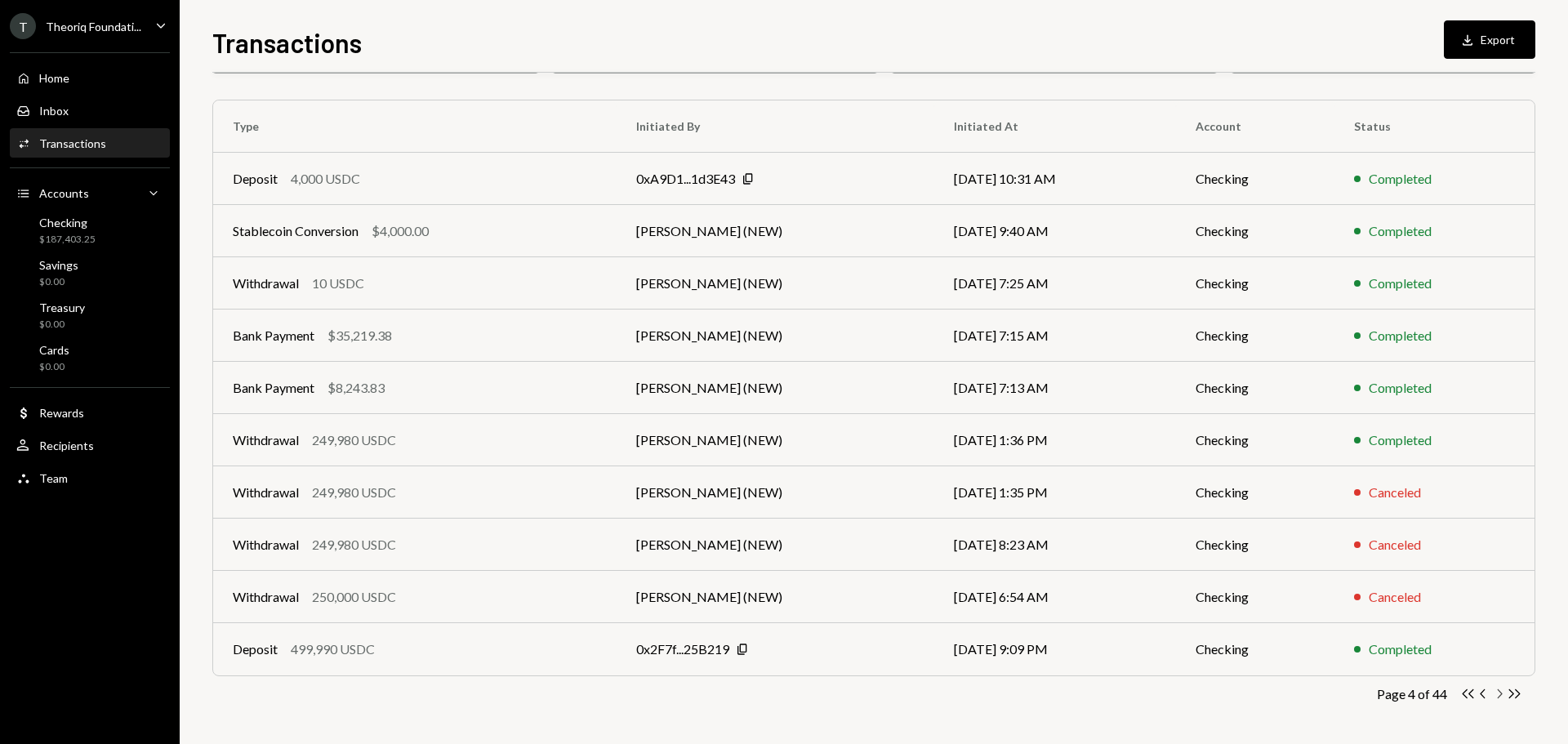
click at [1495, 694] on icon "Chevron Right" at bounding box center [1499, 694] width 16 height 16
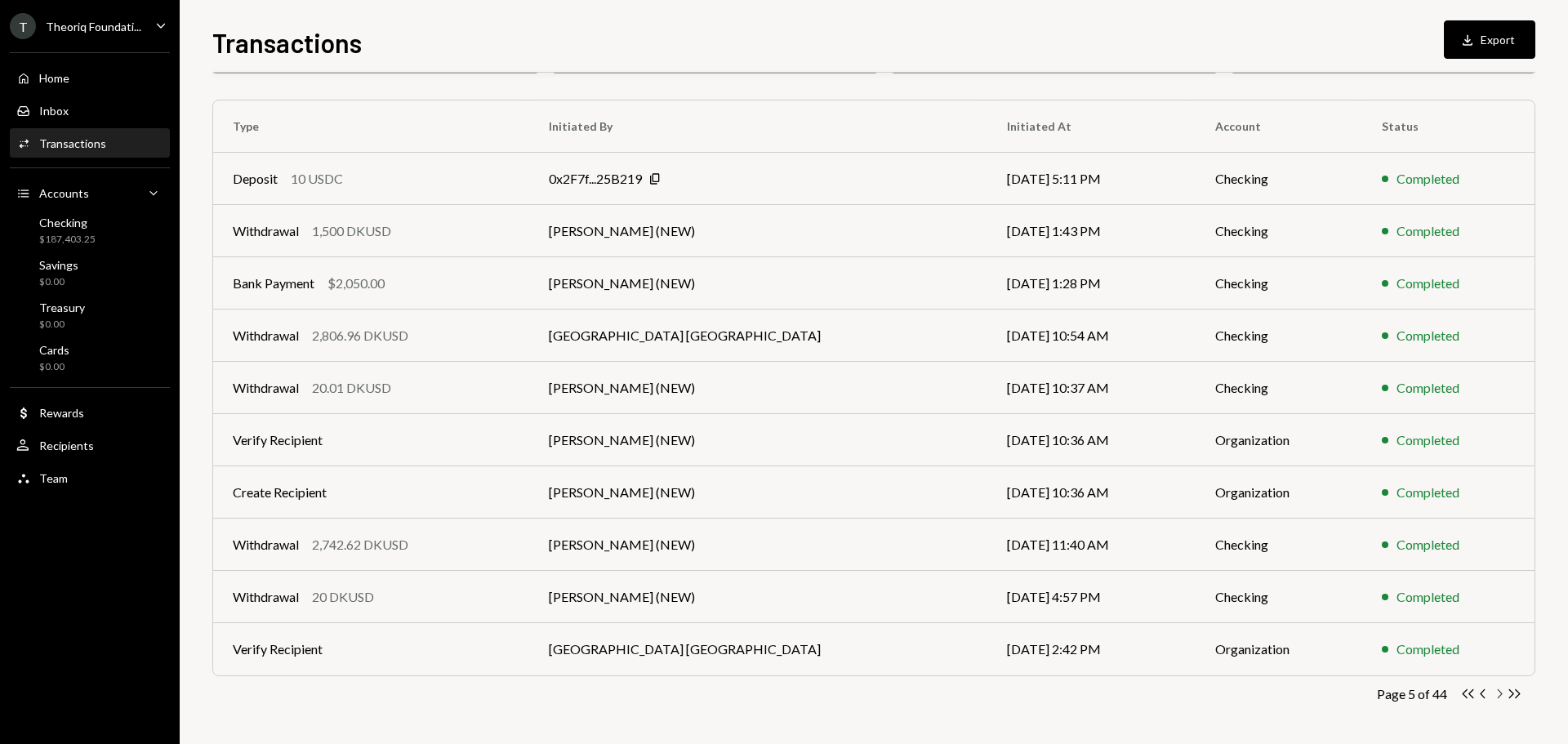
click at [1501, 697] on icon "Chevron Right" at bounding box center [1499, 694] width 16 height 16
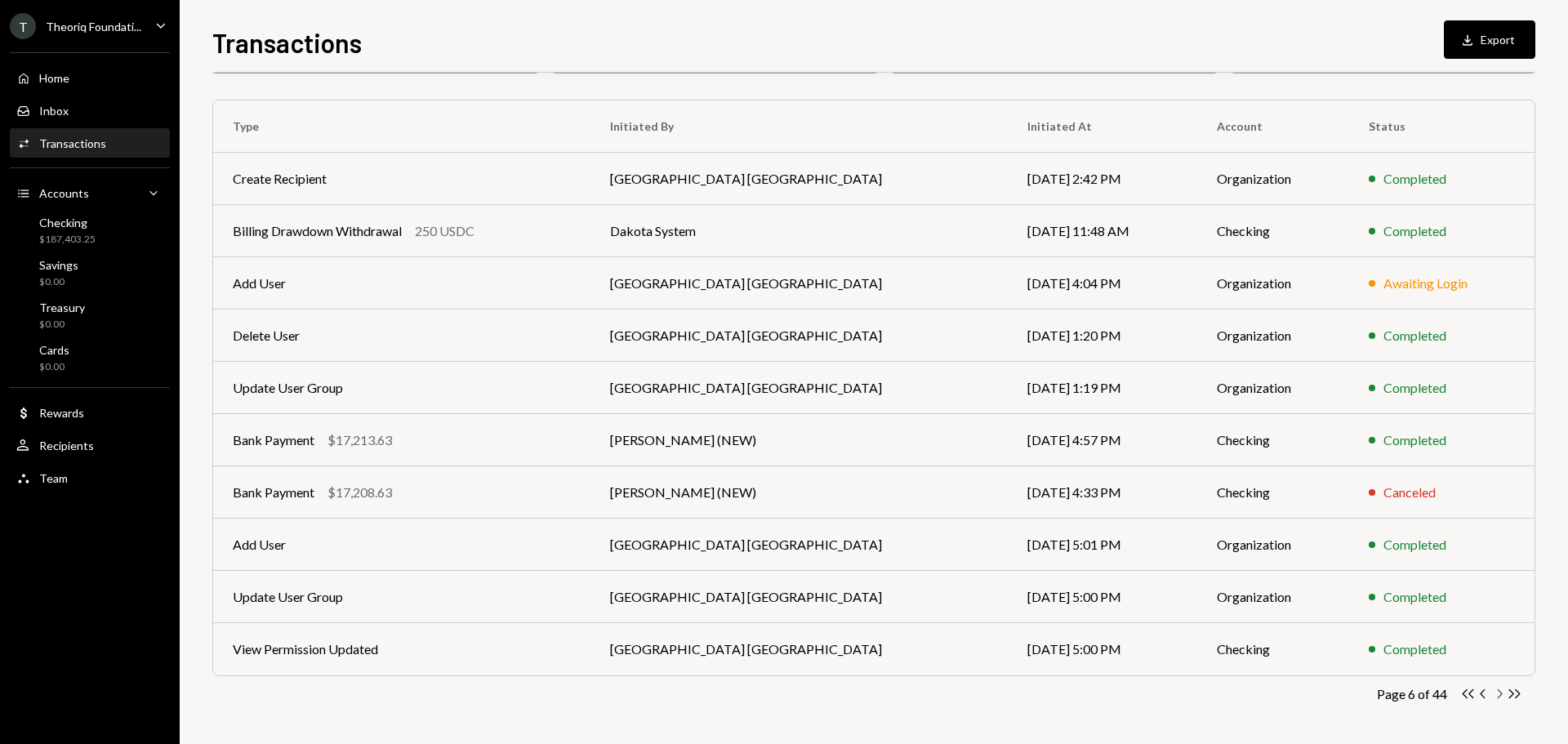
click at [1495, 694] on icon "Chevron Right" at bounding box center [1499, 694] width 16 height 16
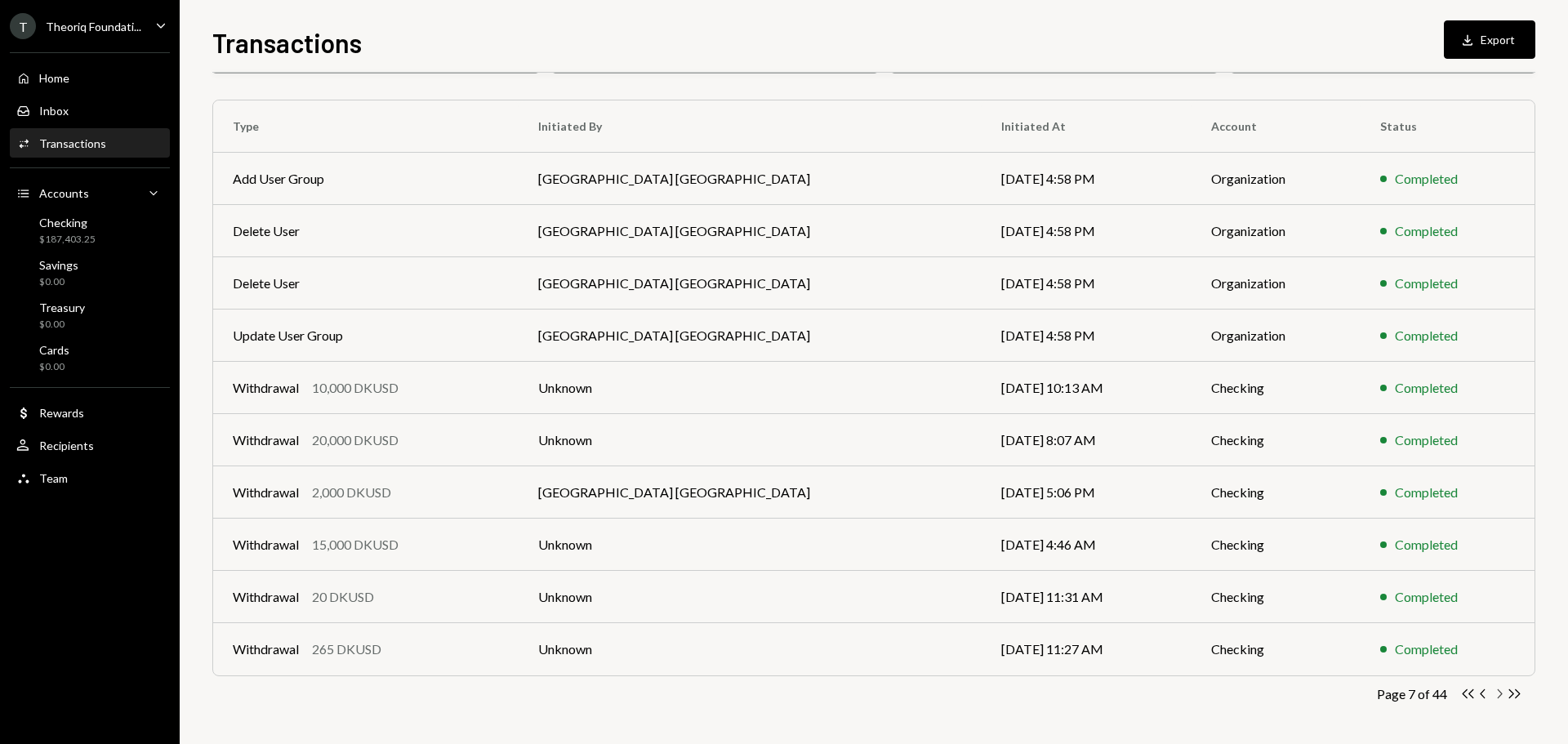
click at [1500, 695] on icon "button" at bounding box center [1500, 694] width 5 height 9
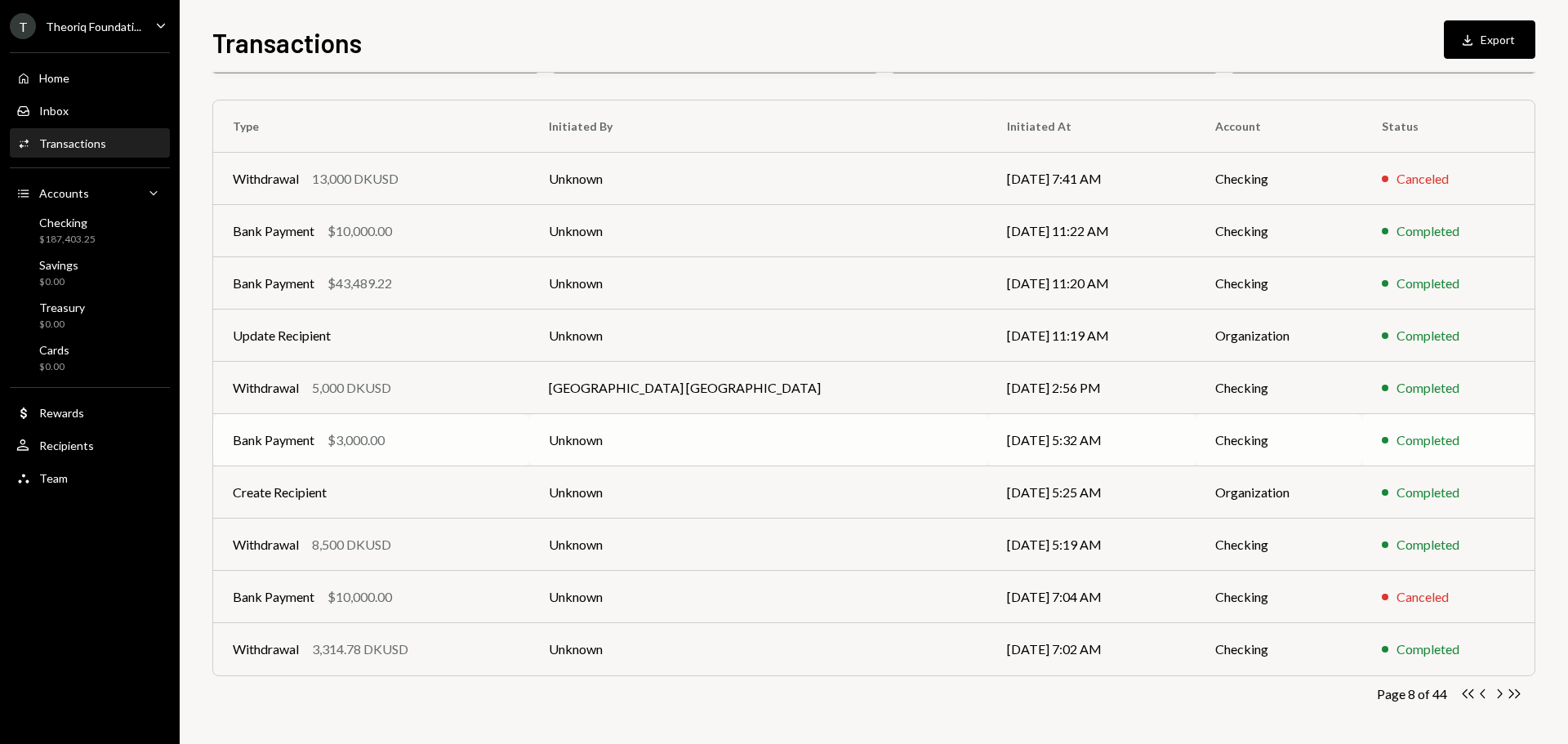
click at [509, 434] on div "Bank Payment $3,000.00" at bounding box center [371, 440] width 277 height 19
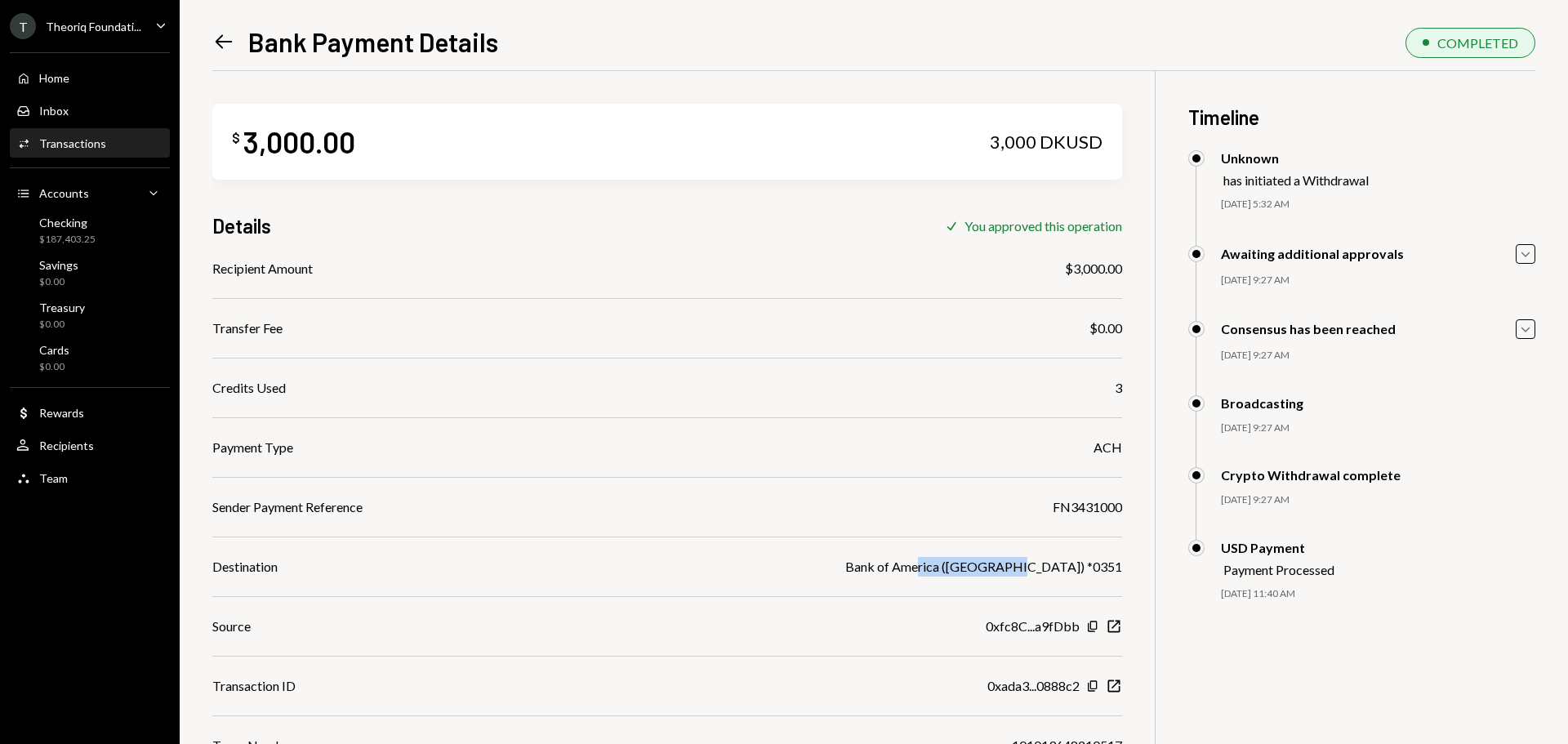
drag, startPoint x: 939, startPoint y: 566, endPoint x: 1030, endPoint y: 572, distance: 91.2
click at [1030, 572] on div "Bank of America (Berkeley University) *0351" at bounding box center [983, 566] width 277 height 19
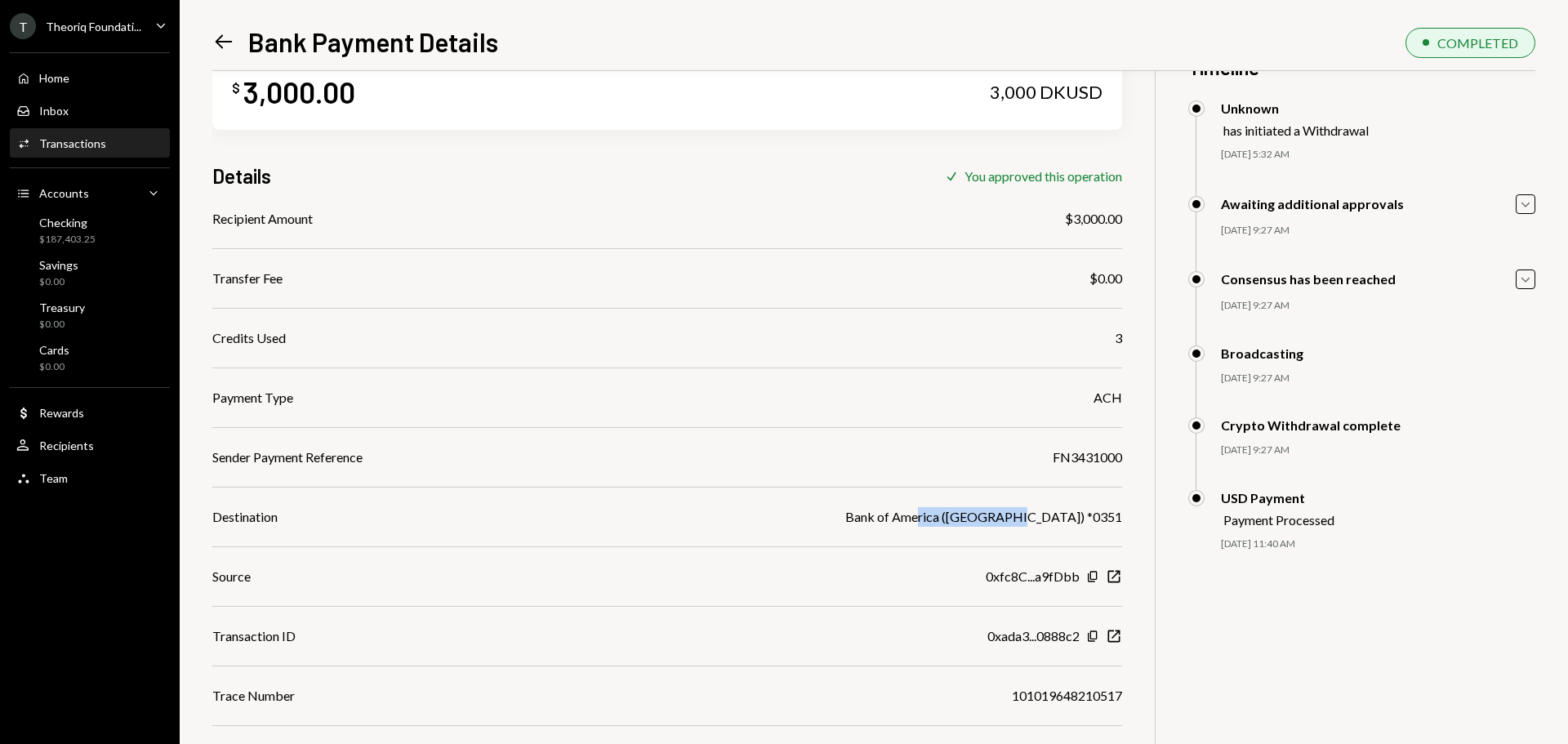
scroll to position [71, 0]
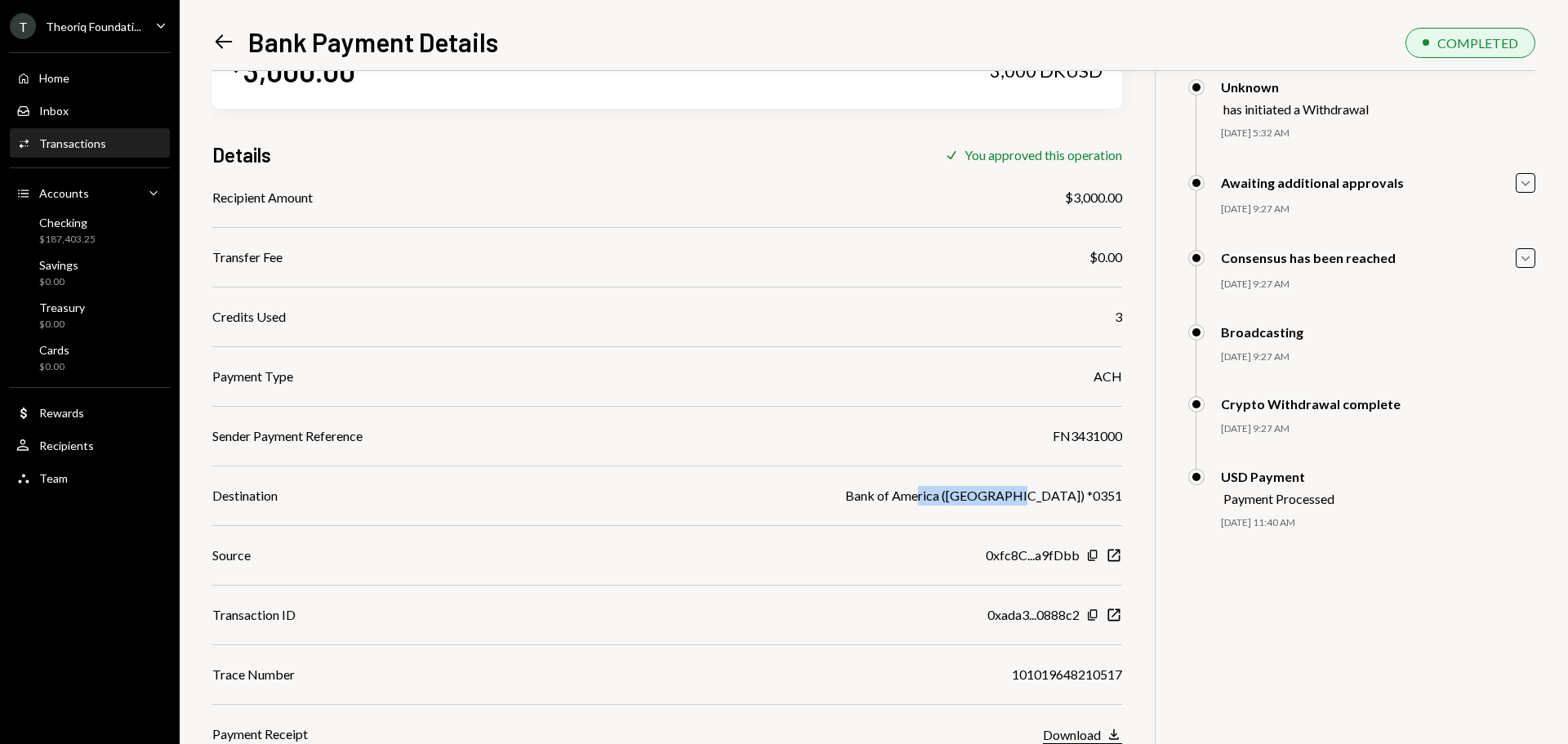
click at [1070, 734] on div "Download" at bounding box center [1071, 735] width 58 height 16
drag, startPoint x: 998, startPoint y: 677, endPoint x: 1132, endPoint y: 673, distance: 134.1
click at [1132, 673] on div "$ 3,000.00 3,000 DKUSD Details Check You approved this operation Recipient Amou…" at bounding box center [874, 372] width 1323 height 744
copy div "101019648210517"
click at [102, 235] on div "Checking $187,403.25" at bounding box center [90, 230] width 147 height 31
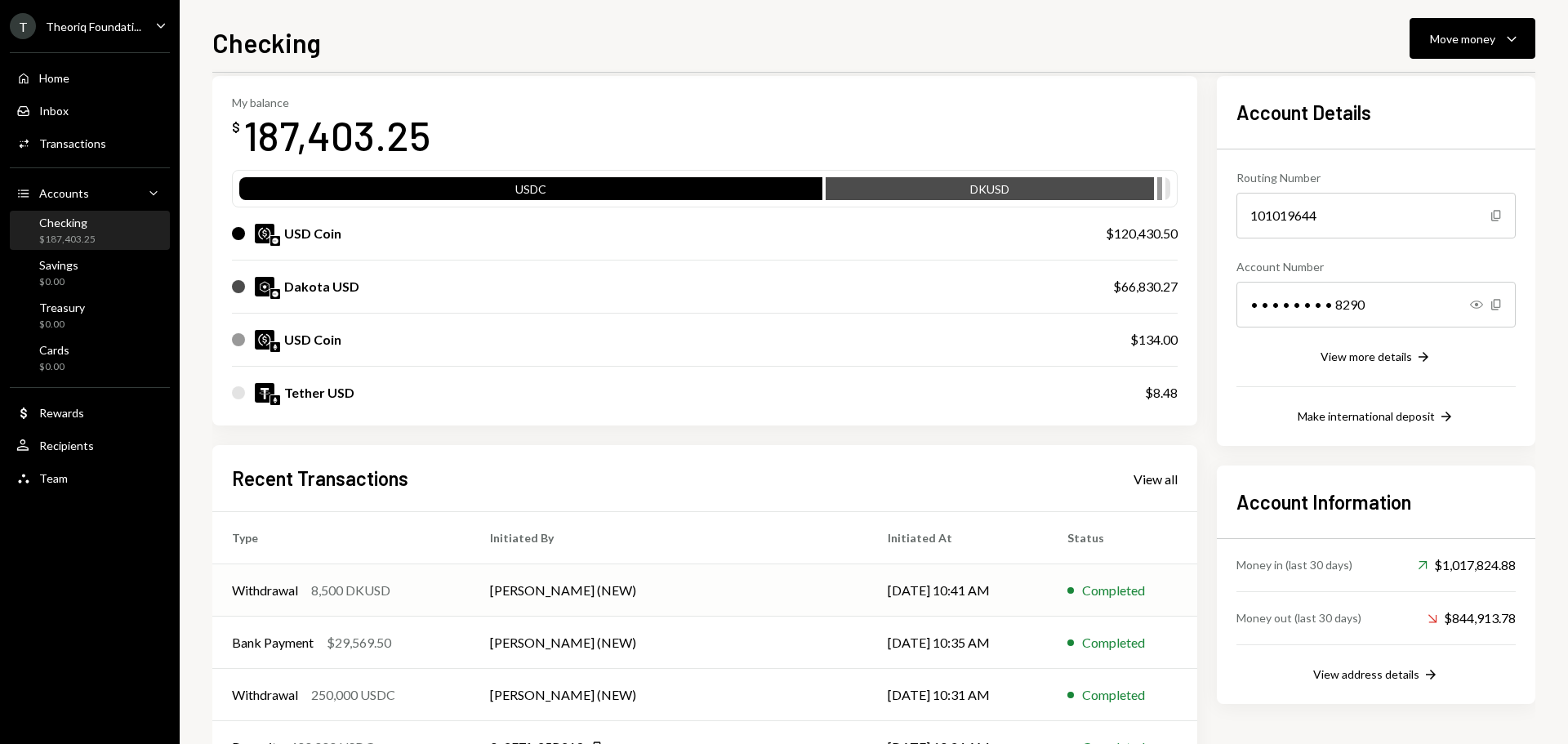
scroll to position [163, 0]
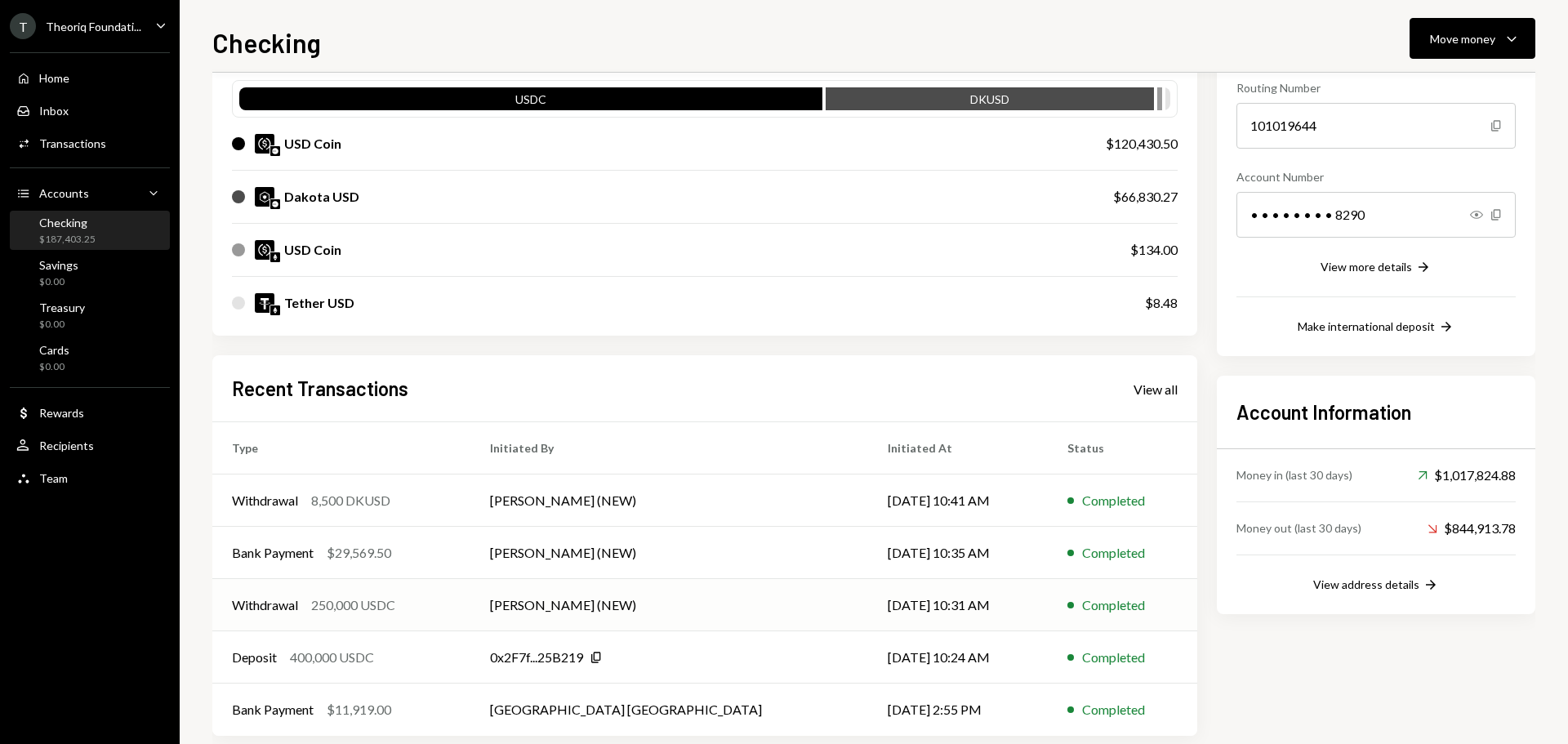
click at [375, 606] on div "250,000 USDC" at bounding box center [353, 605] width 84 height 19
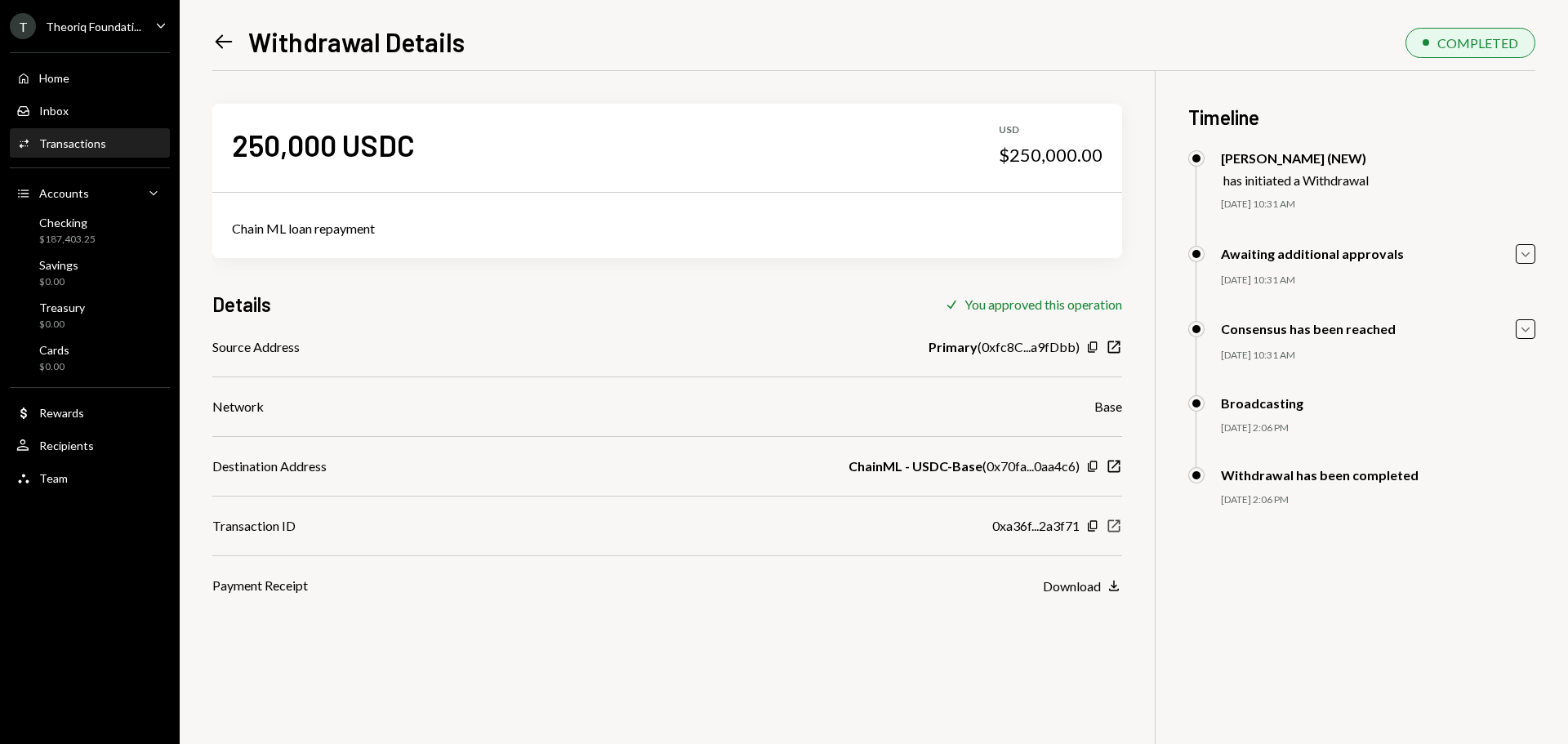
click at [1115, 529] on icon "New Window" at bounding box center [1114, 526] width 17 height 17
click at [61, 226] on div "Checking" at bounding box center [67, 222] width 56 height 14
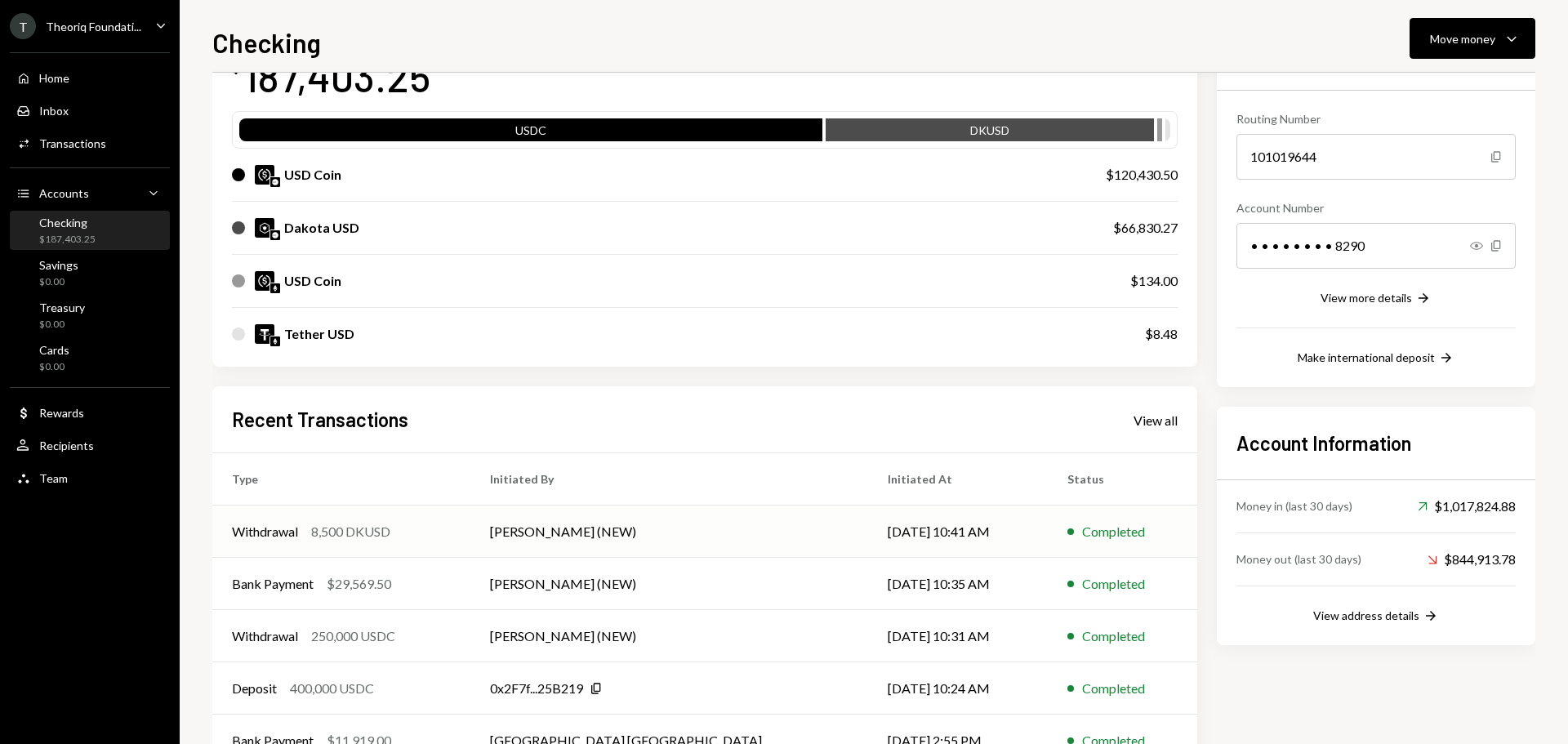
scroll to position [188, 0]
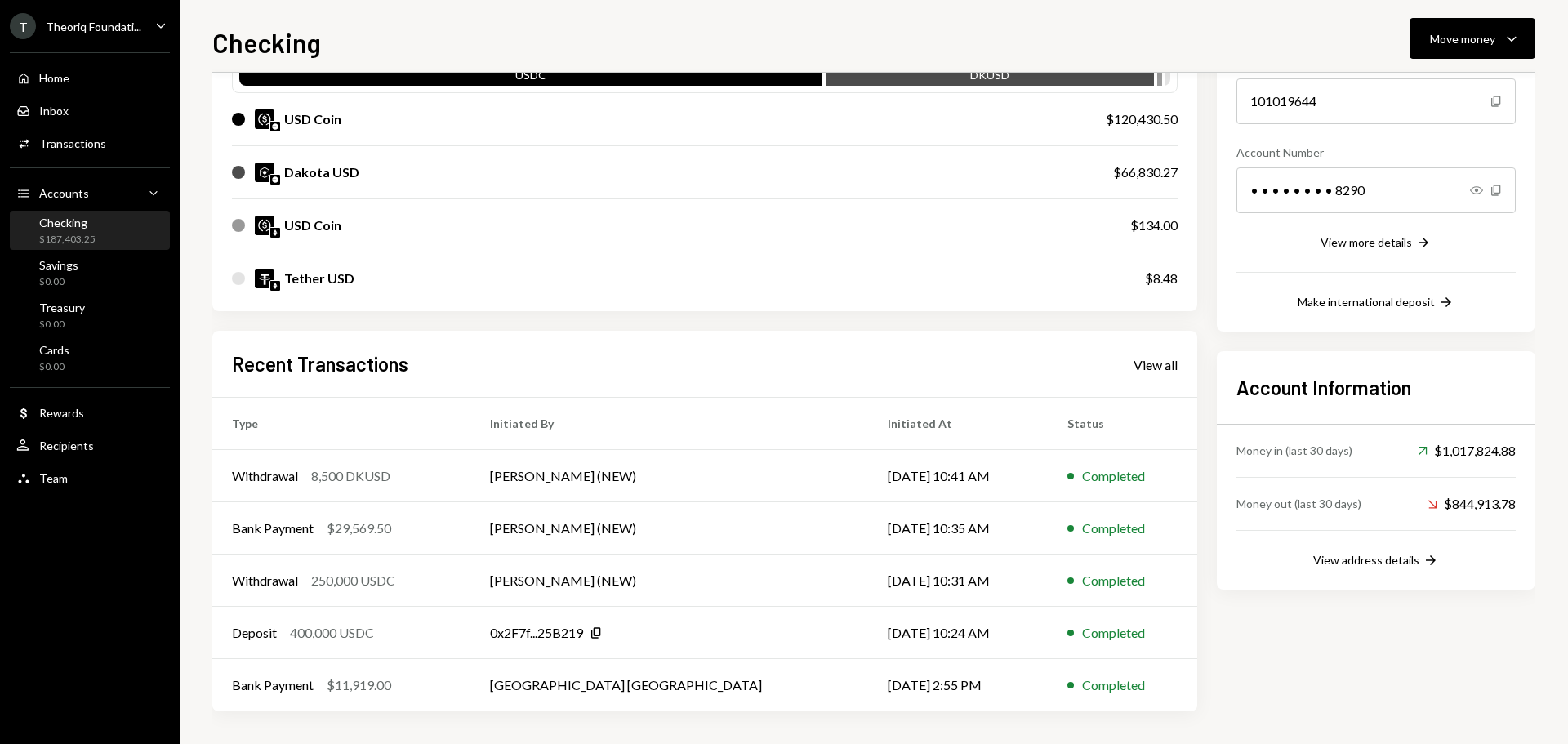
click at [101, 28] on div "Theoriq Foundati..." at bounding box center [94, 26] width 95 height 14
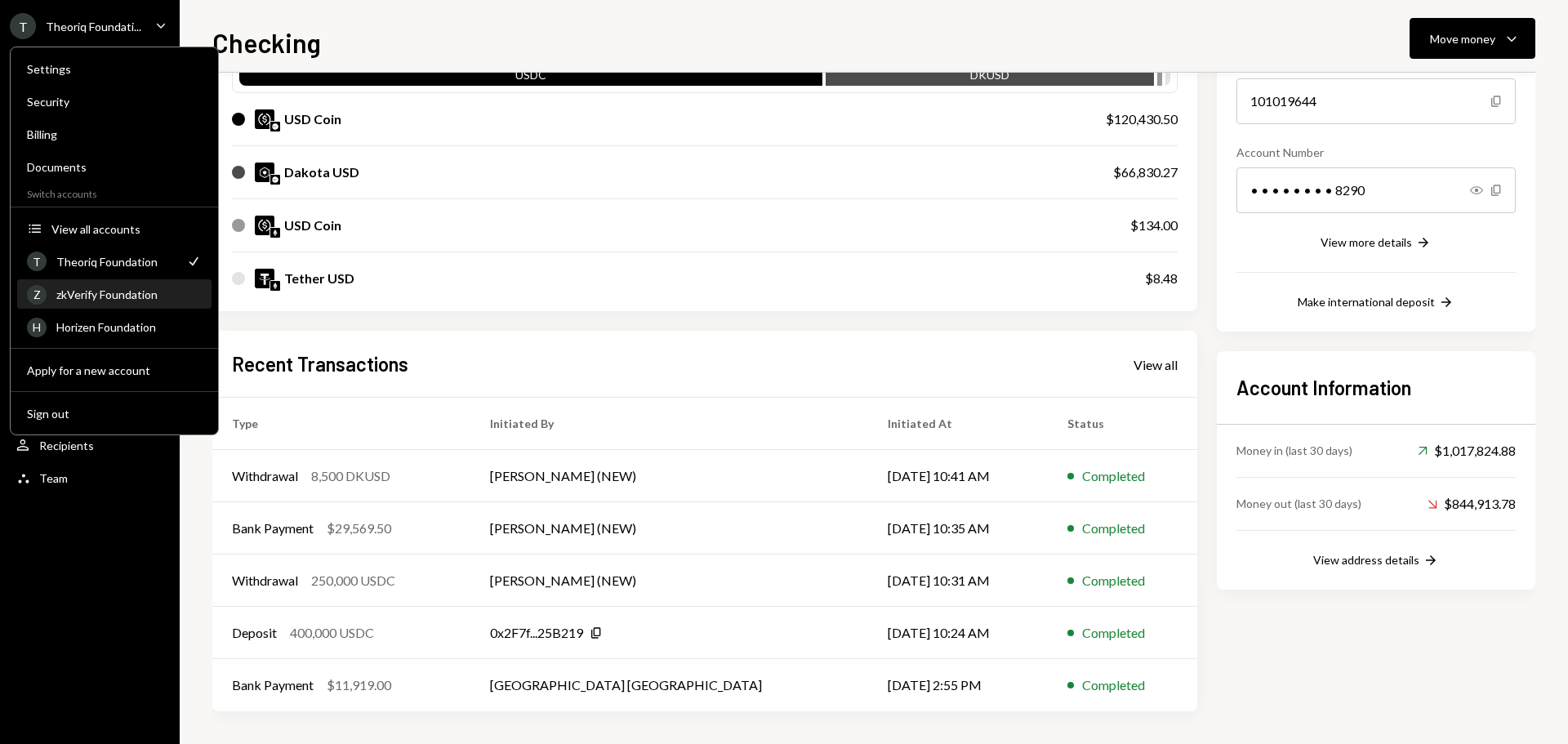
click at [106, 292] on div "zkVerify Foundation" at bounding box center [129, 294] width 146 height 14
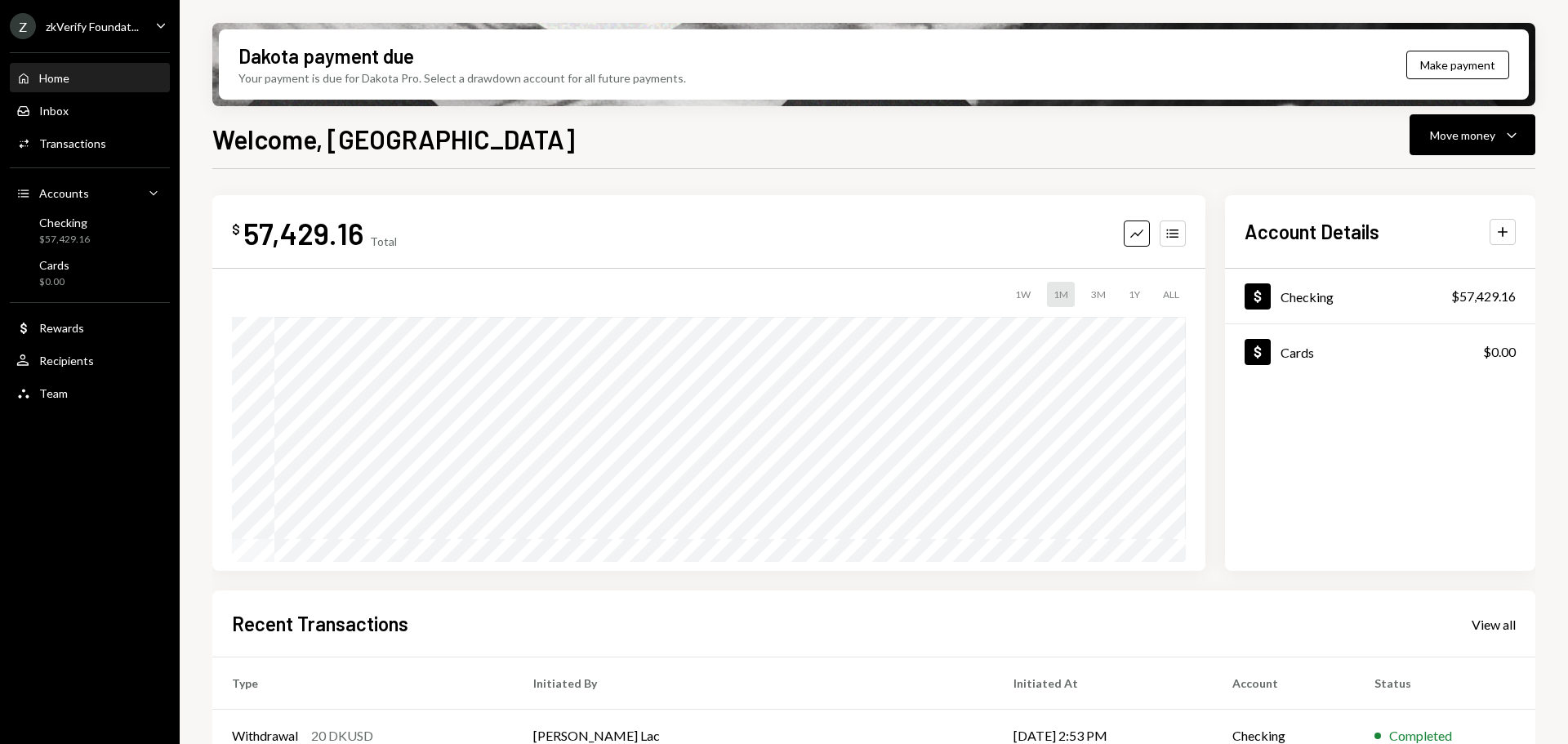
click at [92, 23] on div "zkVerify Foundat..." at bounding box center [92, 26] width 93 height 14
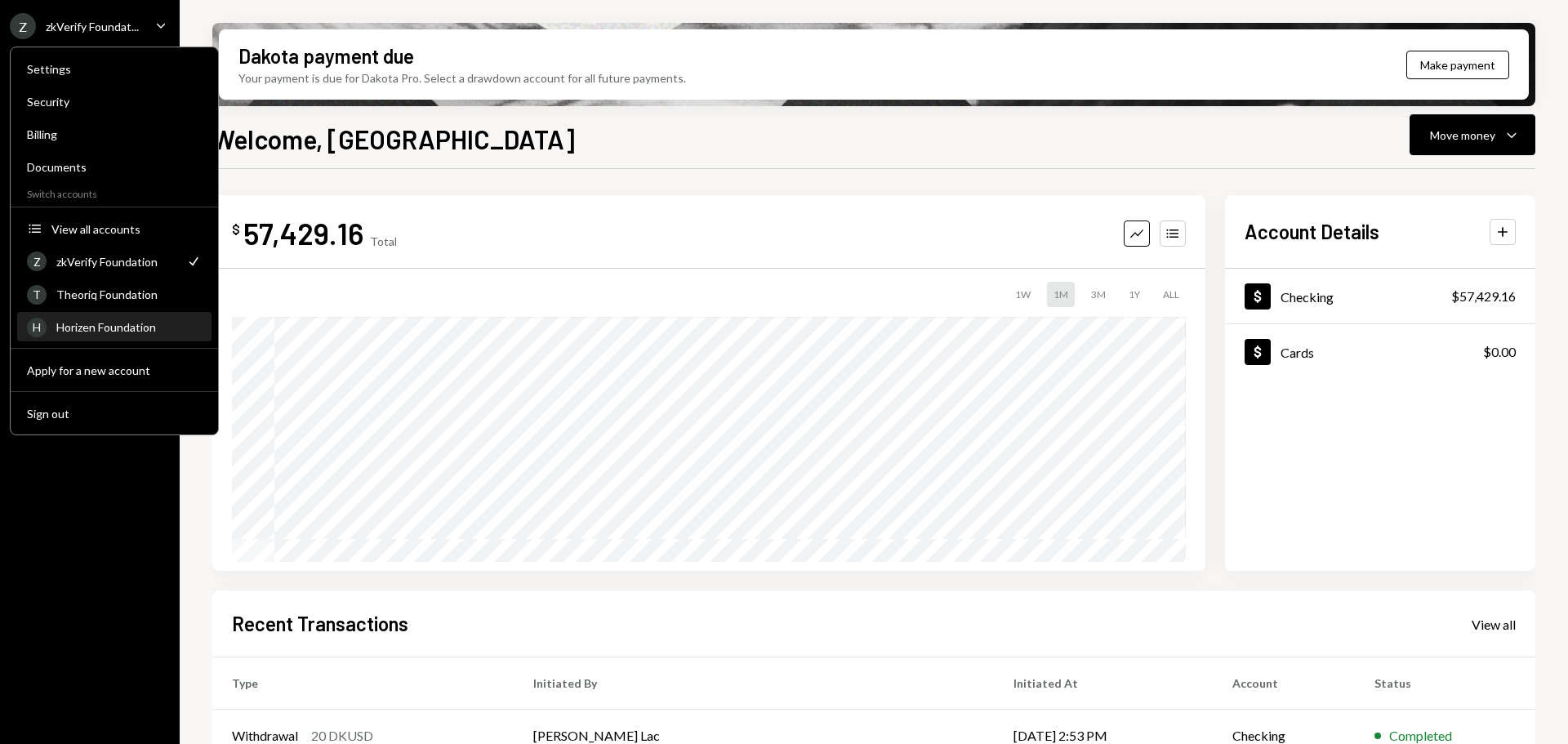
click at [126, 330] on div "Horizen Foundation" at bounding box center [129, 327] width 146 height 14
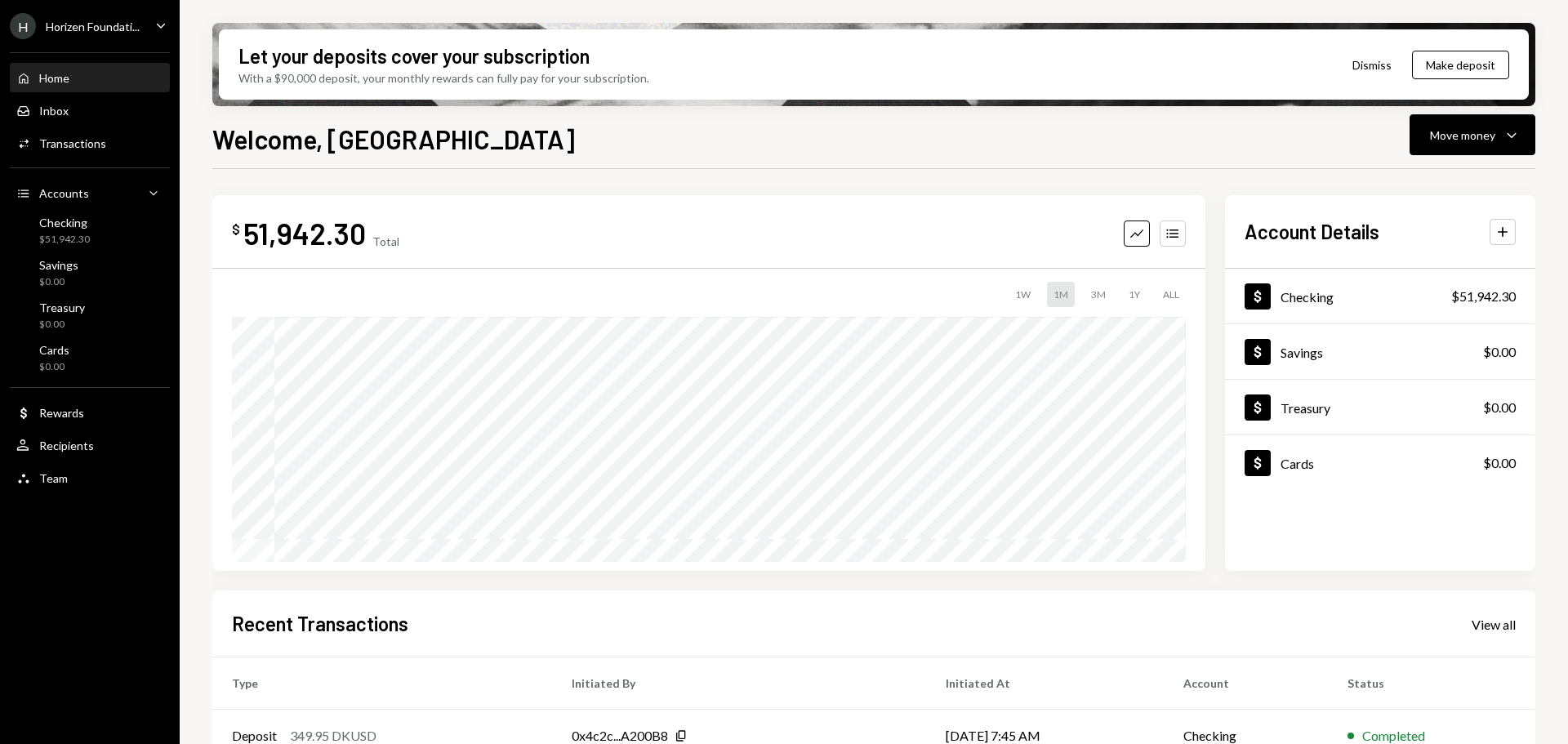
click at [100, 33] on div "Horizen Foundati..." at bounding box center [93, 26] width 94 height 14
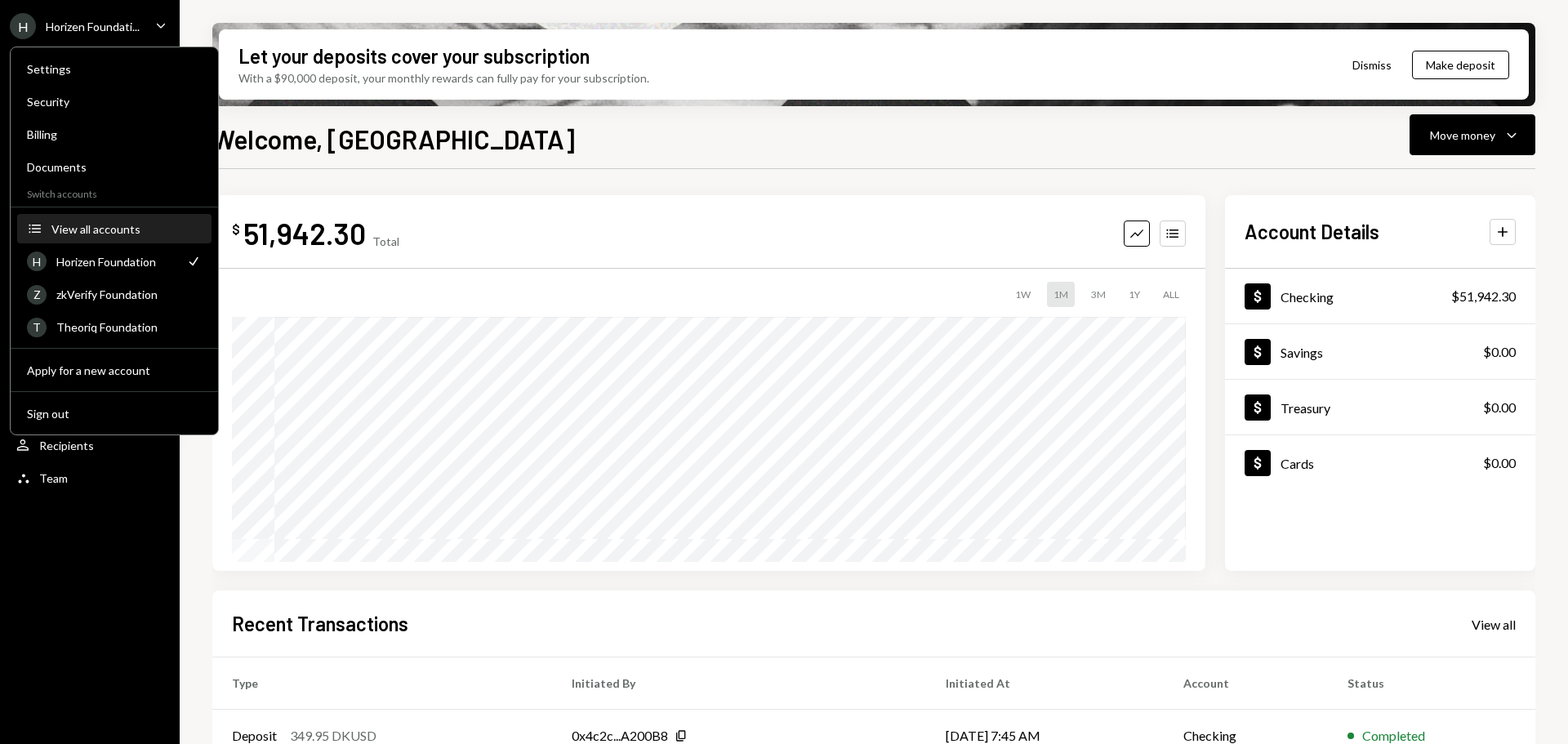
click at [115, 225] on div "View all accounts" at bounding box center [126, 229] width 150 height 14
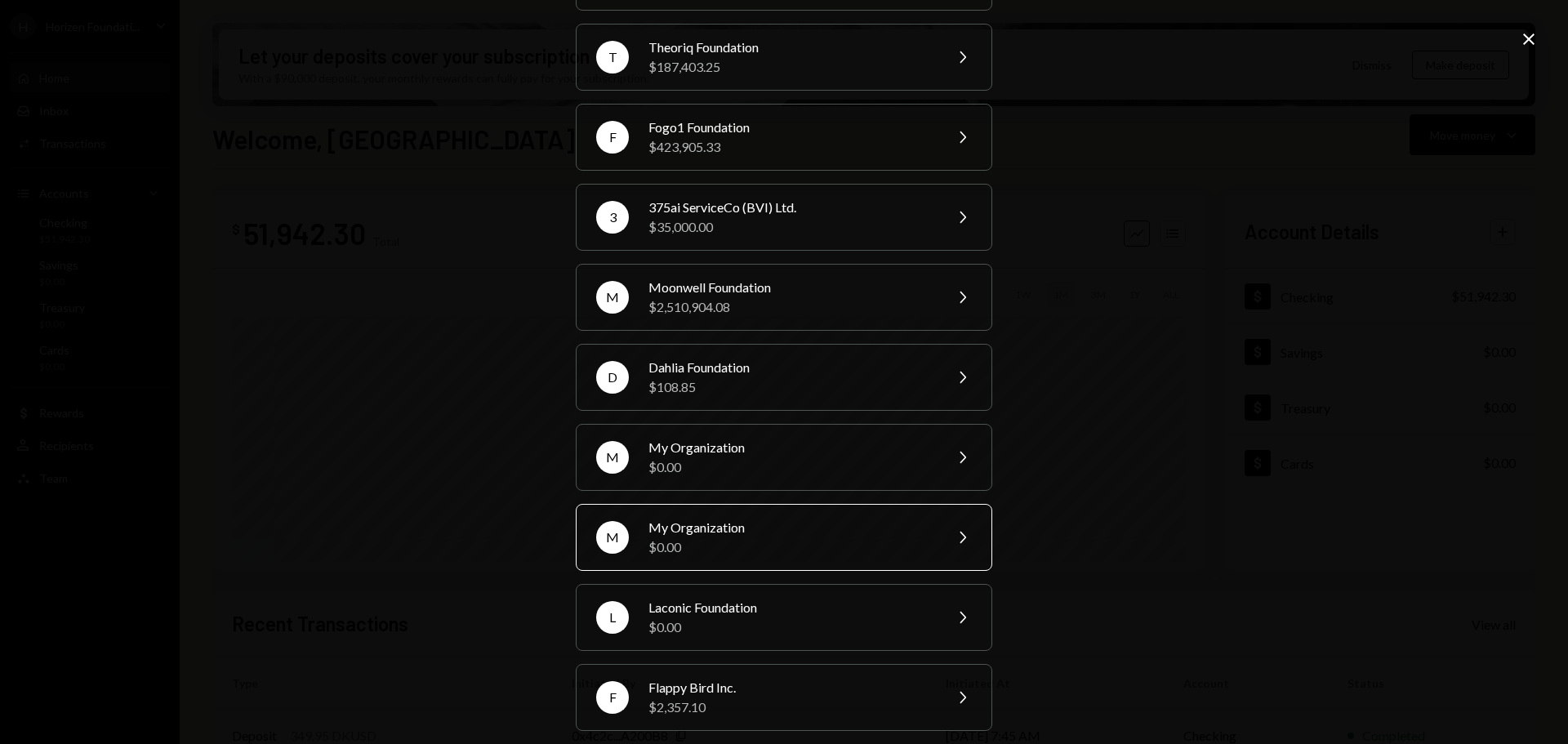
scroll to position [219, 0]
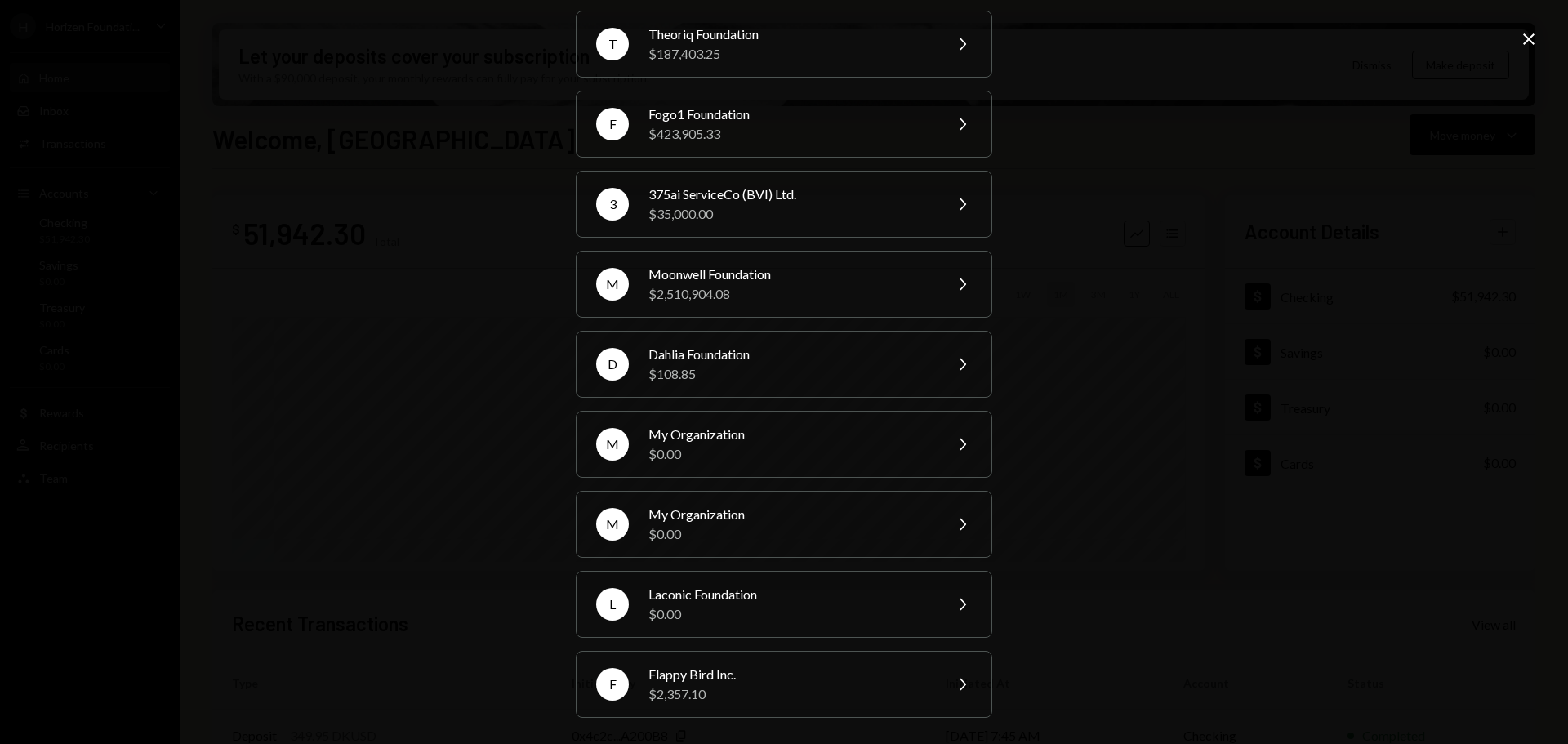
click at [1181, 473] on div "Your organizations H Horizen Foundation $51,942.30 Check Z zkVerify Foundation …" at bounding box center [784, 372] width 1568 height 744
click at [1528, 40] on icon at bounding box center [1529, 39] width 12 height 12
